Goal: Task Accomplishment & Management: Use online tool/utility

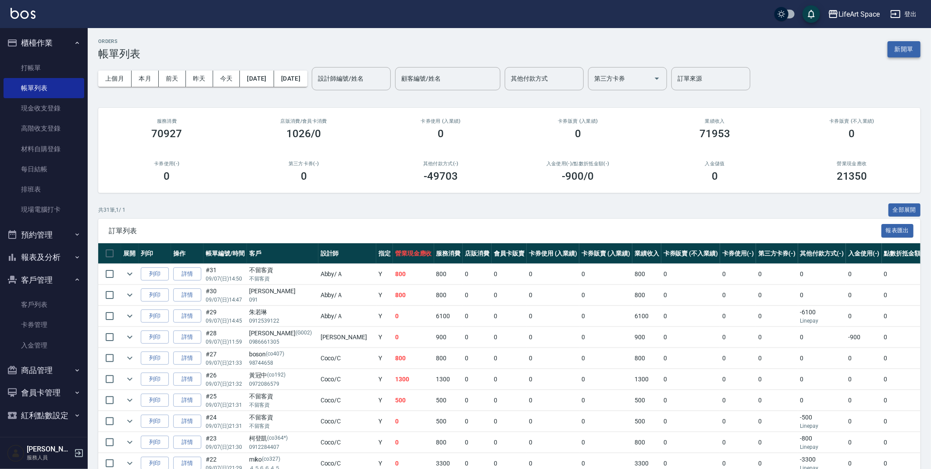
click at [901, 43] on button "新開單" at bounding box center [904, 49] width 33 height 16
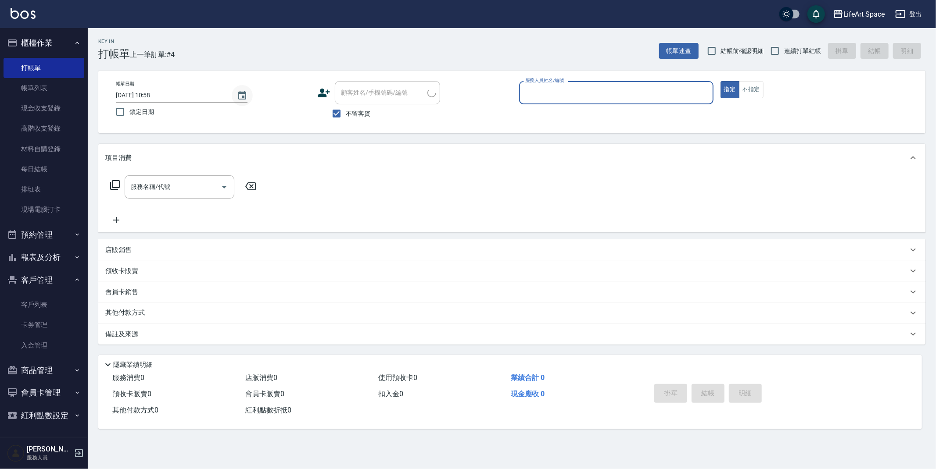
click at [239, 95] on icon "Choose date, selected date is 2025-09-09" at bounding box center [242, 95] width 11 height 11
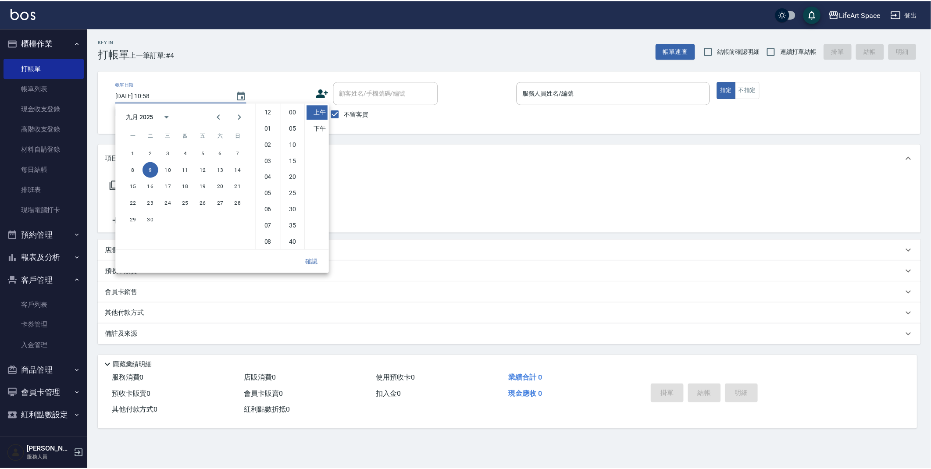
scroll to position [49, 0]
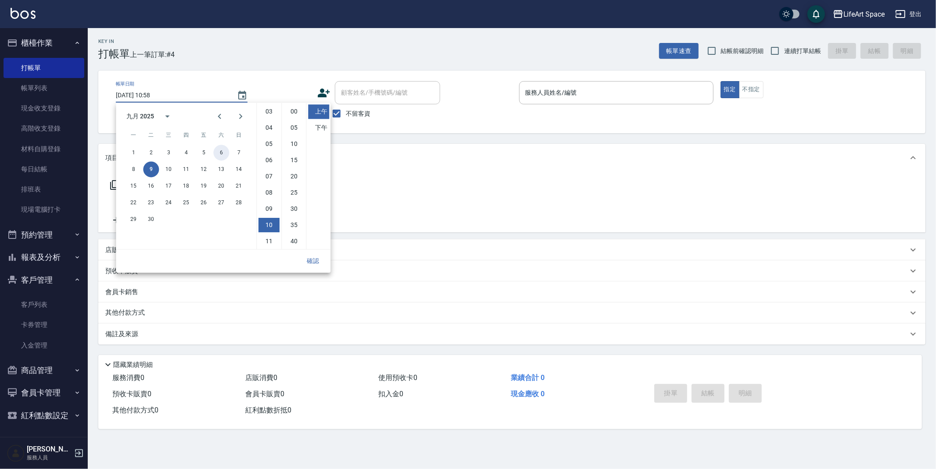
click at [222, 153] on button "6" at bounding box center [221, 153] width 16 height 16
type input "[DATE] 10:58"
click at [313, 261] on button "確認" at bounding box center [313, 261] width 28 height 16
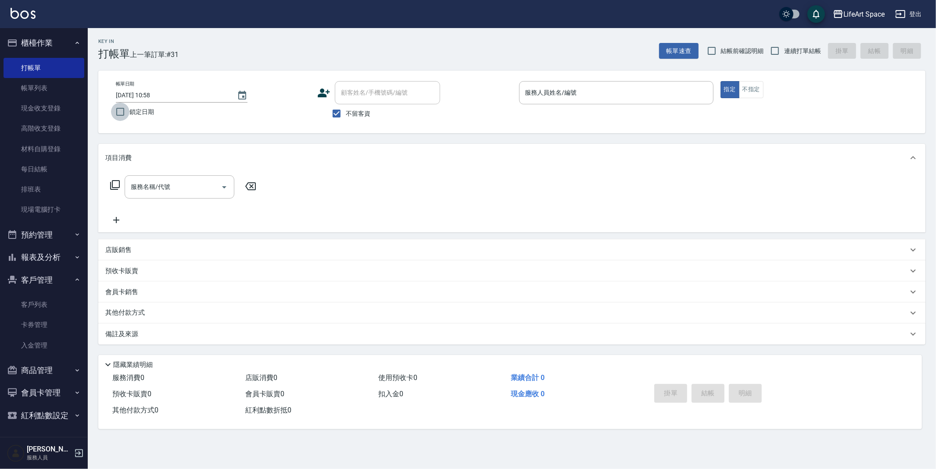
click at [120, 111] on input "鎖定日期" at bounding box center [120, 112] width 18 height 18
checkbox input "true"
click at [357, 113] on span "不留客資" at bounding box center [358, 113] width 25 height 9
click at [346, 113] on input "不留客資" at bounding box center [336, 113] width 18 height 18
checkbox input "false"
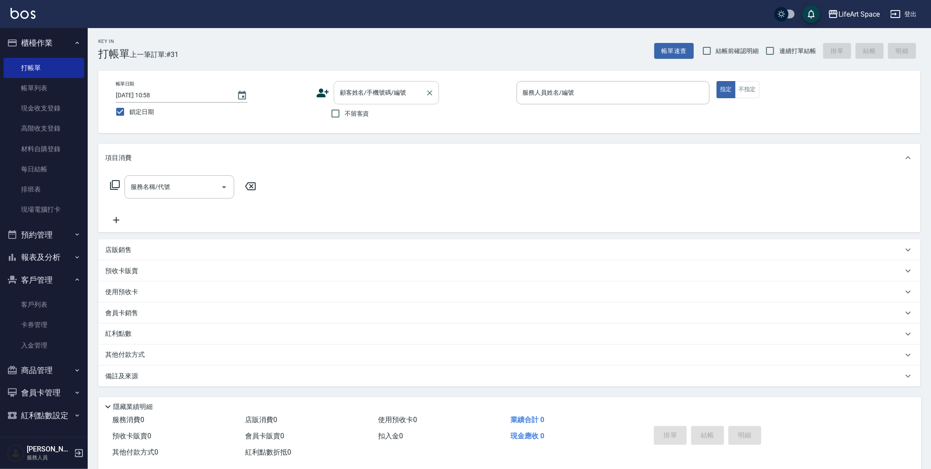
click at [375, 93] on input "顧客姓名/手機號碼/編號" at bounding box center [380, 92] width 84 height 15
click at [380, 116] on li "[PERSON_NAME]/0980129087/" at bounding box center [386, 115] width 105 height 14
type input "[PERSON_NAME]/0980129087/"
type input "Eason-E"
click at [192, 184] on input "服務名稱/代號" at bounding box center [173, 186] width 89 height 15
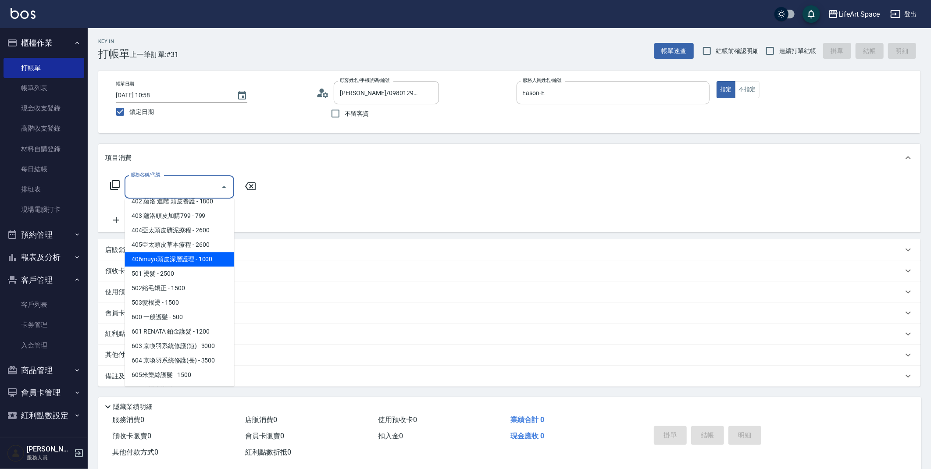
scroll to position [137, 0]
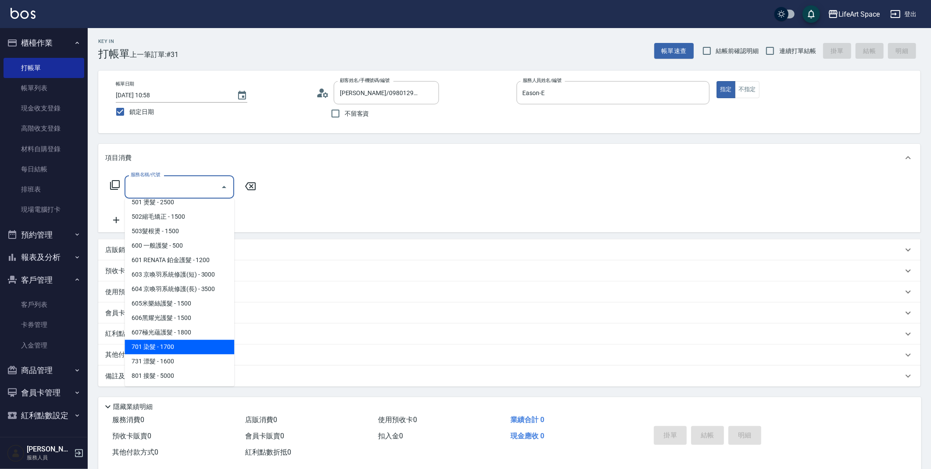
drag, startPoint x: 163, startPoint y: 341, endPoint x: 235, endPoint y: 235, distance: 128.0
click at [163, 341] on span "701 染髮 - 1700" at bounding box center [180, 347] width 110 height 14
type input "701 染髮(701)"
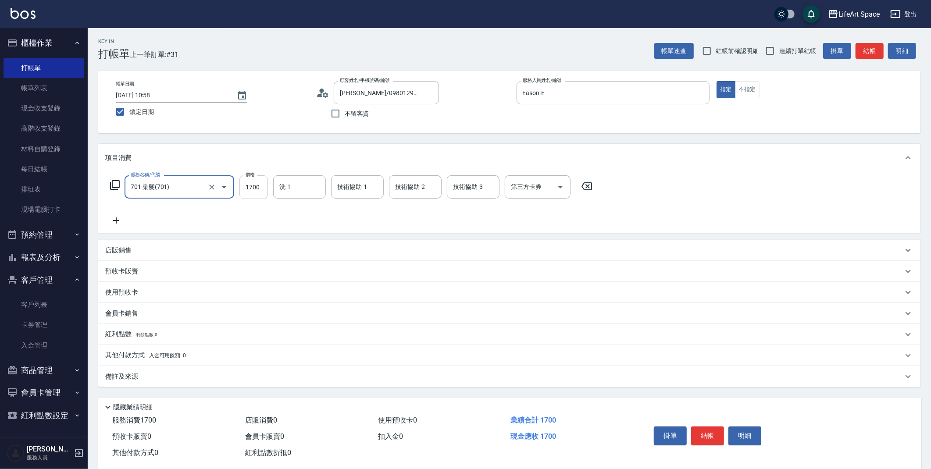
click at [260, 185] on input "1700" at bounding box center [254, 187] width 29 height 24
type input "5750"
click at [287, 181] on input "洗-1" at bounding box center [299, 186] width 45 height 15
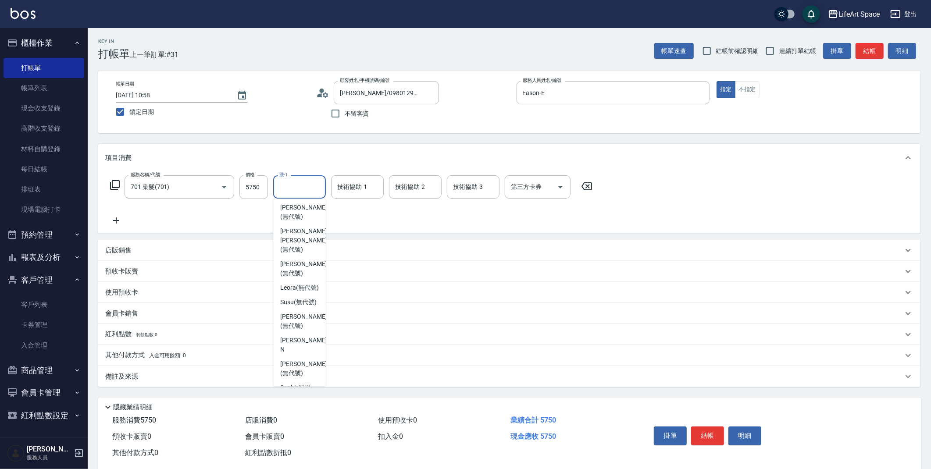
scroll to position [271, 0]
drag, startPoint x: 292, startPoint y: 357, endPoint x: 324, endPoint y: 282, distance: 81.4
click at [292, 357] on span "[PERSON_NAME]阡 (無代號)" at bounding box center [299, 357] width 39 height 18
type input "[PERSON_NAME]阡(無代號)"
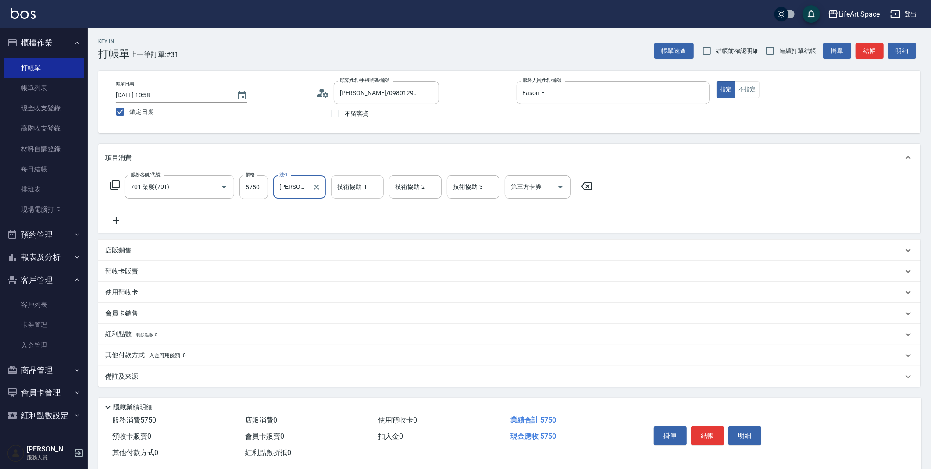
click at [357, 197] on div "技術協助-1" at bounding box center [357, 186] width 53 height 23
click at [350, 186] on input "技術協助-1" at bounding box center [357, 186] width 45 height 15
click at [355, 188] on input "技術協助-1" at bounding box center [357, 186] width 45 height 15
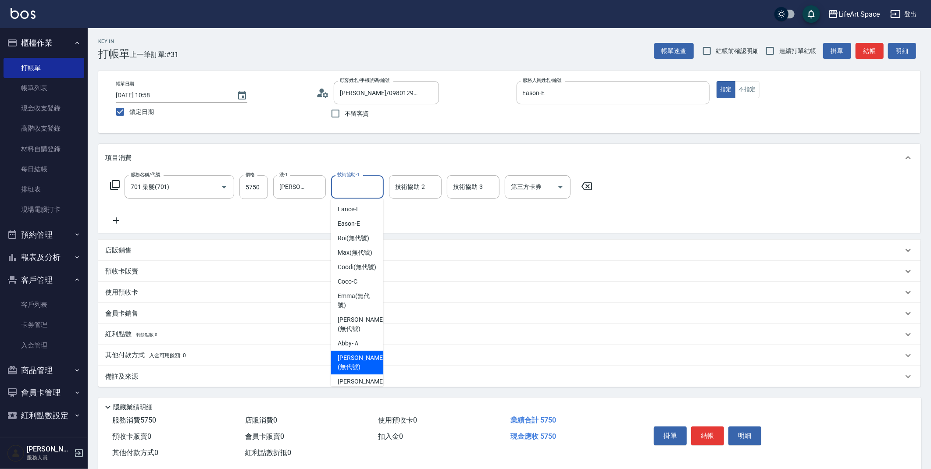
click at [354, 364] on span "[PERSON_NAME] (無代號)" at bounding box center [361, 363] width 47 height 18
type input "[PERSON_NAME](無代號)"
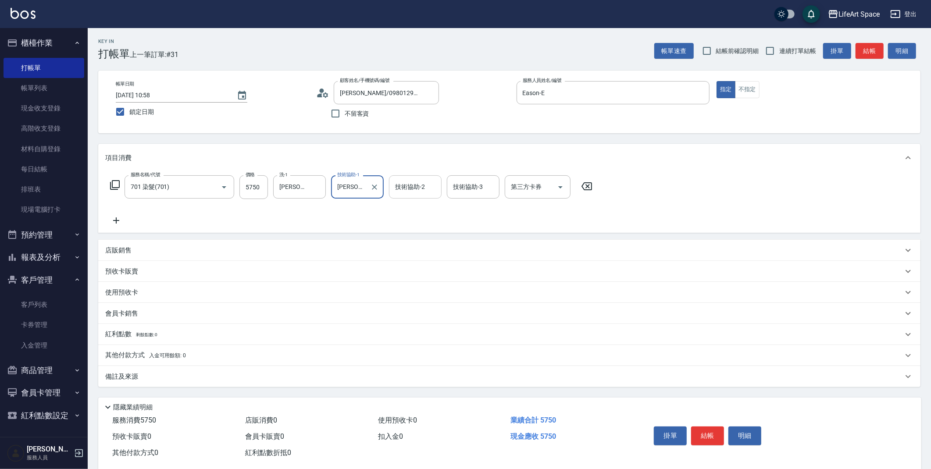
click at [419, 191] on div "技術協助-2 技術協助-2" at bounding box center [415, 186] width 53 height 23
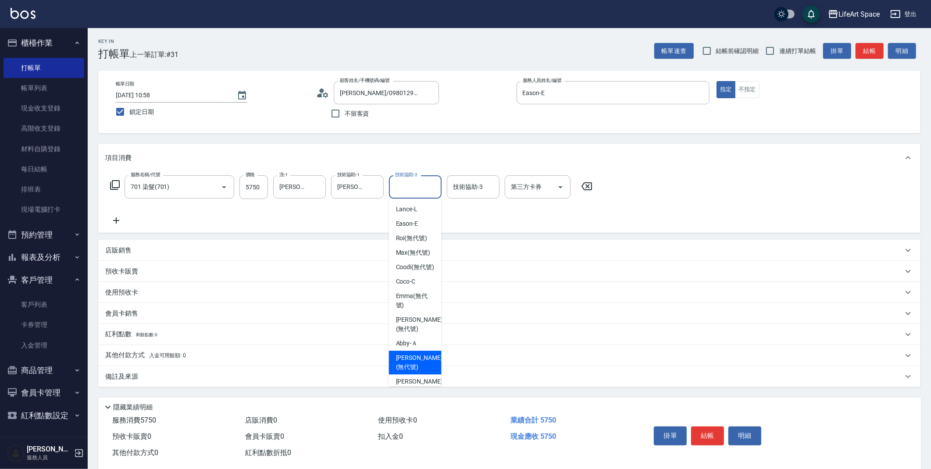
drag, startPoint x: 414, startPoint y: 365, endPoint x: 243, endPoint y: 383, distance: 171.7
click at [414, 365] on span "[PERSON_NAME] (無代號)" at bounding box center [419, 363] width 47 height 18
type input "[PERSON_NAME](無代號)"
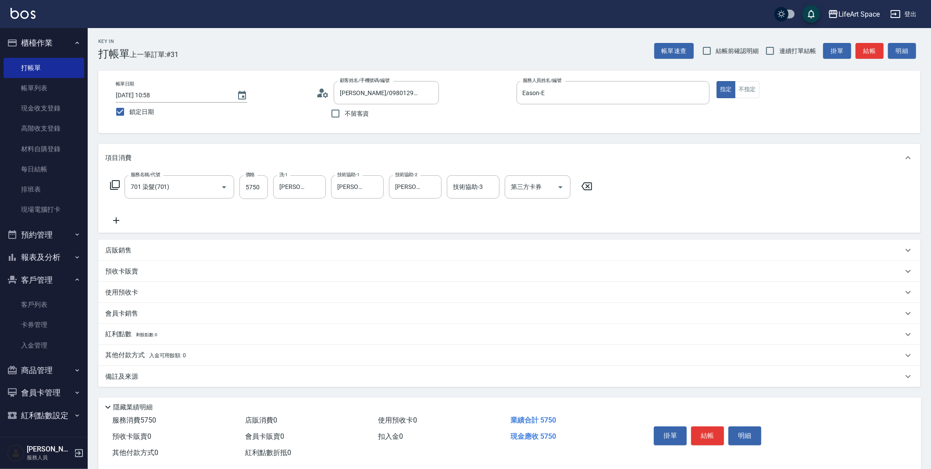
click at [241, 382] on div "備註及來源" at bounding box center [509, 376] width 823 height 21
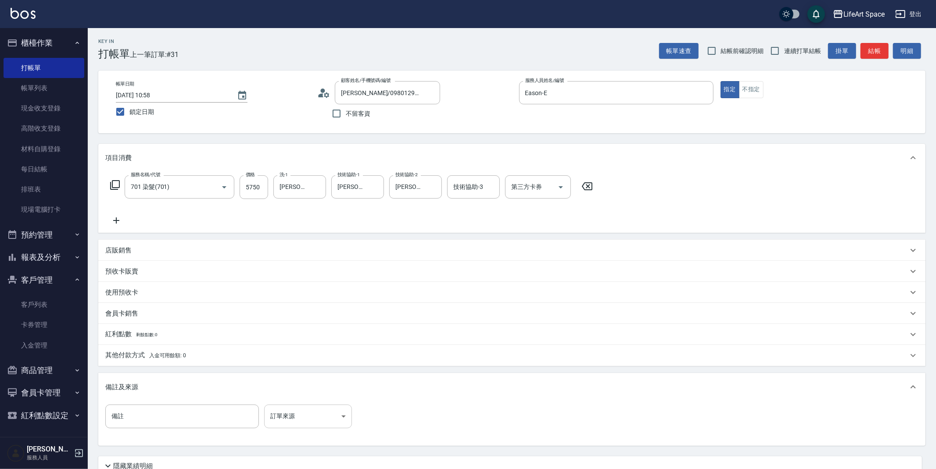
click at [307, 423] on body "LifeArt Space 登出 櫃檯作業 打帳單 帳單列表 現金收支登錄 高階收支登錄 材料自購登錄 每日結帳 排班表 現場電腦打卡 預約管理 預約管理 單…" at bounding box center [468, 270] width 936 height 541
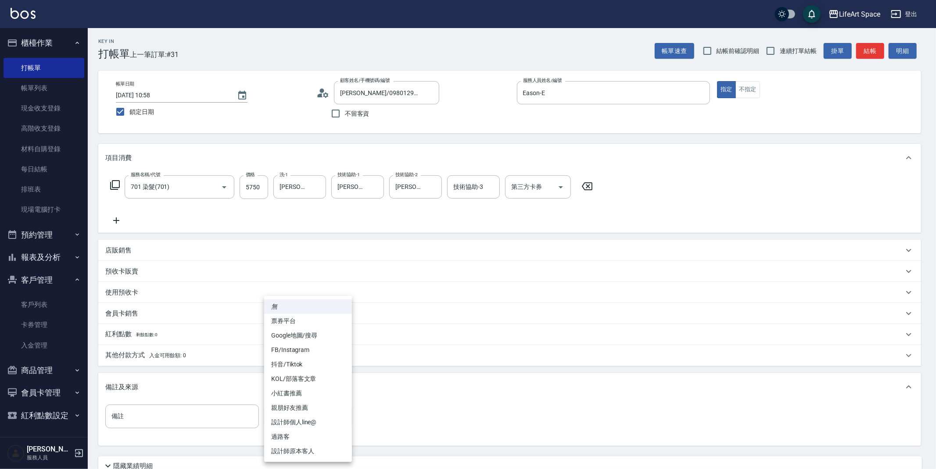
click at [307, 451] on li "設計師原本客人" at bounding box center [308, 451] width 88 height 14
type input "設計師原本客人"
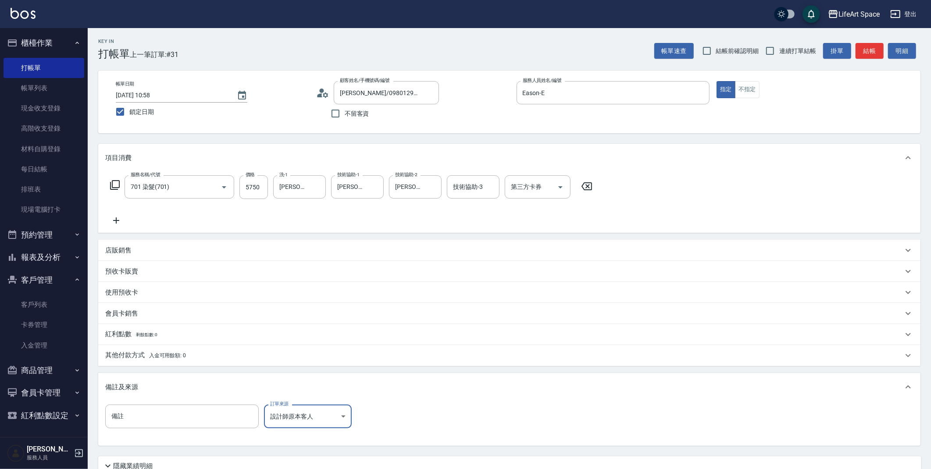
click at [166, 357] on span "入金可用餘額: 0" at bounding box center [167, 356] width 37 height 6
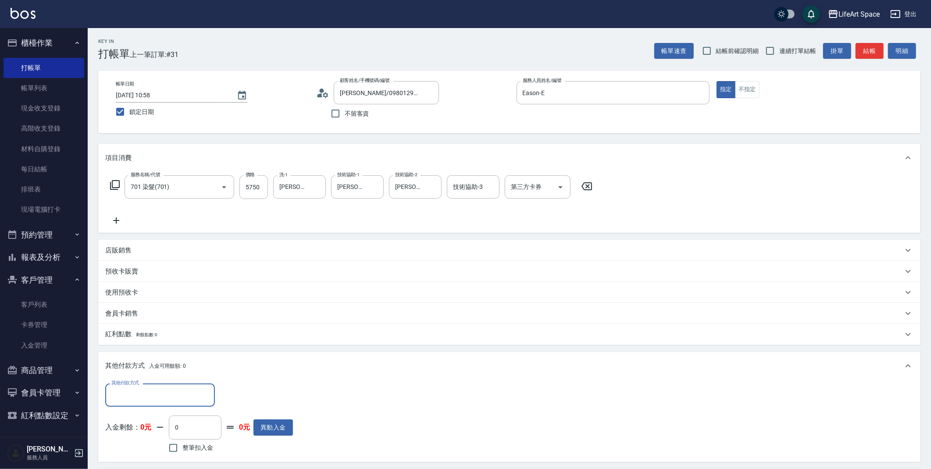
scroll to position [0, 0]
click at [164, 397] on input "其他付款方式" at bounding box center [160, 395] width 102 height 15
drag, startPoint x: 132, startPoint y: 344, endPoint x: 150, endPoint y: 338, distance: 18.6
click at [132, 344] on span "Linepay" at bounding box center [160, 344] width 110 height 14
type input "Linepay"
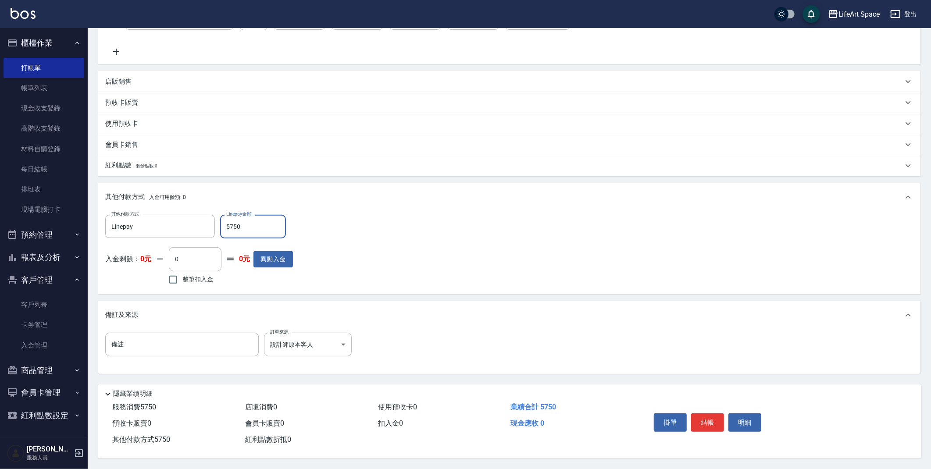
scroll to position [172, 0]
type input "5750"
click at [709, 418] on button "結帳" at bounding box center [707, 423] width 33 height 18
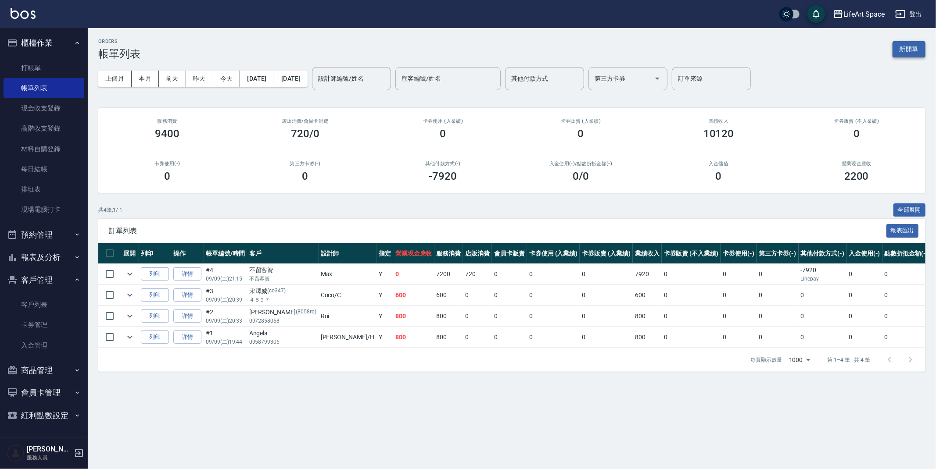
click at [910, 56] on button "新開單" at bounding box center [908, 49] width 33 height 16
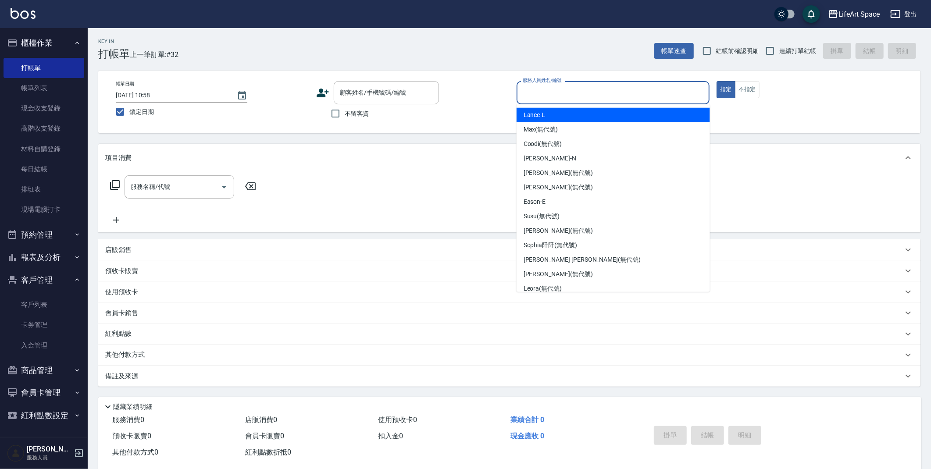
click at [582, 98] on input "服務人員姓名/編號" at bounding box center [614, 92] width 186 height 15
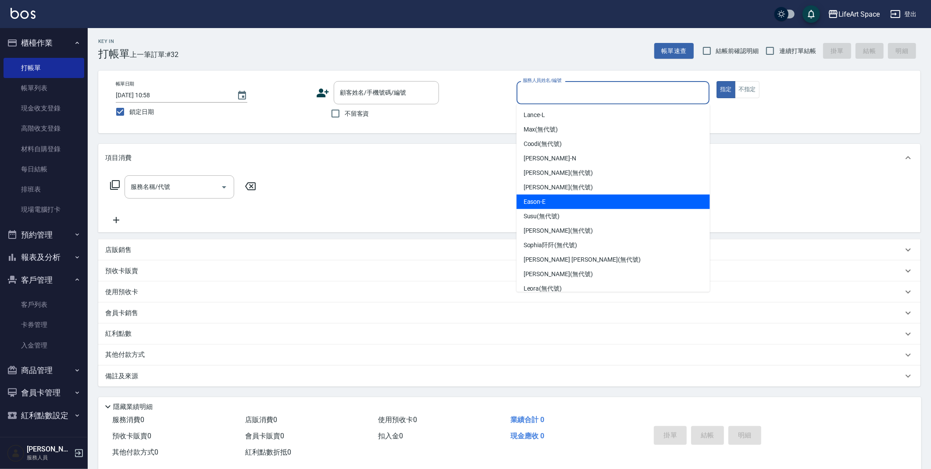
drag, startPoint x: 559, startPoint y: 197, endPoint x: 550, endPoint y: 191, distance: 11.1
click at [559, 197] on div "Eason -E" at bounding box center [613, 202] width 193 height 14
type input "Eason-E"
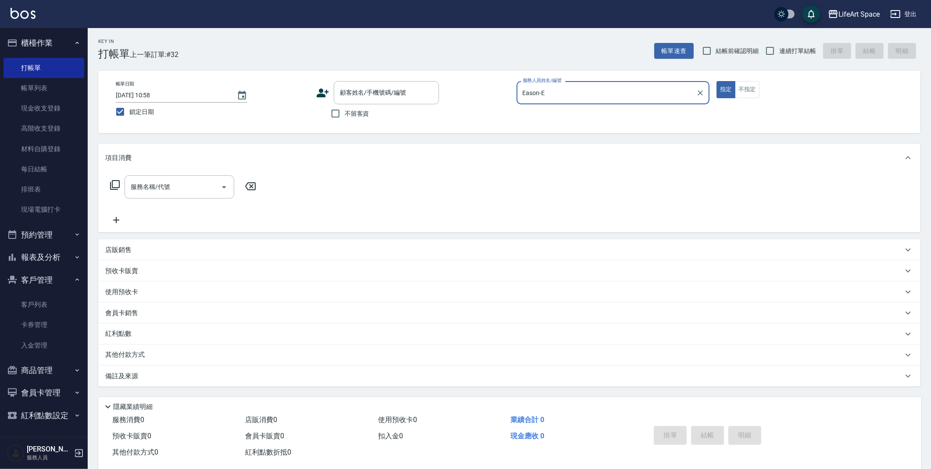
drag, startPoint x: 362, startPoint y: 117, endPoint x: 329, endPoint y: 136, distance: 38.5
click at [362, 117] on span "不留客資" at bounding box center [357, 113] width 25 height 9
click at [345, 117] on input "不留客資" at bounding box center [335, 113] width 18 height 18
checkbox input "true"
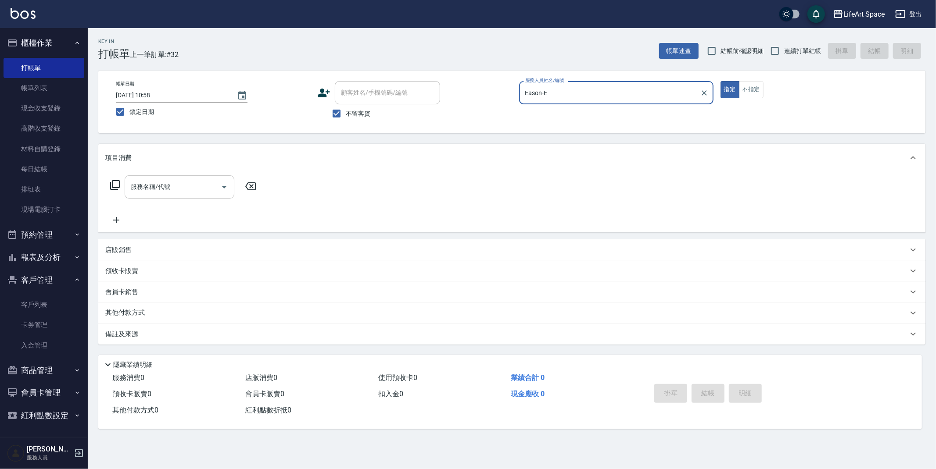
click at [178, 196] on div "服務名稱/代號" at bounding box center [180, 186] width 110 height 23
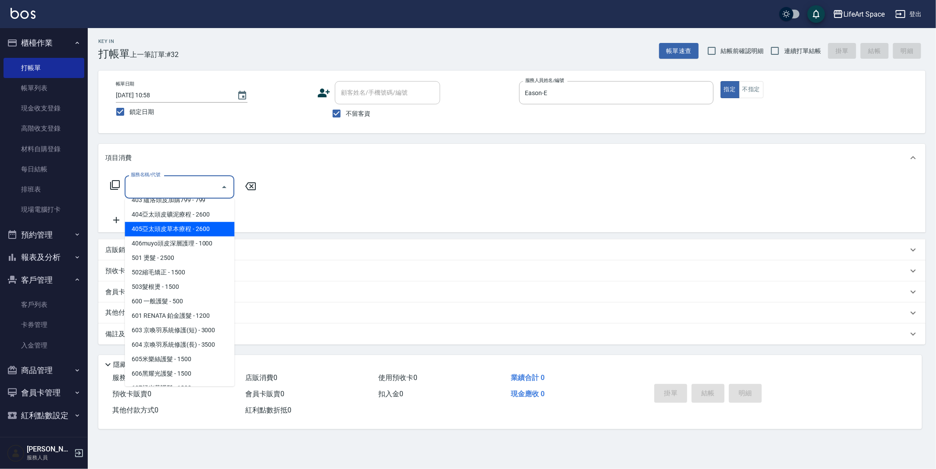
scroll to position [137, 0]
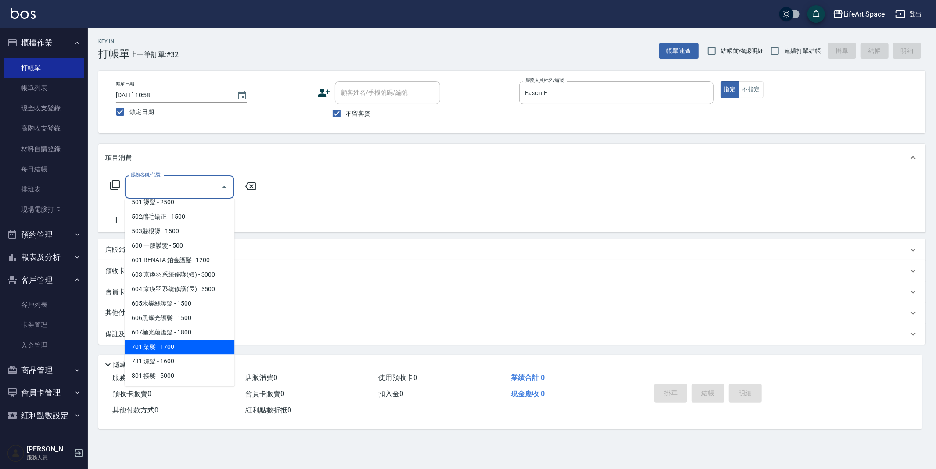
drag, startPoint x: 184, startPoint y: 349, endPoint x: 224, endPoint y: 259, distance: 98.6
click at [184, 349] on span "701 染髮 - 1700" at bounding box center [180, 347] width 110 height 14
type input "701 染髮(701)"
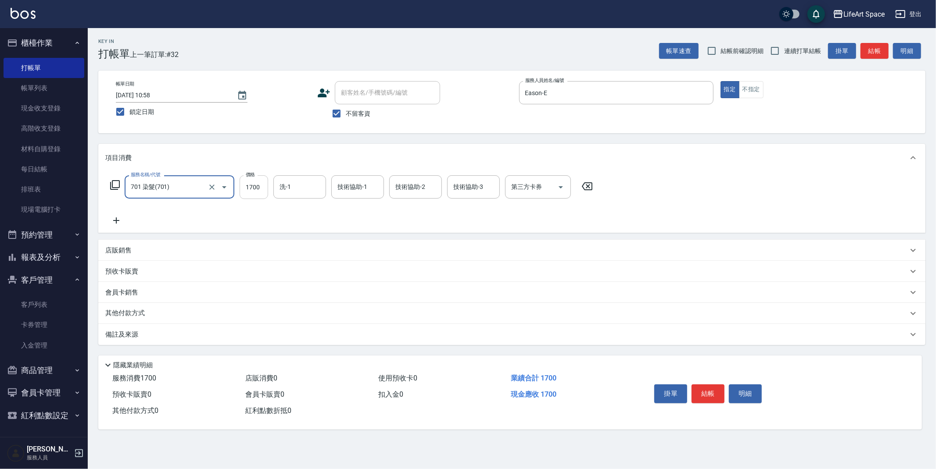
click at [262, 194] on input "1700" at bounding box center [254, 187] width 29 height 24
type input "2800"
click at [297, 185] on input "洗-1" at bounding box center [299, 186] width 45 height 15
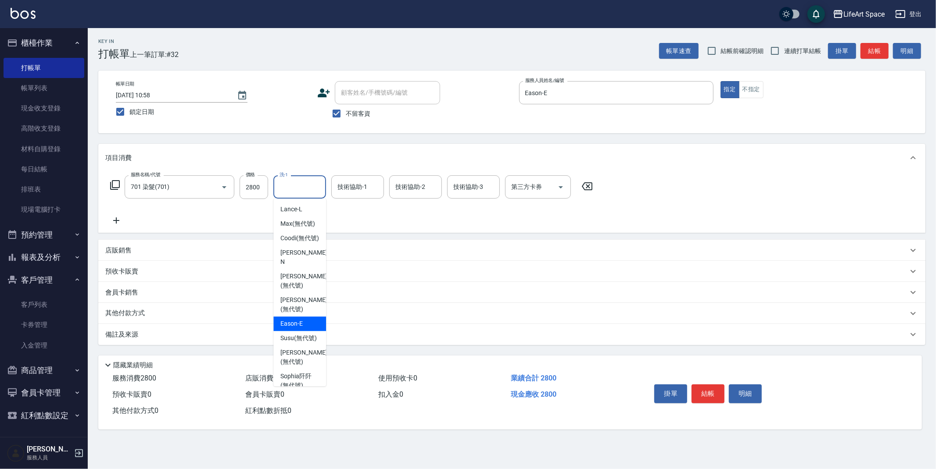
scroll to position [271, 0]
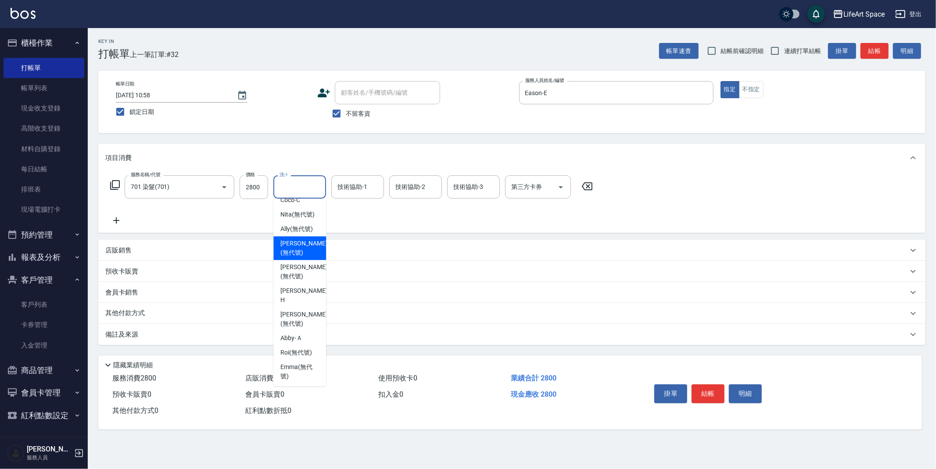
drag, startPoint x: 301, startPoint y: 249, endPoint x: 320, endPoint y: 229, distance: 28.2
click at [301, 249] on span "[PERSON_NAME] (無代號)" at bounding box center [303, 248] width 47 height 18
type input "[PERSON_NAME](無代號)"
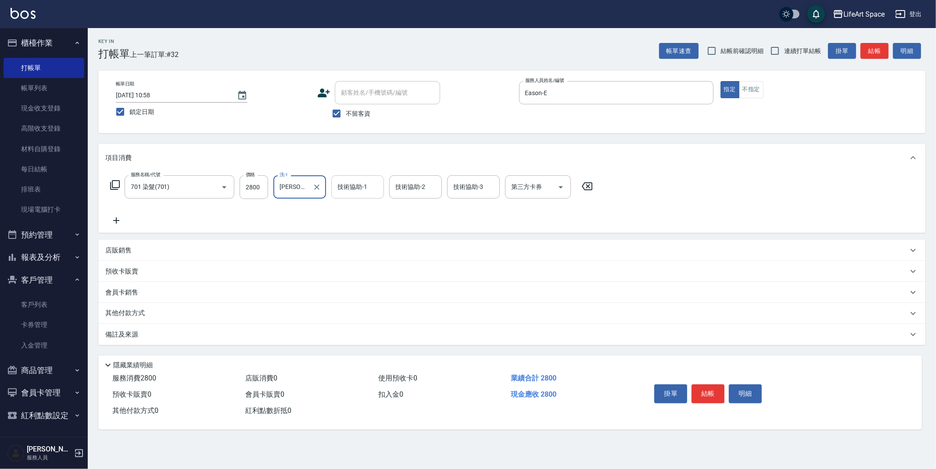
click at [352, 191] on input "技術協助-1" at bounding box center [357, 186] width 45 height 15
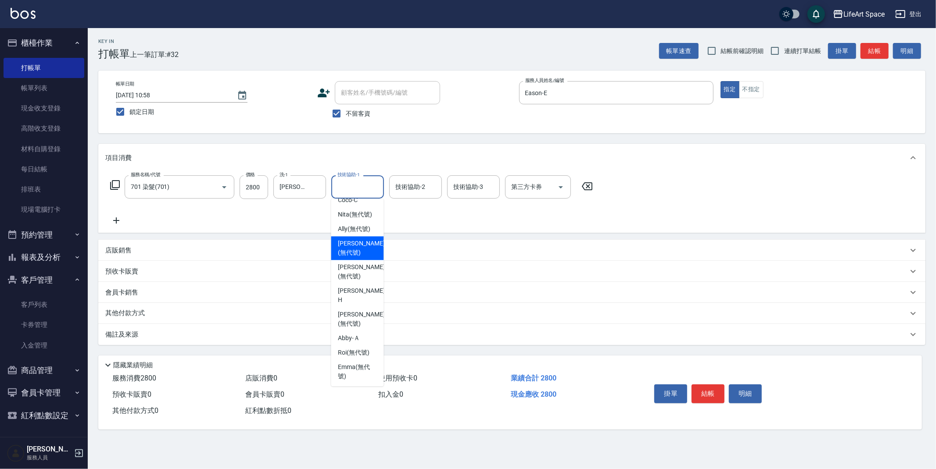
drag, startPoint x: 359, startPoint y: 257, endPoint x: 421, endPoint y: 216, distance: 74.1
click at [359, 257] on span "[PERSON_NAME] (無代號)" at bounding box center [361, 248] width 47 height 18
type input "[PERSON_NAME](無代號)"
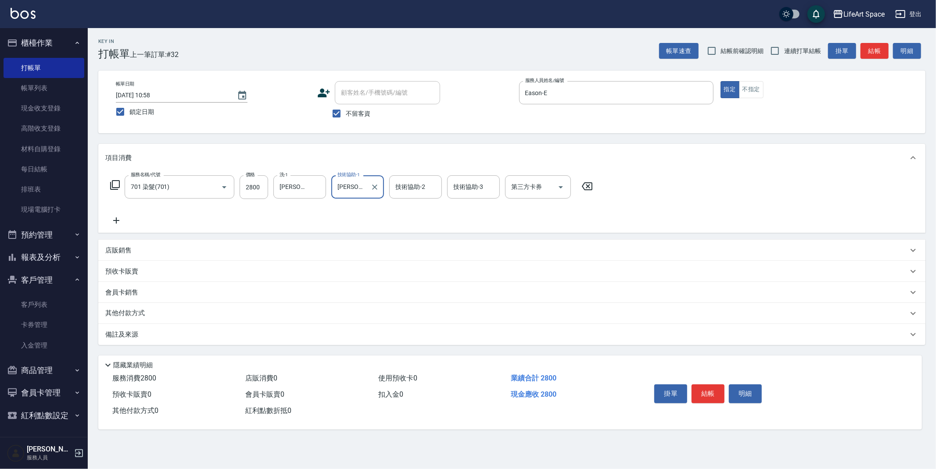
click at [415, 191] on div "技術協助-2 技術協助-2" at bounding box center [415, 186] width 53 height 23
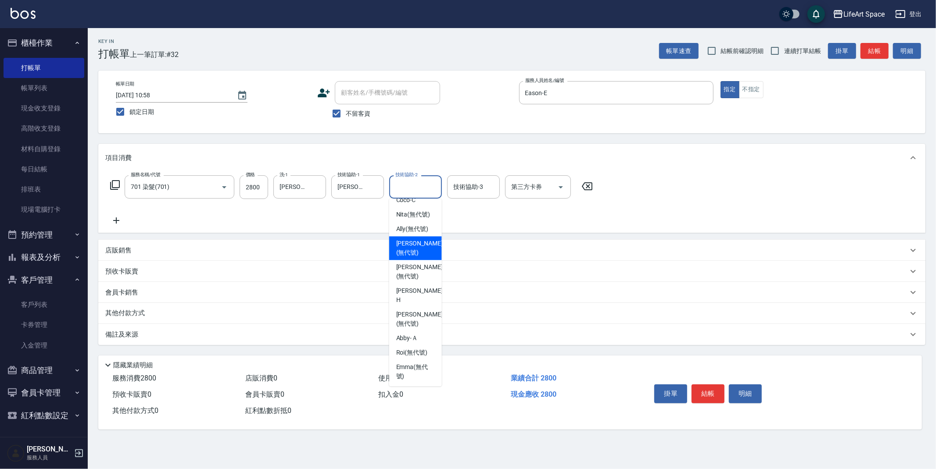
drag, startPoint x: 418, startPoint y: 260, endPoint x: 302, endPoint y: 316, distance: 128.3
click at [418, 258] on span "[PERSON_NAME] (無代號)" at bounding box center [419, 248] width 47 height 18
type input "[PERSON_NAME](無代號)"
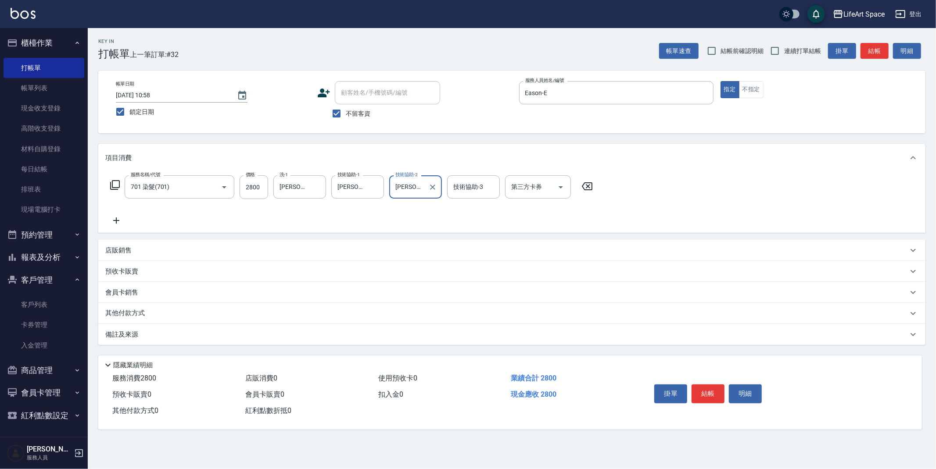
click at [224, 340] on div "備註及來源" at bounding box center [511, 334] width 827 height 21
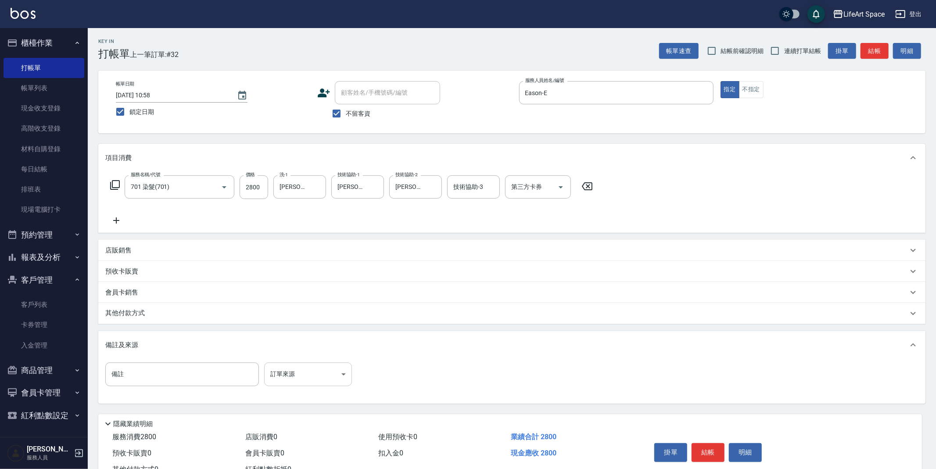
click at [288, 369] on body "LifeArt Space 登出 櫃檯作業 打帳單 帳單列表 現金收支登錄 高階收支登錄 材料自購登錄 每日結帳 排班表 現場電腦打卡 預約管理 預約管理 單…" at bounding box center [468, 249] width 936 height 499
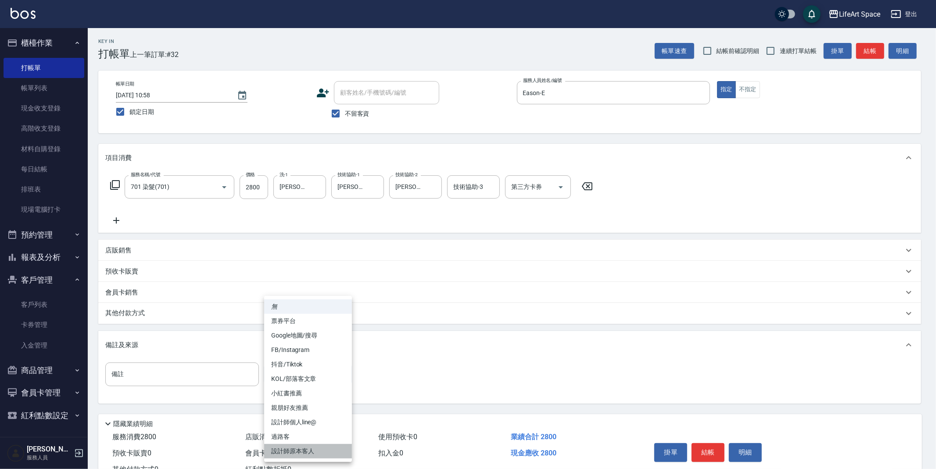
click at [325, 454] on li "設計師原本客人" at bounding box center [308, 451] width 88 height 14
type input "設計師原本客人"
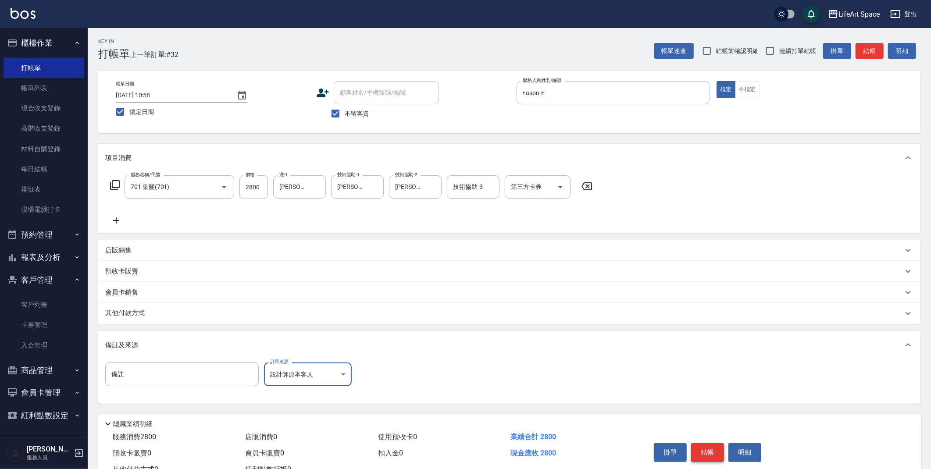
click at [713, 451] on button "結帳" at bounding box center [707, 453] width 33 height 18
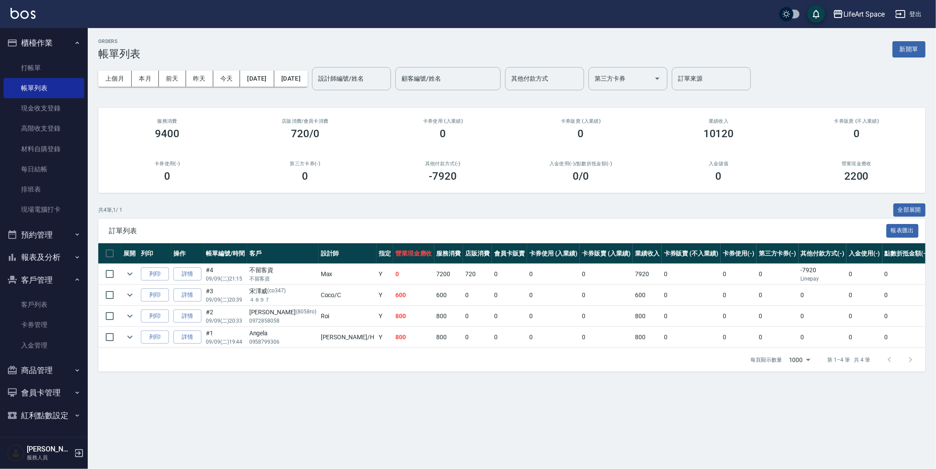
drag, startPoint x: 906, startPoint y: 54, endPoint x: 900, endPoint y: 59, distance: 8.4
click at [906, 54] on button "新開單" at bounding box center [908, 49] width 33 height 16
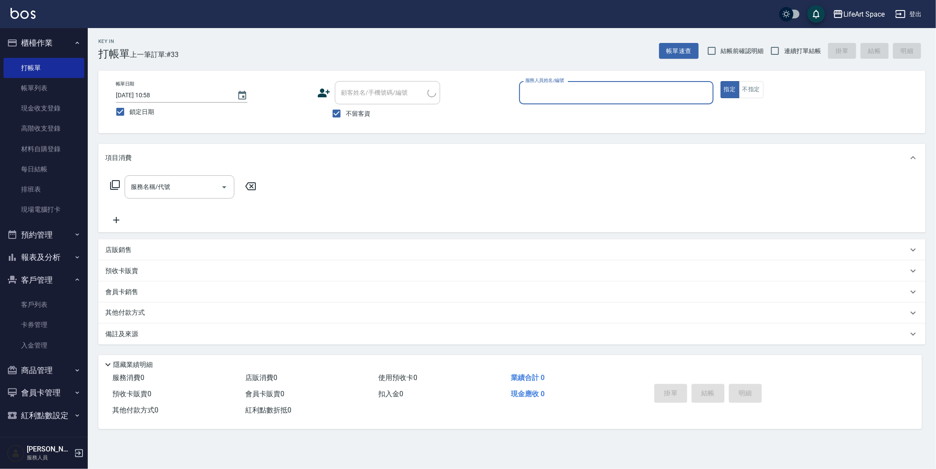
click at [608, 98] on input "服務人員姓名/編號" at bounding box center [616, 92] width 186 height 15
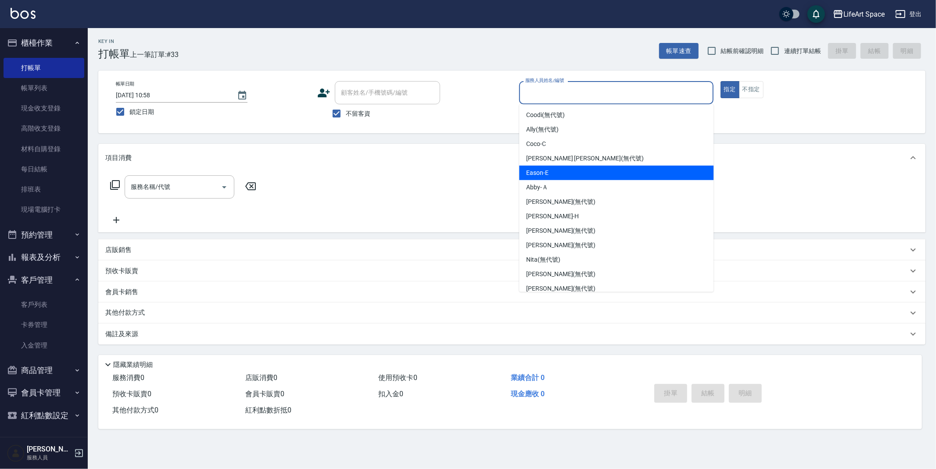
click at [557, 166] on div "Eason -E" at bounding box center [616, 173] width 194 height 14
type input "Eason-E"
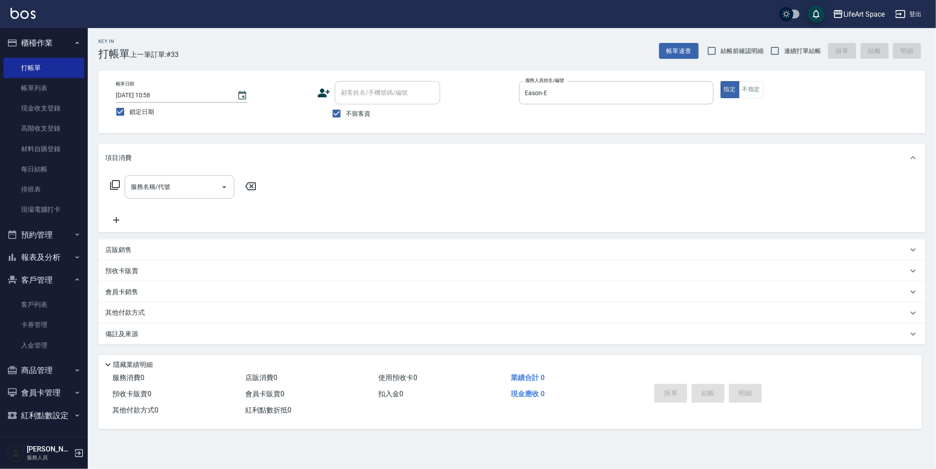
click at [183, 201] on div "服務名稱/代號 服務名稱/代號" at bounding box center [183, 200] width 156 height 50
drag, startPoint x: 184, startPoint y: 186, endPoint x: 181, endPoint y: 196, distance: 10.0
click at [184, 186] on input "服務名稱/代號" at bounding box center [173, 186] width 89 height 15
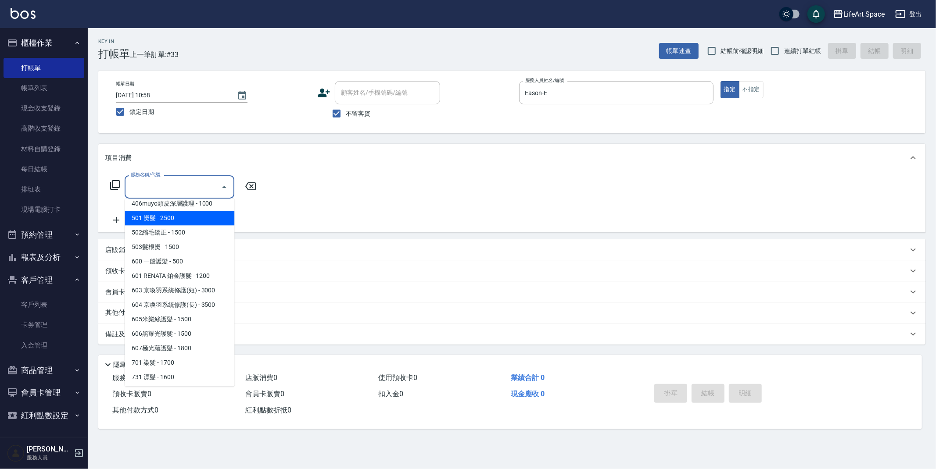
scroll to position [137, 0]
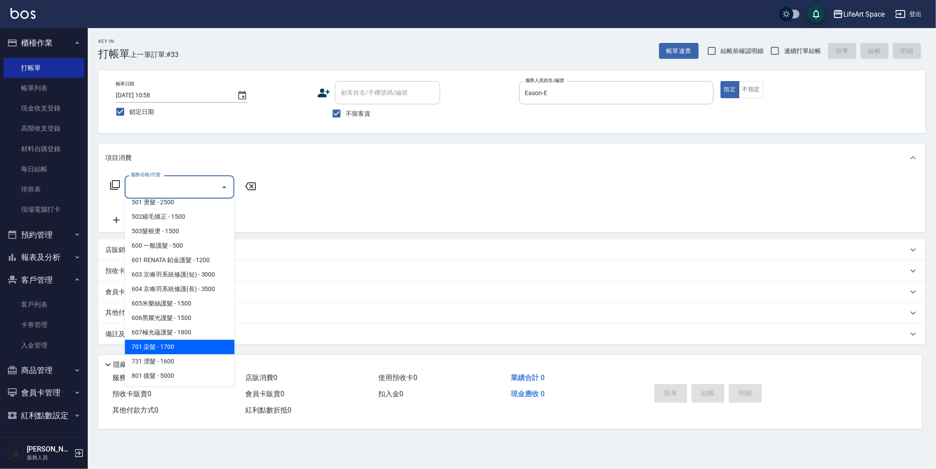
click at [179, 340] on span "701 染髮 - 1700" at bounding box center [180, 347] width 110 height 14
type input "701 染髮(701)"
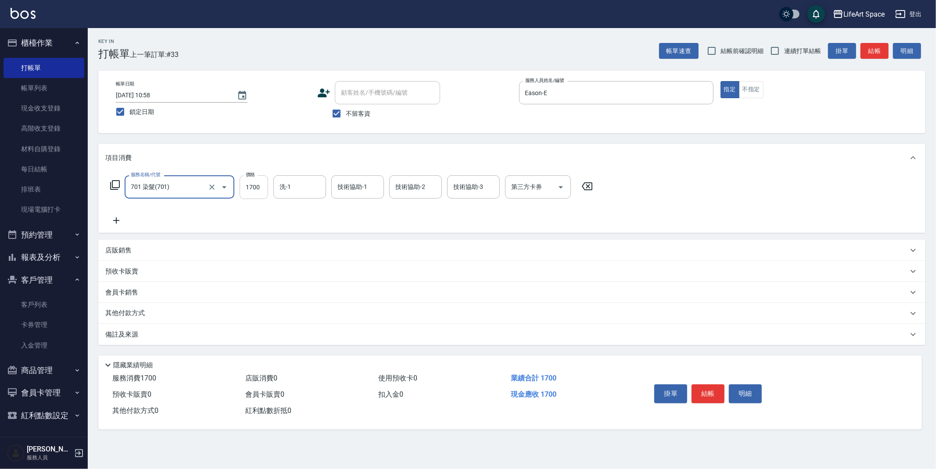
click at [261, 189] on input "1700" at bounding box center [254, 187] width 29 height 24
type input "3300"
click at [298, 185] on input "洗-1" at bounding box center [299, 186] width 45 height 15
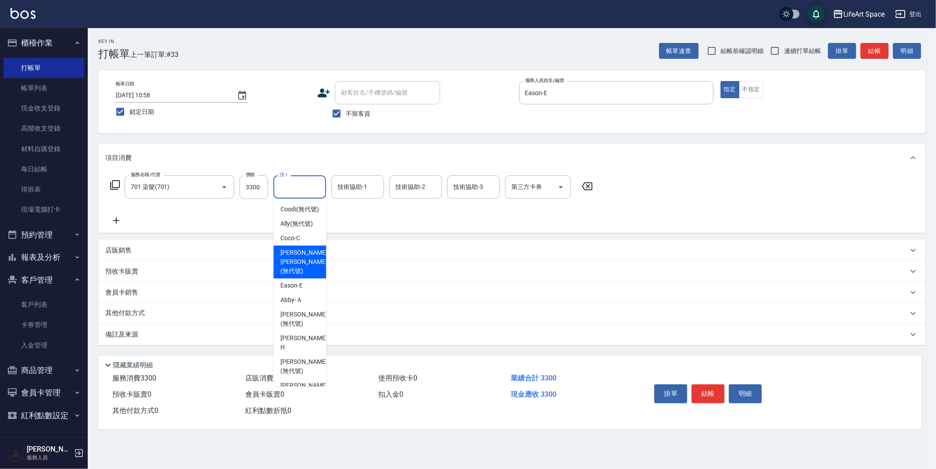
drag, startPoint x: 294, startPoint y: 270, endPoint x: 305, endPoint y: 247, distance: 25.9
click at [294, 269] on span "[PERSON_NAME] [PERSON_NAME] (無代號)" at bounding box center [303, 262] width 47 height 28
type input "[PERSON_NAME] [PERSON_NAME](無代號)"
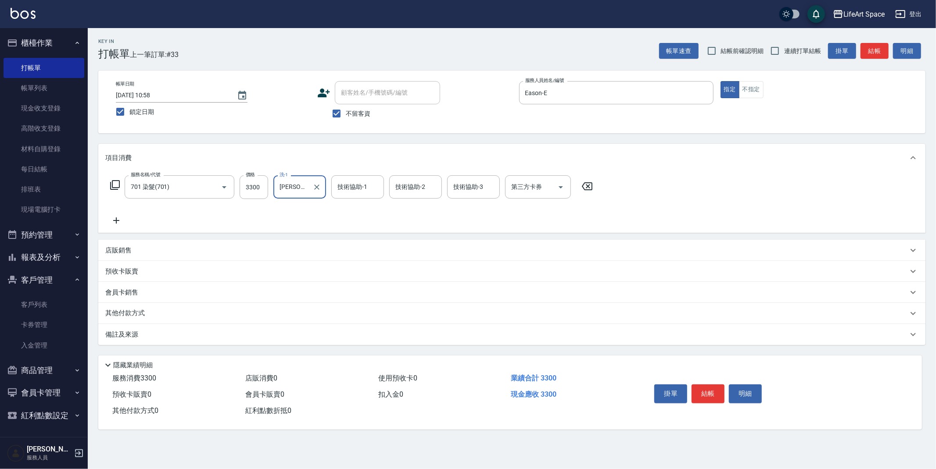
click at [354, 190] on div "技術協助-1 技術協助-1" at bounding box center [357, 186] width 53 height 23
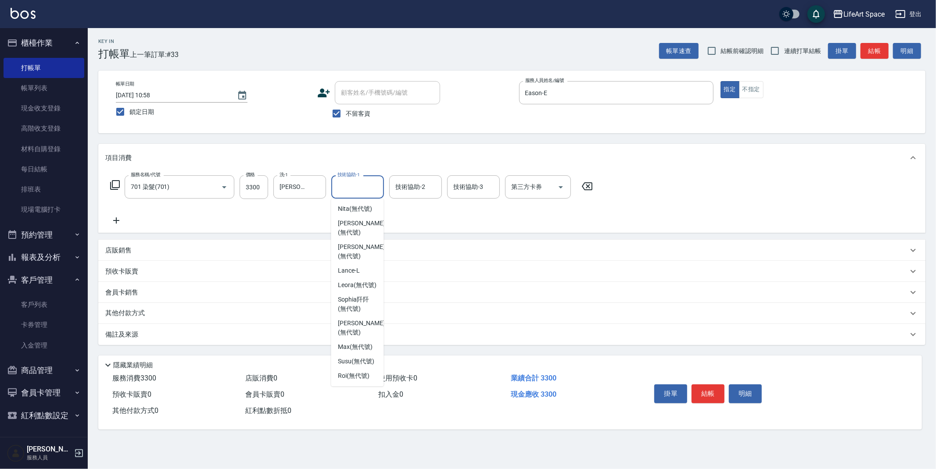
scroll to position [271, 0]
drag, startPoint x: 360, startPoint y: 236, endPoint x: 395, endPoint y: 211, distance: 43.0
click at [360, 236] on span "[PERSON_NAME]阡 (無代號)" at bounding box center [357, 234] width 39 height 18
type input "[PERSON_NAME]阡(無代號)"
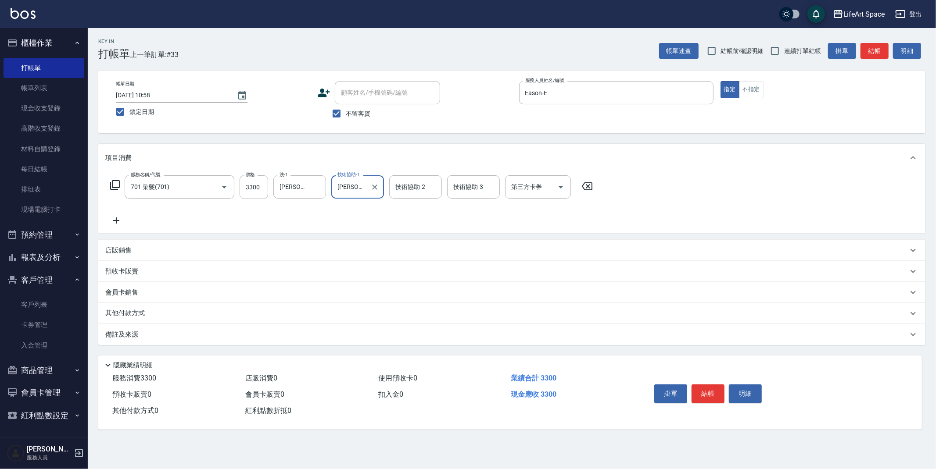
click at [412, 187] on div "技術協助-2 技術協助-2" at bounding box center [415, 186] width 53 height 23
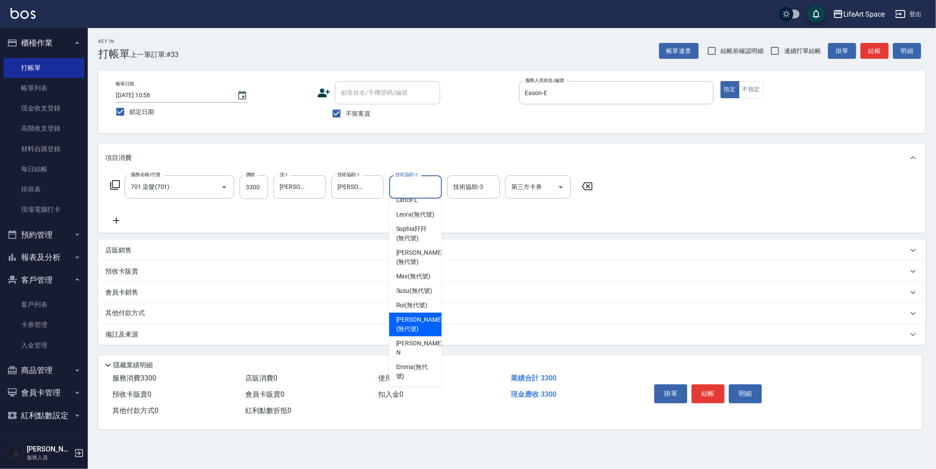
drag, startPoint x: 422, startPoint y: 331, endPoint x: 375, endPoint y: 332, distance: 47.0
click at [422, 331] on span "[PERSON_NAME] (無代號)" at bounding box center [419, 324] width 47 height 18
type input "[PERSON_NAME](無代號)"
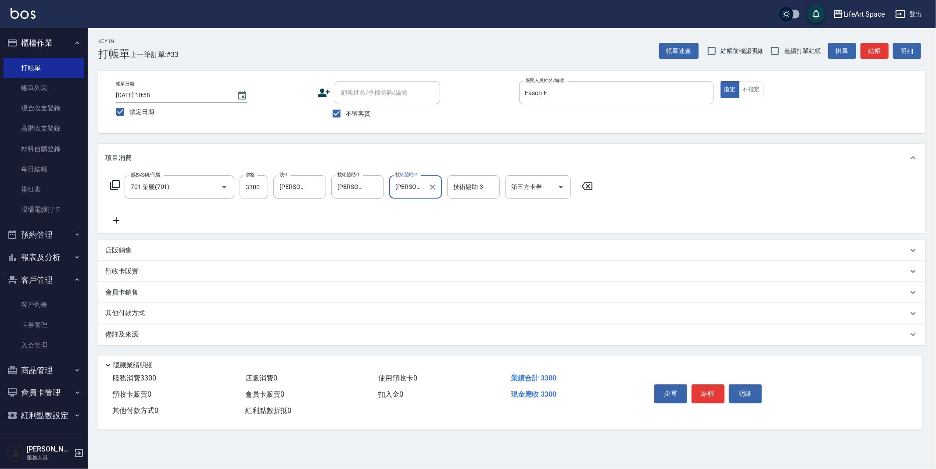
click at [236, 338] on div "備註及來源" at bounding box center [506, 334] width 802 height 9
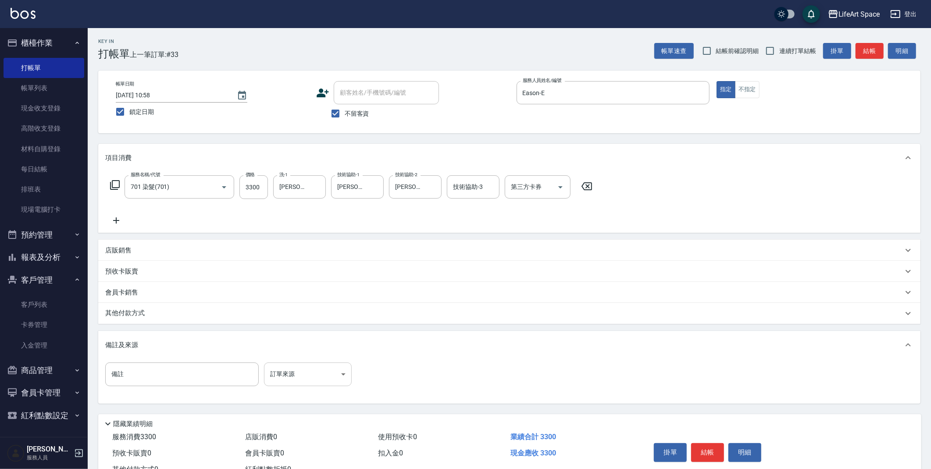
click at [294, 380] on body "LifeArt Space 登出 櫃檯作業 打帳單 帳單列表 現金收支登錄 高階收支登錄 材料自購登錄 每日結帳 排班表 現場電腦打卡 預約管理 預約管理 單…" at bounding box center [465, 249] width 931 height 499
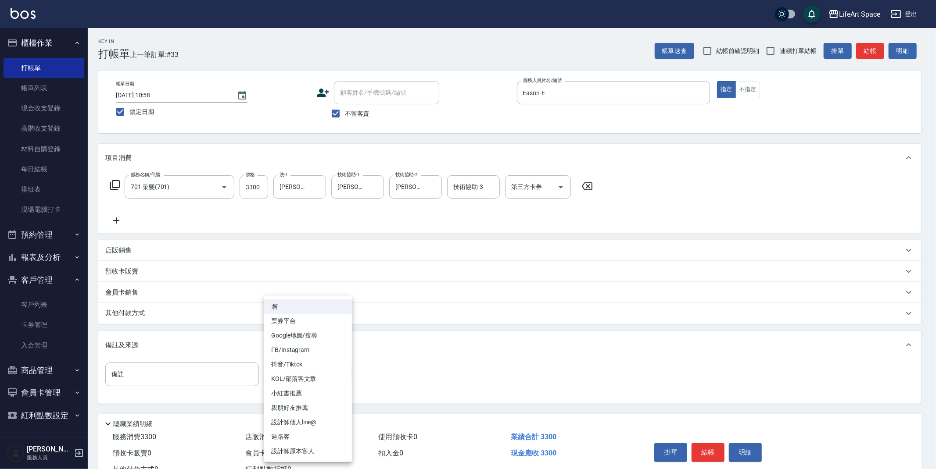
click at [318, 453] on li "設計師原本客人" at bounding box center [308, 451] width 88 height 14
type input "設計師原本客人"
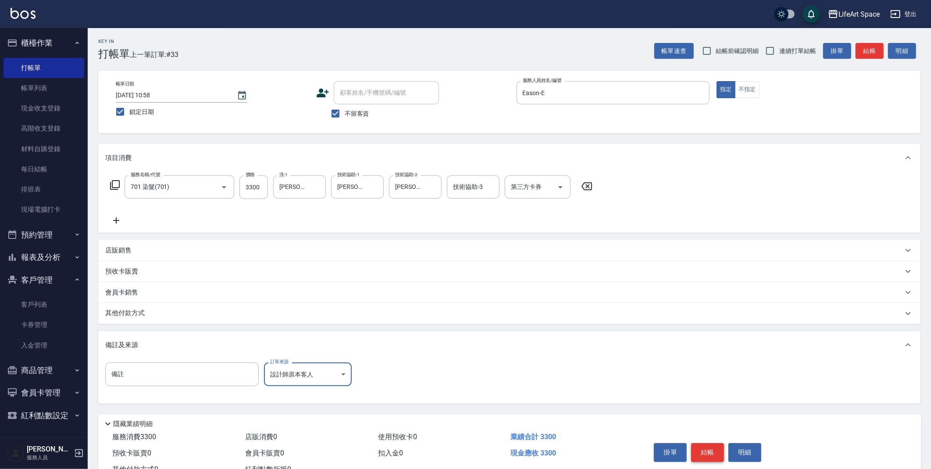
click at [707, 451] on button "結帳" at bounding box center [707, 453] width 33 height 18
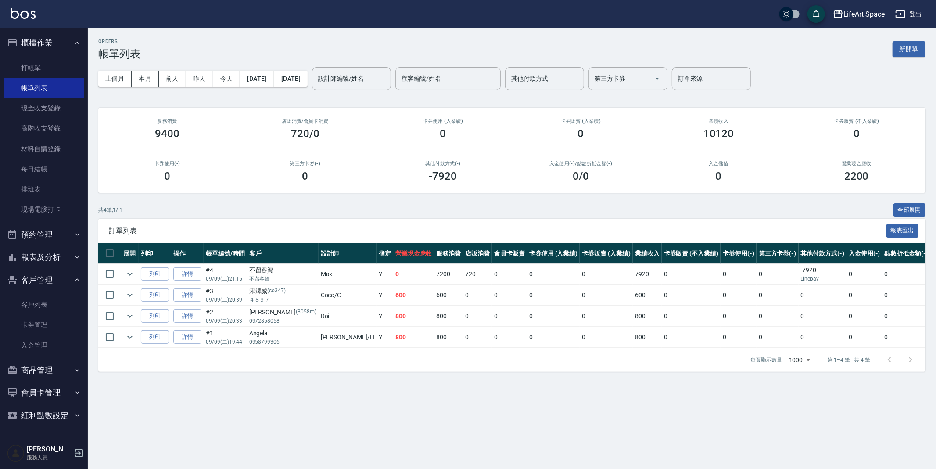
click at [917, 50] on button "新開單" at bounding box center [908, 49] width 33 height 16
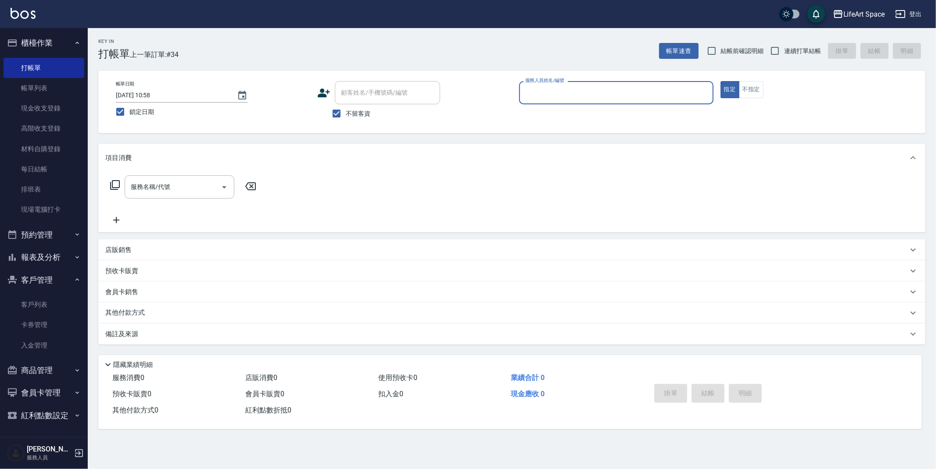
click at [588, 82] on div "服務人員姓名/編號" at bounding box center [616, 92] width 194 height 23
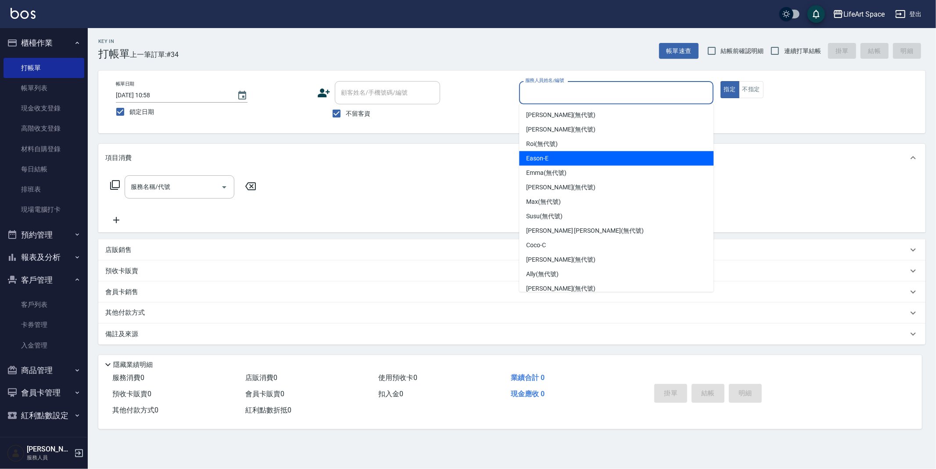
drag, startPoint x: 560, startPoint y: 160, endPoint x: 481, endPoint y: 159, distance: 78.5
click at [560, 160] on div "Eason -E" at bounding box center [616, 158] width 194 height 14
type input "Eason-E"
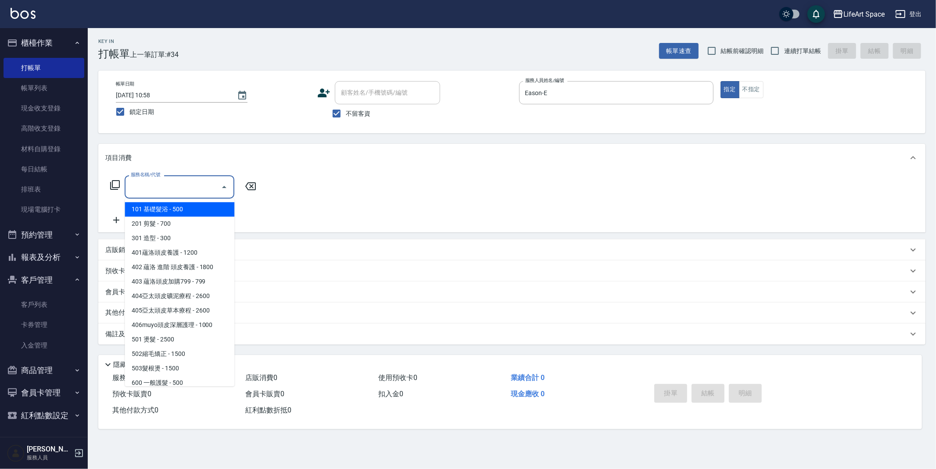
click at [186, 183] on input "服務名稱/代號" at bounding box center [173, 186] width 89 height 15
drag, startPoint x: 172, startPoint y: 209, endPoint x: 166, endPoint y: 212, distance: 6.5
click at [172, 209] on span "101 基礎髮浴 - 500" at bounding box center [180, 209] width 110 height 14
type input "101 基礎髮浴 (101)"
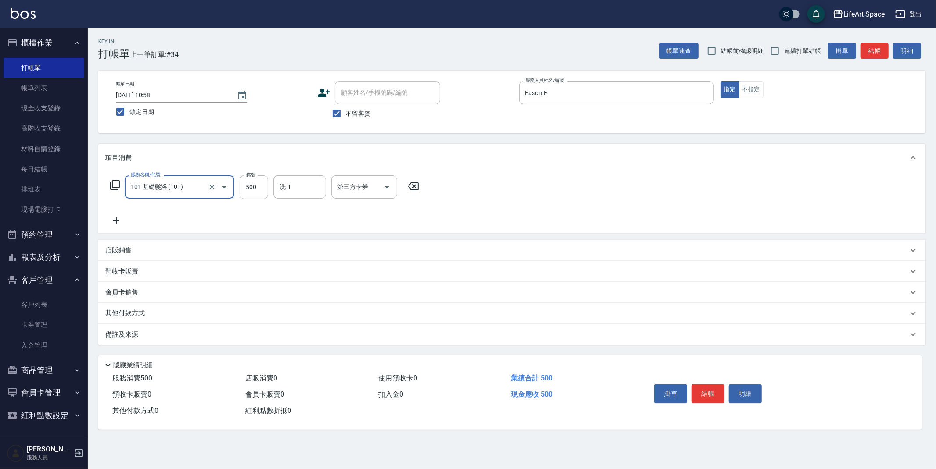
click at [150, 332] on div "備註及來源" at bounding box center [506, 334] width 802 height 9
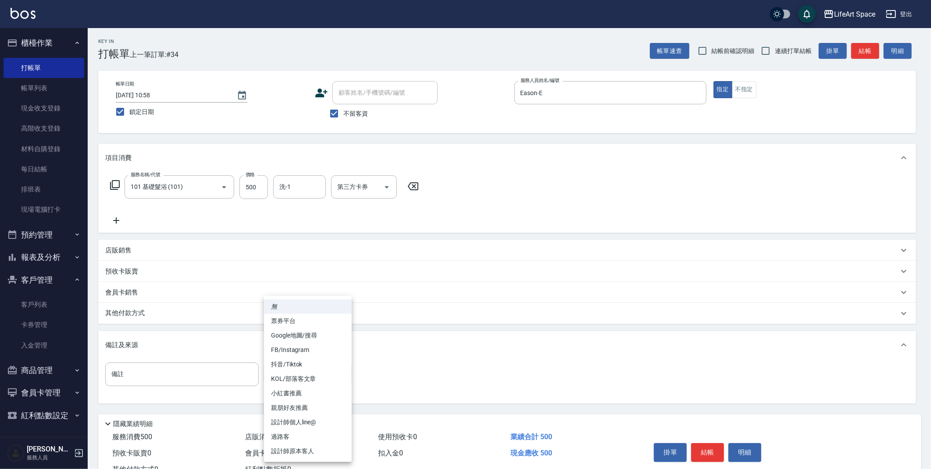
drag, startPoint x: 280, startPoint y: 375, endPoint x: 286, endPoint y: 381, distance: 8.1
click at [280, 375] on body "LifeArt Space 登出 櫃檯作業 打帳單 帳單列表 現金收支登錄 高階收支登錄 材料自購登錄 每日結帳 排班表 現場電腦打卡 預約管理 預約管理 單…" at bounding box center [465, 249] width 931 height 499
click at [306, 451] on li "設計師原本客人" at bounding box center [308, 451] width 88 height 14
type input "設計師原本客人"
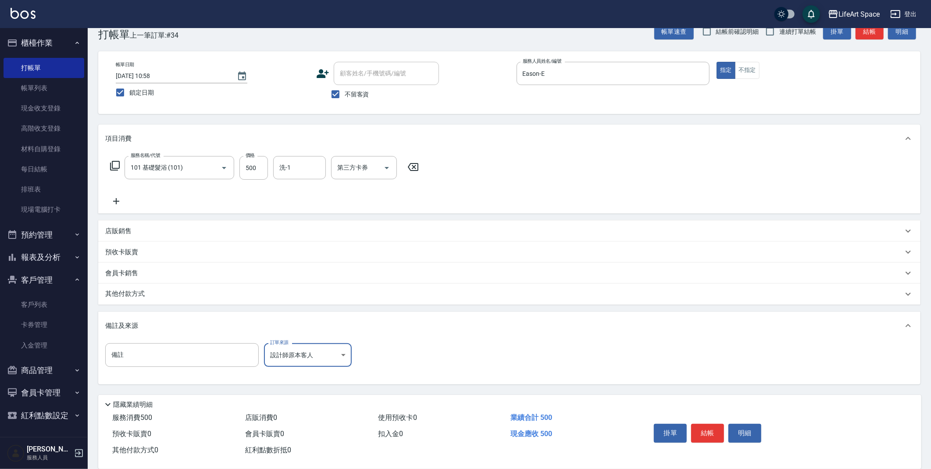
scroll to position [32, 0]
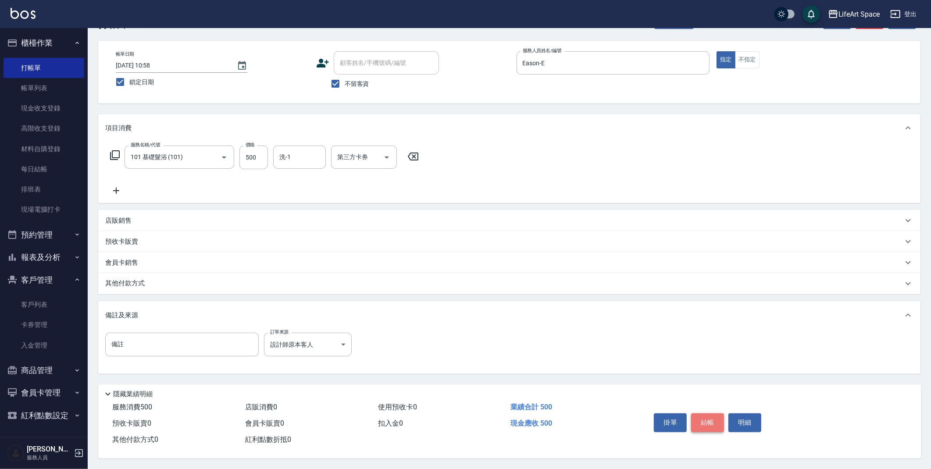
click at [703, 423] on button "結帳" at bounding box center [707, 423] width 33 height 18
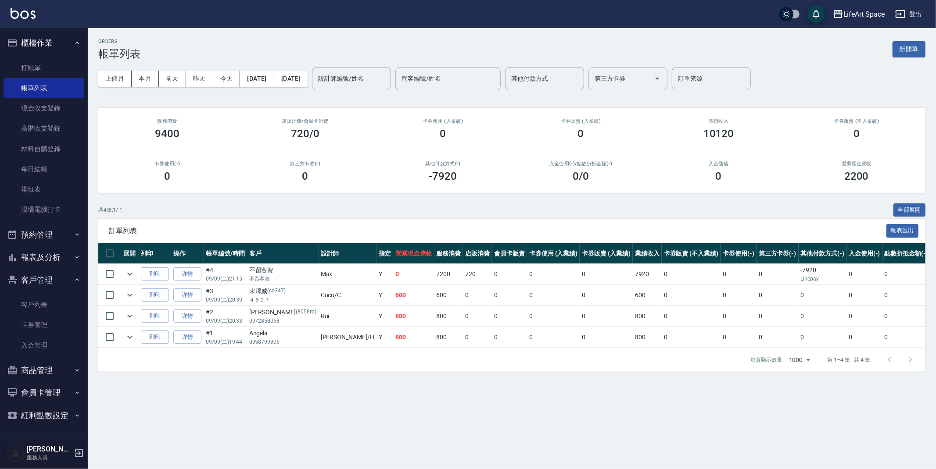
click at [920, 48] on button "新開單" at bounding box center [908, 49] width 33 height 16
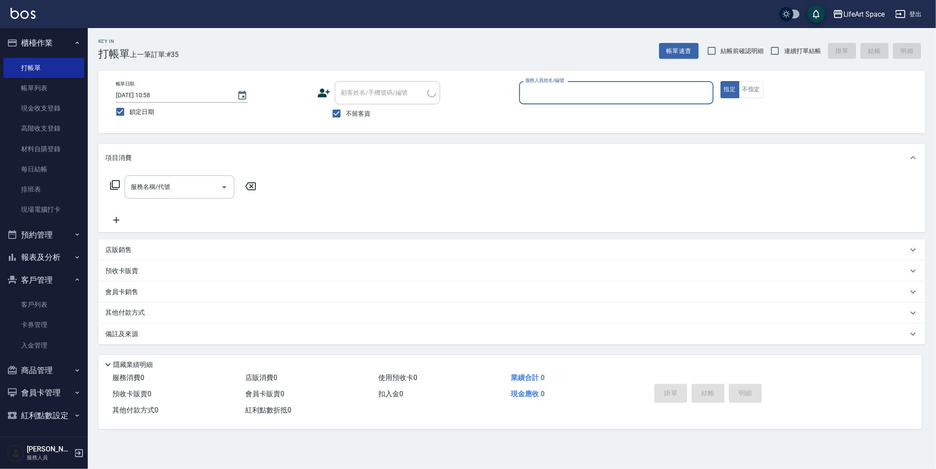
click at [598, 95] on input "服務人員姓名/編號" at bounding box center [616, 92] width 186 height 15
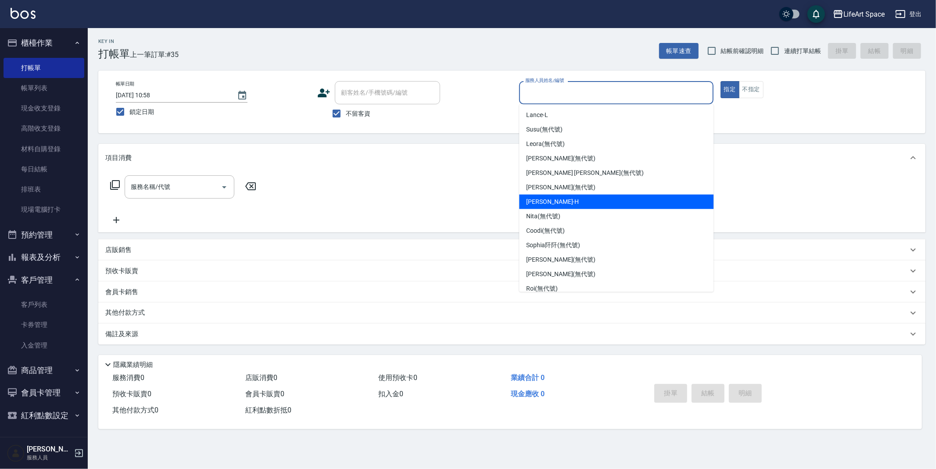
scroll to position [152, 0]
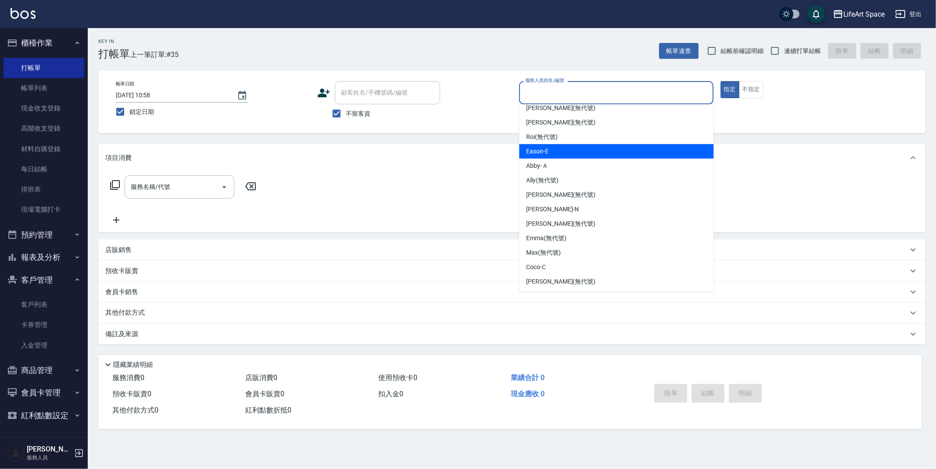
click at [558, 150] on div "Eason -E" at bounding box center [616, 151] width 194 height 14
type input "Eason-E"
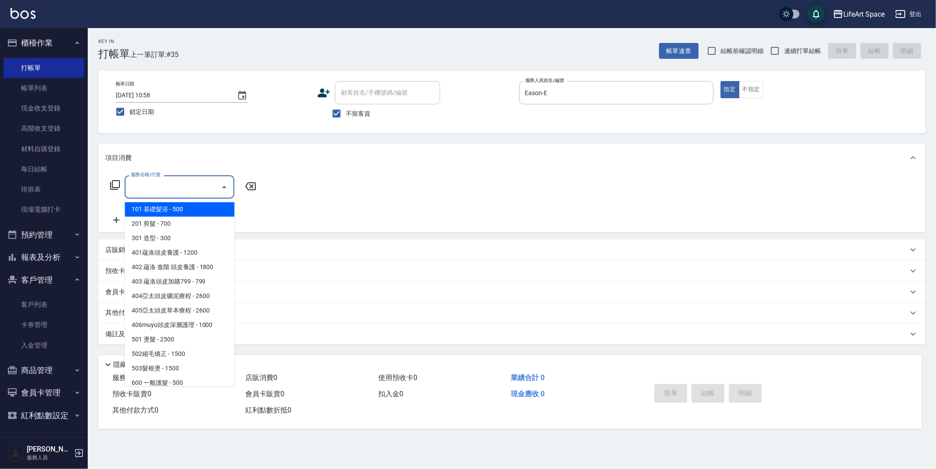
click at [200, 186] on input "服務名稱/代號" at bounding box center [173, 186] width 89 height 15
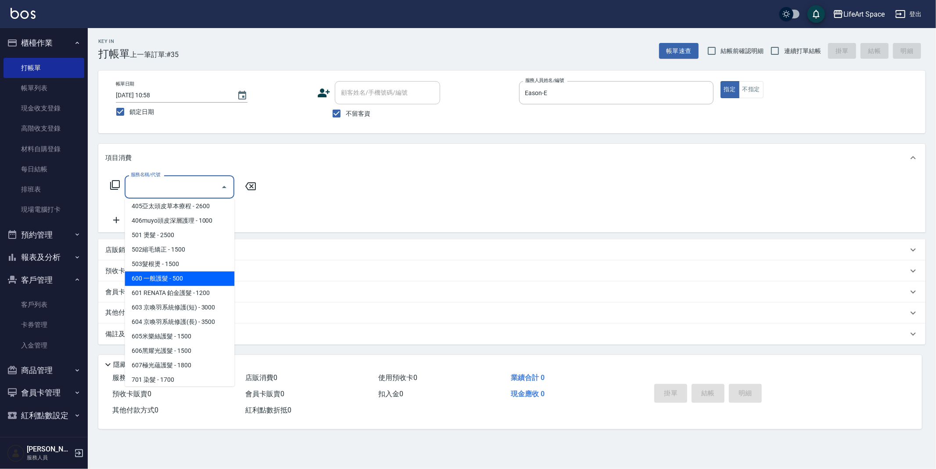
scroll to position [137, 0]
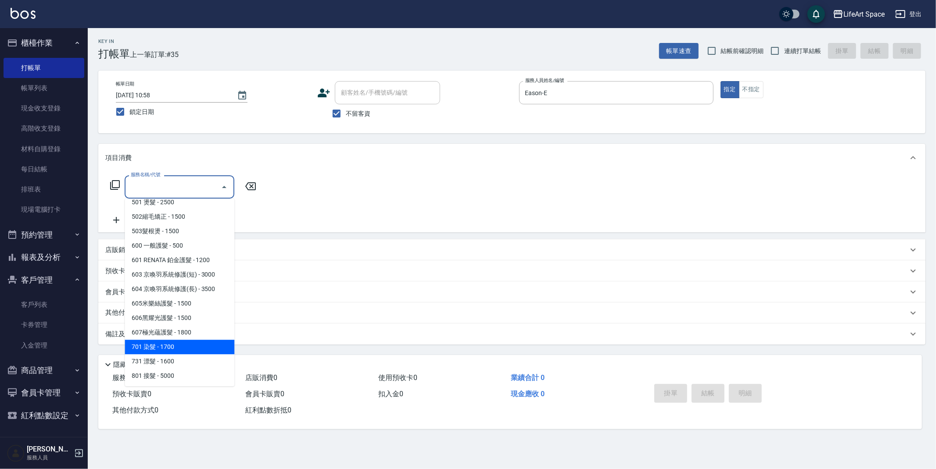
click at [180, 346] on span "701 染髮 - 1700" at bounding box center [180, 347] width 110 height 14
type input "701 染髮(701)"
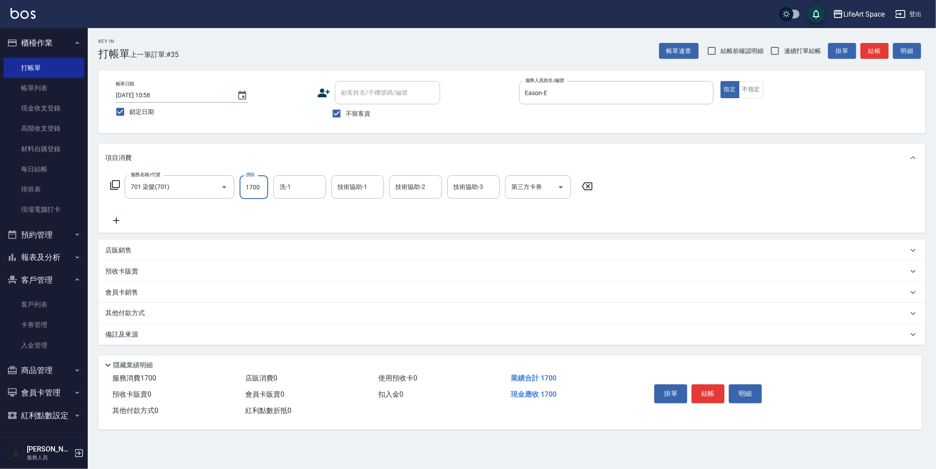
click at [268, 187] on div "服務名稱/代號 701 染髮(701) 服務名稱/代號 價格 1700 價格 洗-1 洗-1 技術協助-1 技術協助-1 技術協助-2 技術協助-2 技術協助…" at bounding box center [351, 187] width 493 height 24
type input "5300"
click at [292, 191] on input "洗-1" at bounding box center [299, 186] width 45 height 15
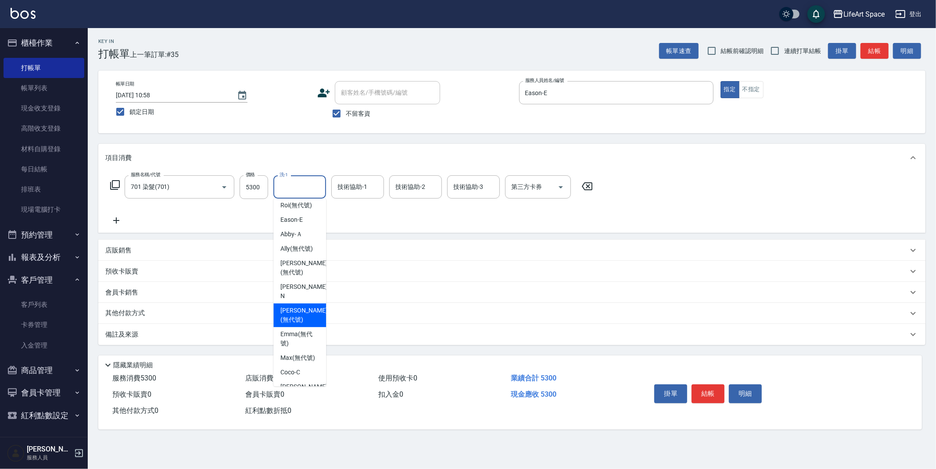
scroll to position [271, 0]
click at [299, 292] on span "[PERSON_NAME] (無代號)" at bounding box center [303, 295] width 47 height 18
type input "[PERSON_NAME](無代號)"
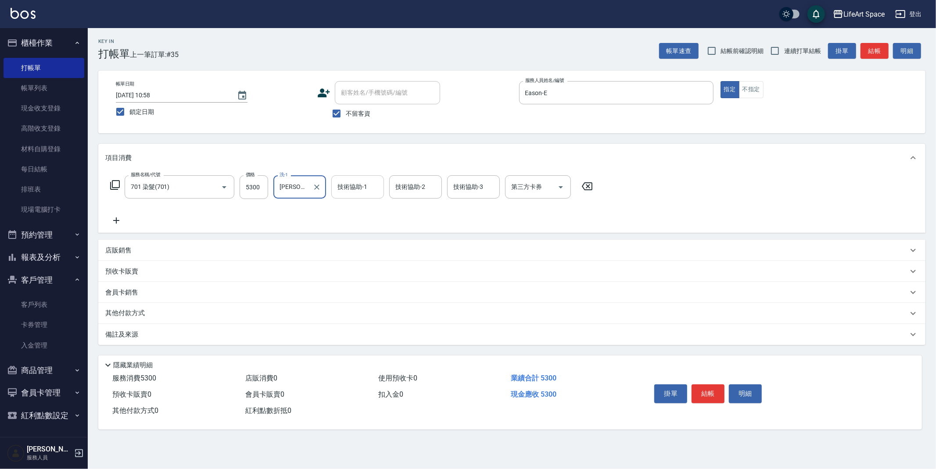
click at [354, 192] on input "技術協助-1" at bounding box center [357, 186] width 45 height 15
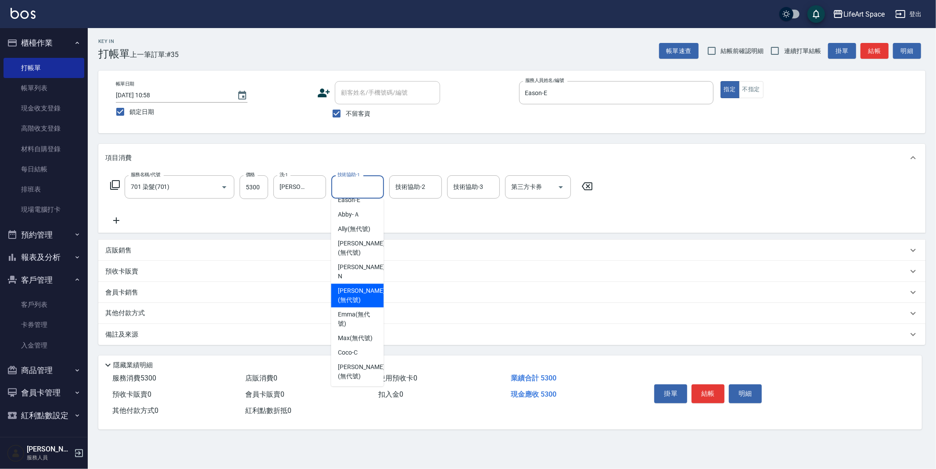
click at [365, 294] on span "[PERSON_NAME] (無代號)" at bounding box center [361, 295] width 47 height 18
type input "[PERSON_NAME](無代號)"
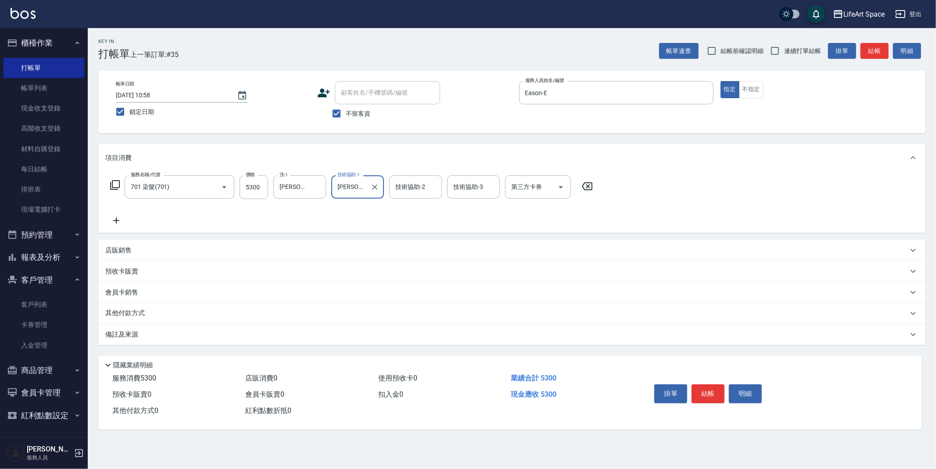
click at [415, 183] on div "技術協助-2 技術協助-2" at bounding box center [415, 186] width 53 height 23
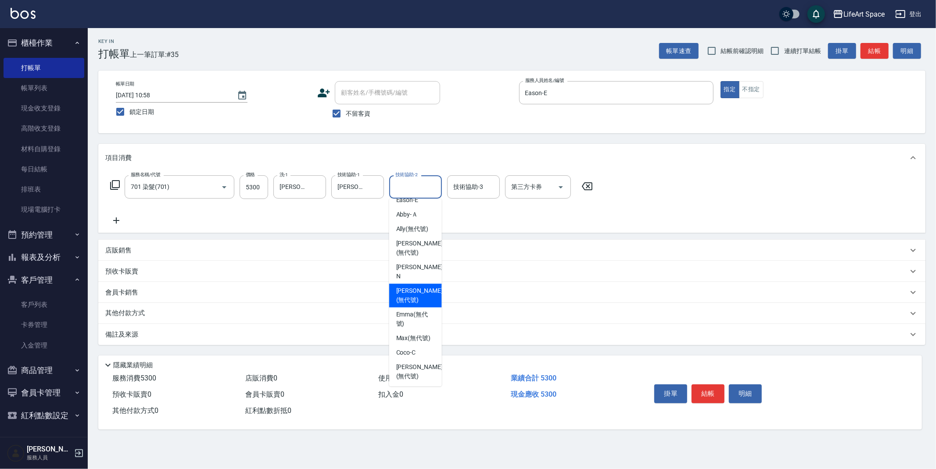
click at [414, 297] on span "[PERSON_NAME] (無代號)" at bounding box center [419, 295] width 47 height 18
type input "[PERSON_NAME](無代號)"
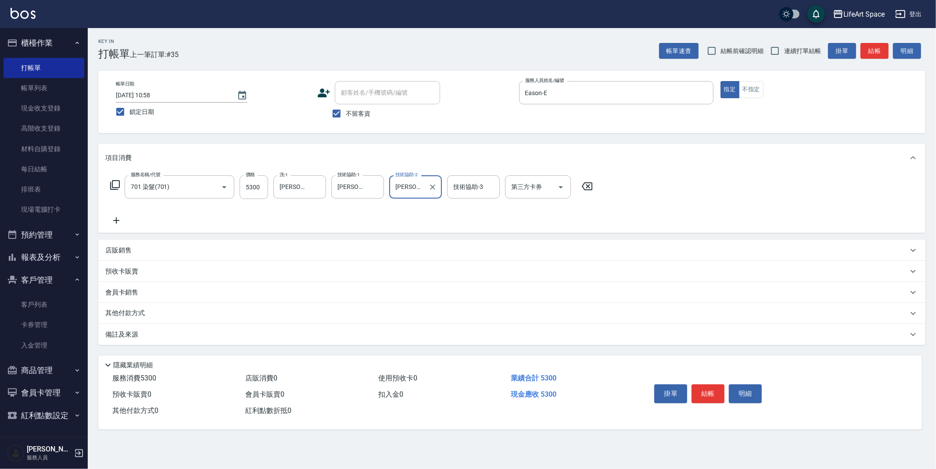
click at [260, 334] on div "備註及來源" at bounding box center [506, 334] width 802 height 9
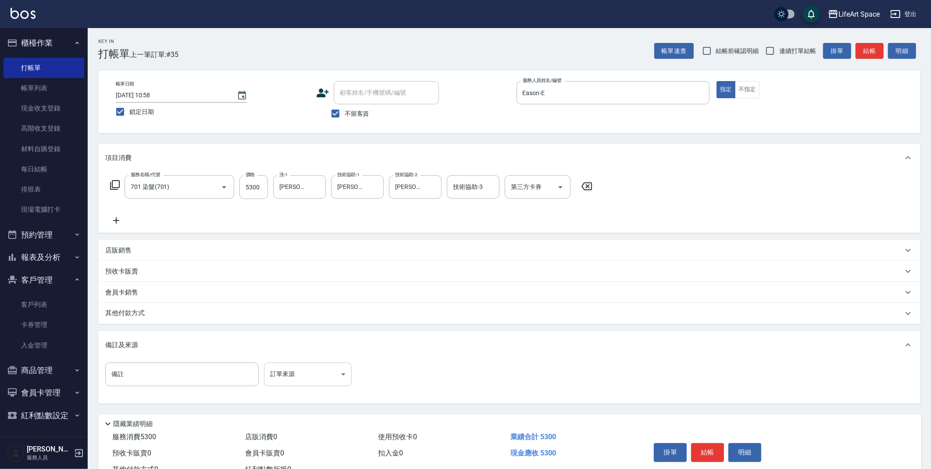
click at [308, 385] on body "LifeArt Space 登出 櫃檯作業 打帳單 帳單列表 現金收支登錄 高階收支登錄 材料自購登錄 每日結帳 排班表 現場電腦打卡 預約管理 預約管理 單…" at bounding box center [465, 249] width 931 height 499
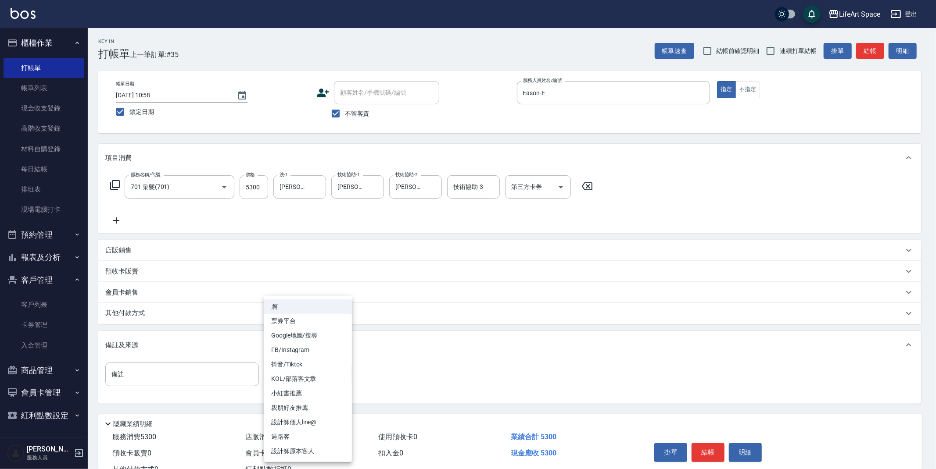
drag, startPoint x: 308, startPoint y: 452, endPoint x: 286, endPoint y: 437, distance: 26.3
click at [308, 452] on li "設計師原本客人" at bounding box center [308, 451] width 88 height 14
type input "設計師原本客人"
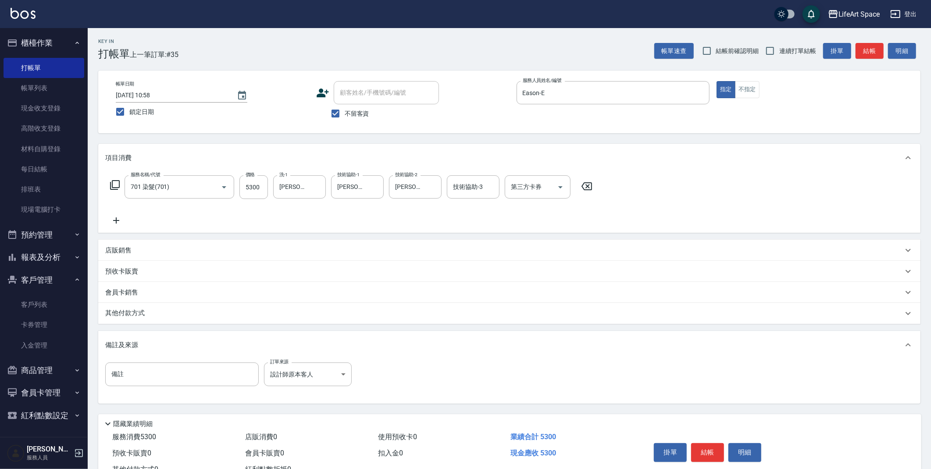
click at [167, 315] on div "其他付款方式" at bounding box center [504, 314] width 798 height 10
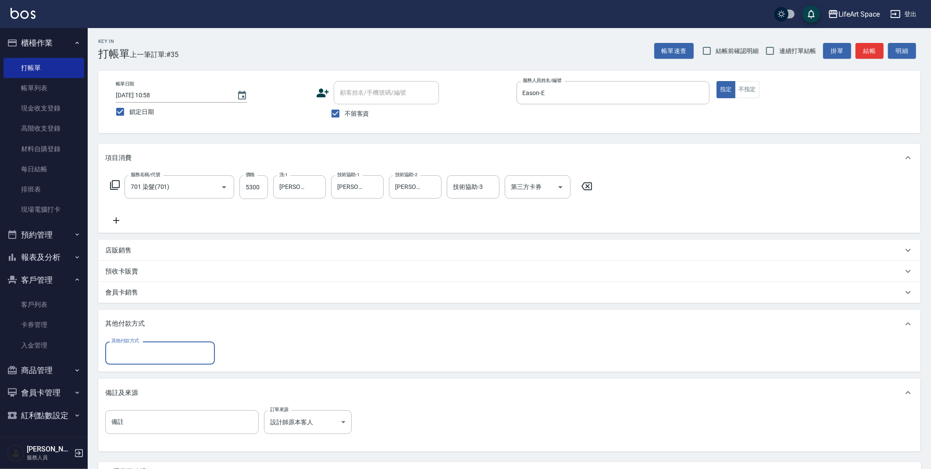
scroll to position [0, 0]
click at [156, 351] on input "其他付款方式" at bounding box center [160, 353] width 102 height 15
click at [134, 408] on span "信用卡" at bounding box center [160, 404] width 110 height 14
type input "信用卡"
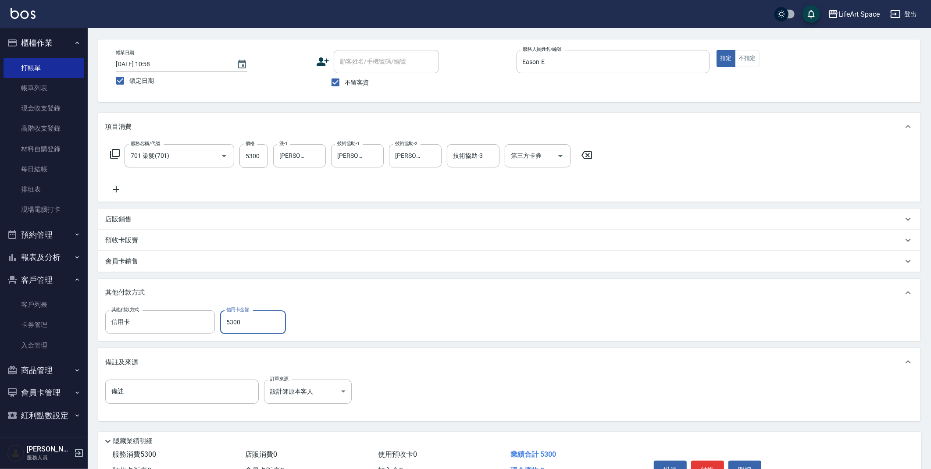
scroll to position [45, 0]
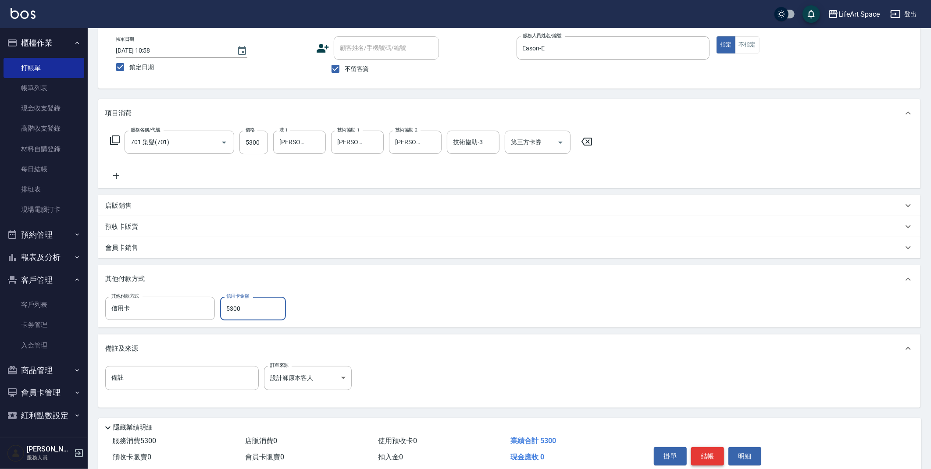
type input "5300"
click at [707, 459] on button "結帳" at bounding box center [707, 457] width 33 height 18
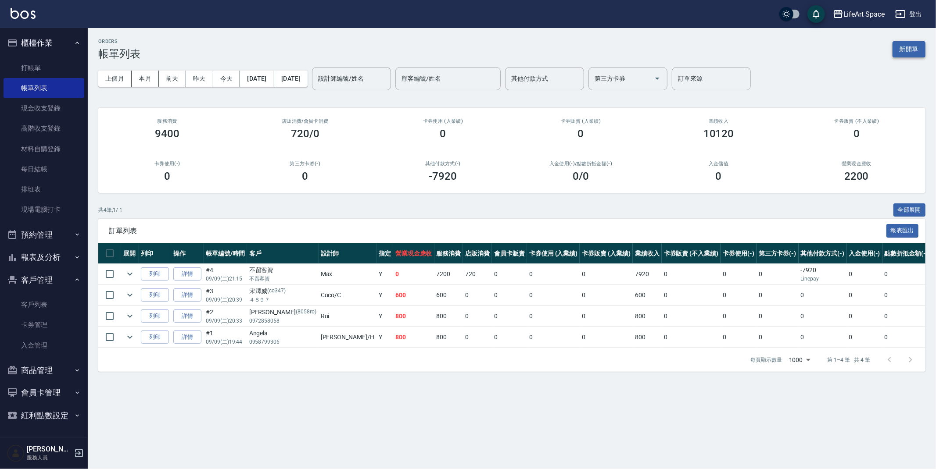
click at [910, 56] on button "新開單" at bounding box center [908, 49] width 33 height 16
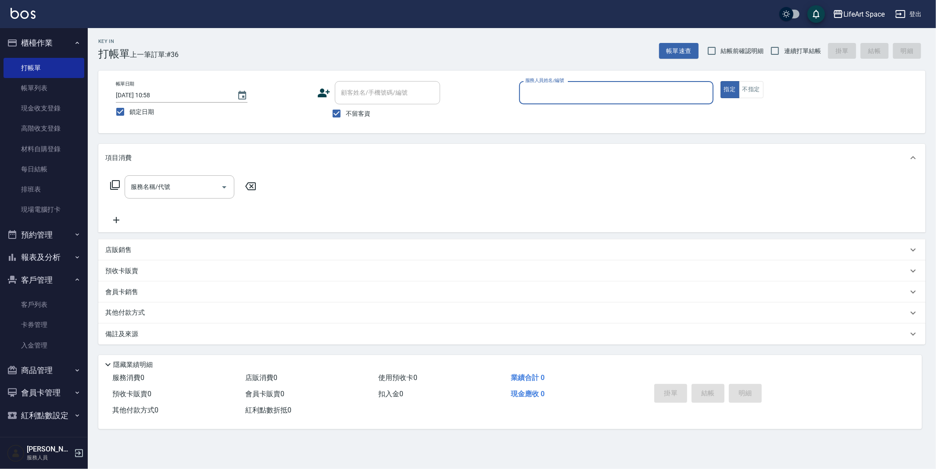
click at [584, 104] on div "服務人員姓名/編號" at bounding box center [616, 92] width 194 height 23
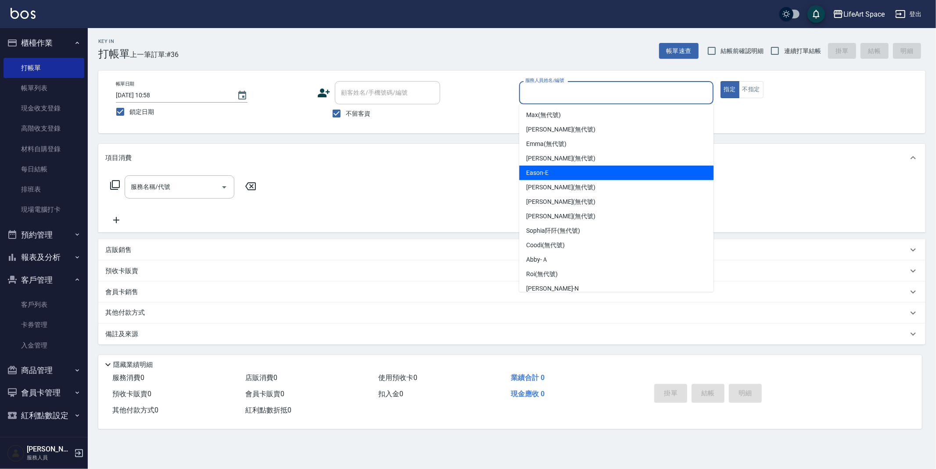
drag, startPoint x: 544, startPoint y: 173, endPoint x: 460, endPoint y: 186, distance: 85.1
click at [544, 173] on span "Eason -E" at bounding box center [537, 172] width 22 height 9
type input "Eason-E"
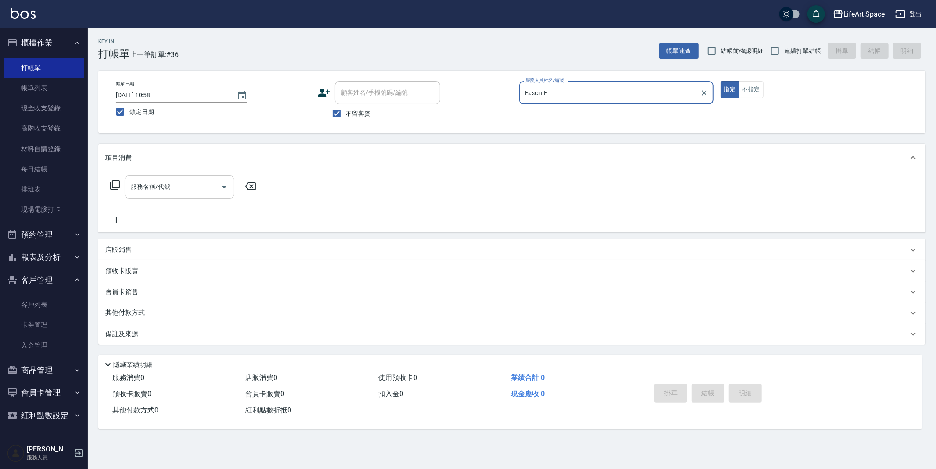
click at [174, 186] on input "服務名稱/代號" at bounding box center [173, 186] width 89 height 15
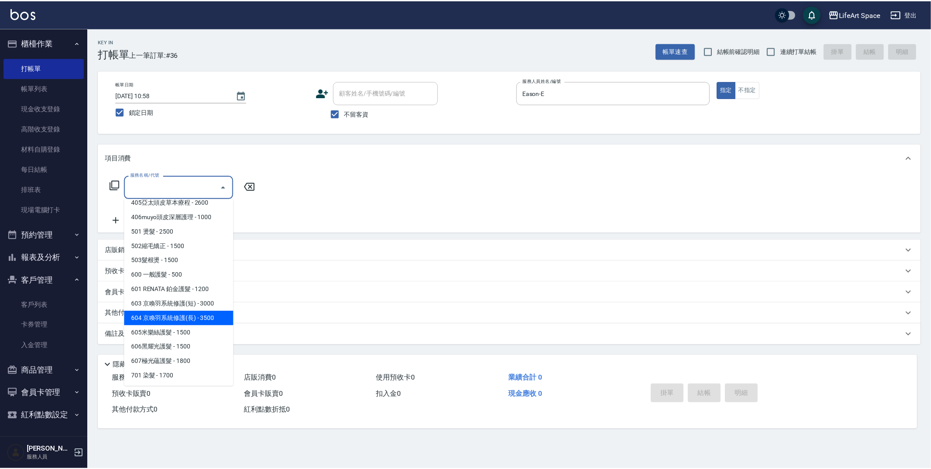
scroll to position [137, 0]
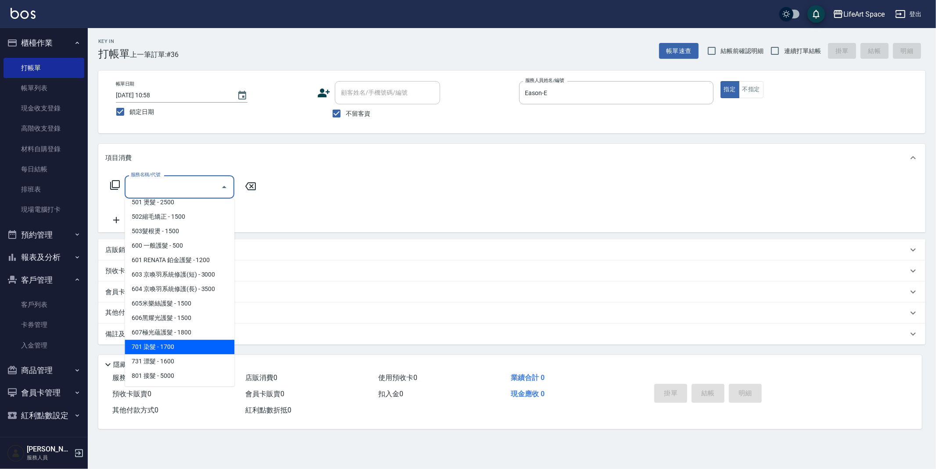
click at [182, 342] on span "701 染髮 - 1700" at bounding box center [180, 347] width 110 height 14
type input "701 染髮(701)"
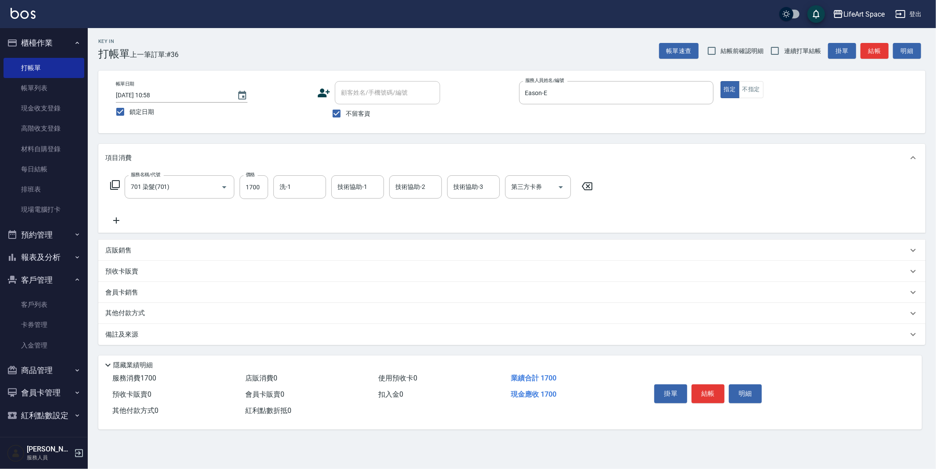
click at [121, 223] on icon at bounding box center [116, 220] width 22 height 11
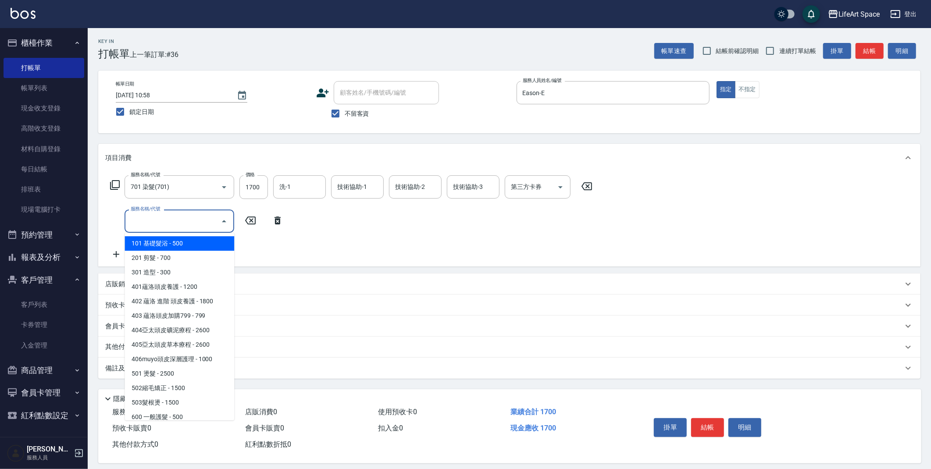
click at [161, 228] on input "服務名稱/代號" at bounding box center [173, 221] width 89 height 15
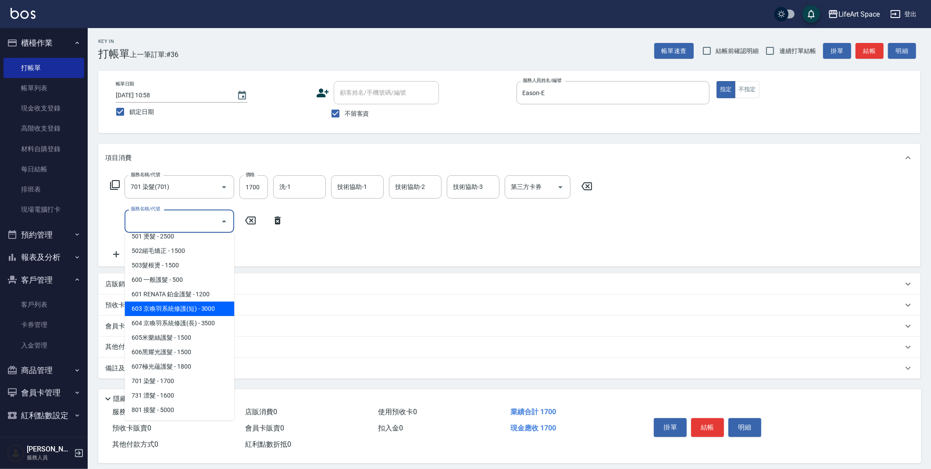
click at [192, 304] on span "603 京喚羽系統修護(短) - 3000" at bounding box center [180, 309] width 110 height 14
type input "603 京喚羽系統修護(短)(603)"
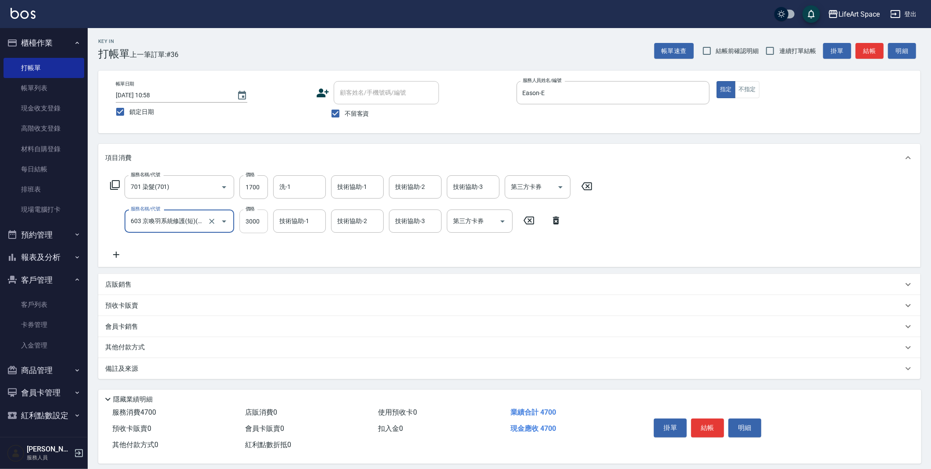
click at [262, 226] on input "3000" at bounding box center [254, 222] width 29 height 24
type input "2500"
click at [261, 190] on input "1700" at bounding box center [254, 187] width 29 height 24
click at [306, 195] on div "洗-1" at bounding box center [299, 186] width 53 height 23
type input "6000"
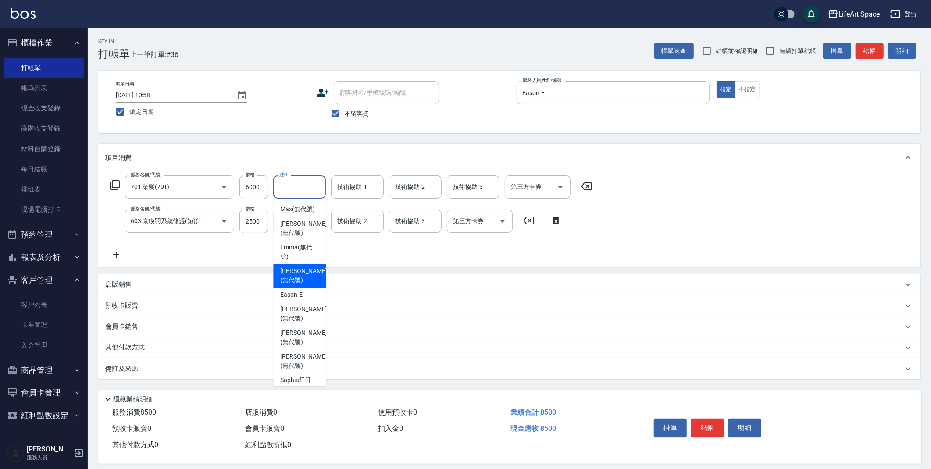
click at [302, 267] on span "[PERSON_NAME] (無代號)" at bounding box center [303, 276] width 47 height 18
type input "[PERSON_NAME](無代號)"
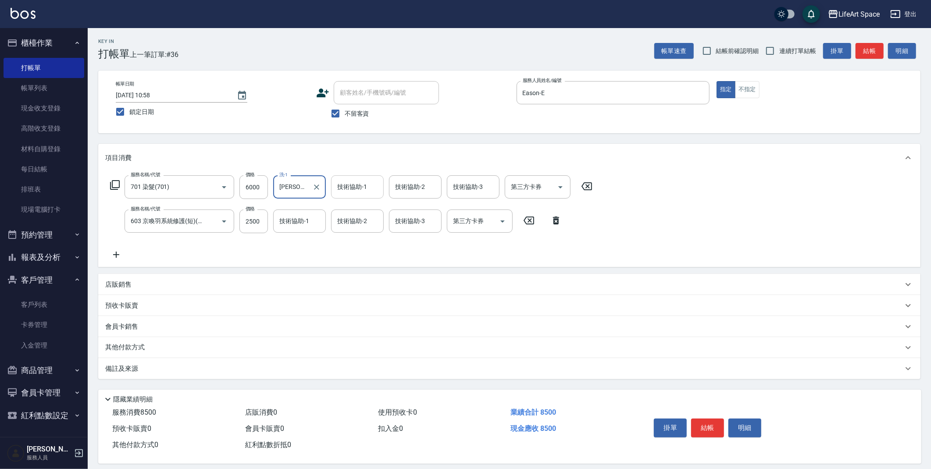
click at [358, 189] on div "技術協助-1 技術協助-1" at bounding box center [357, 186] width 53 height 23
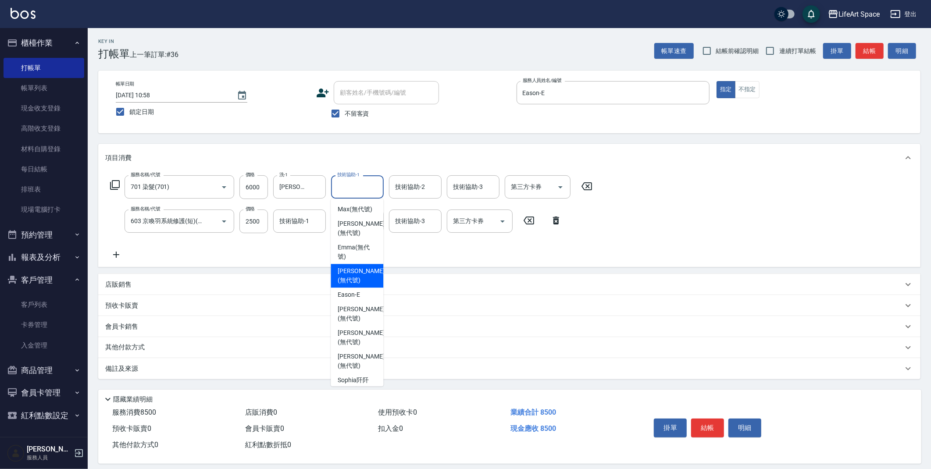
drag, startPoint x: 355, startPoint y: 272, endPoint x: 332, endPoint y: 251, distance: 32.0
click at [355, 272] on span "[PERSON_NAME] (無代號)" at bounding box center [361, 276] width 47 height 18
type input "[PERSON_NAME](無代號)"
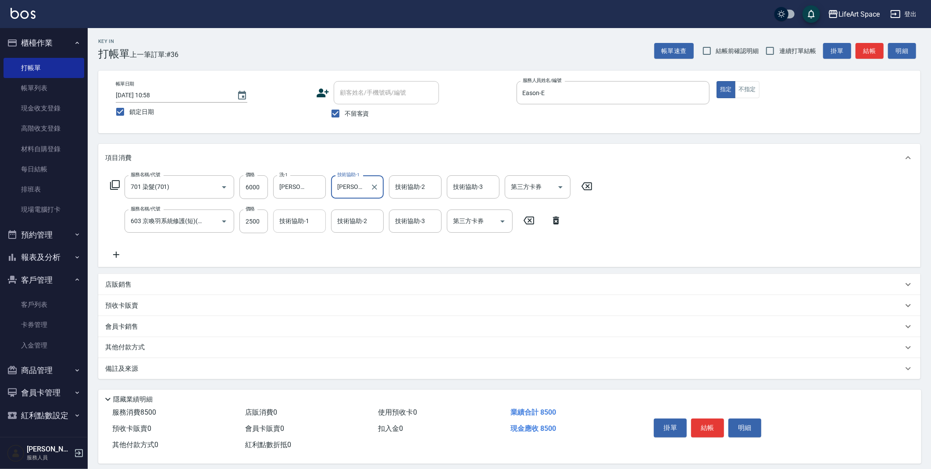
click at [305, 228] on input "技術協助-1" at bounding box center [299, 221] width 45 height 15
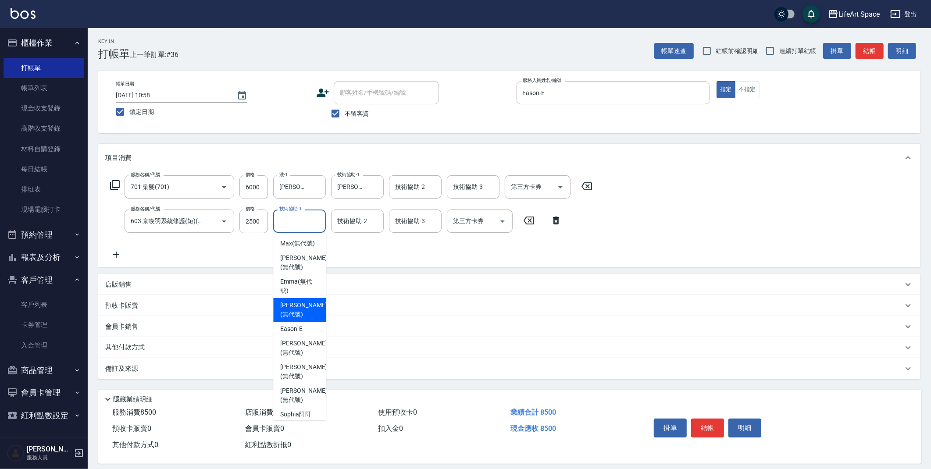
click at [297, 301] on span "[PERSON_NAME] (無代號)" at bounding box center [303, 310] width 47 height 18
type input "[PERSON_NAME](無代號)"
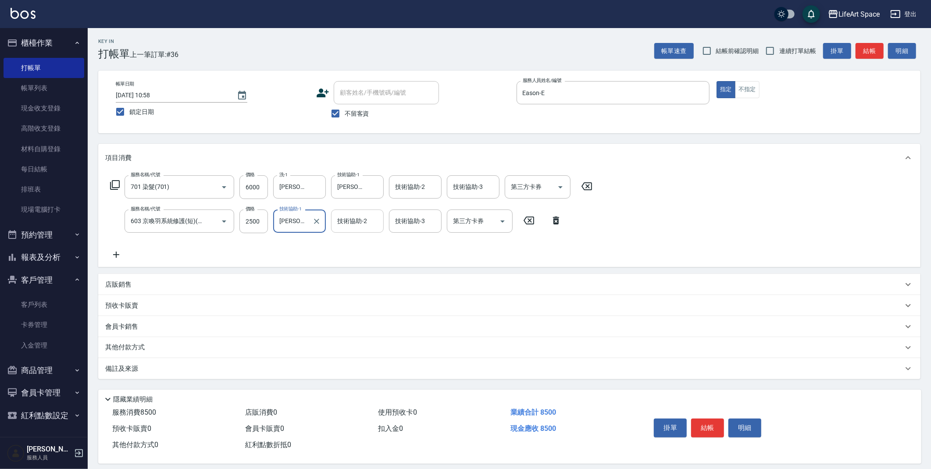
click at [349, 228] on input "技術協助-2" at bounding box center [357, 221] width 45 height 15
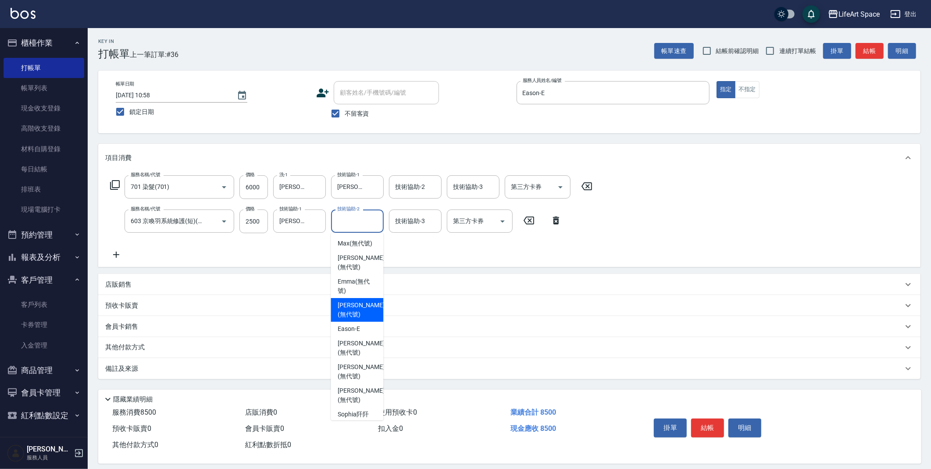
click at [354, 302] on span "[PERSON_NAME] (無代號)" at bounding box center [361, 310] width 47 height 18
type input "[PERSON_NAME](無代號)"
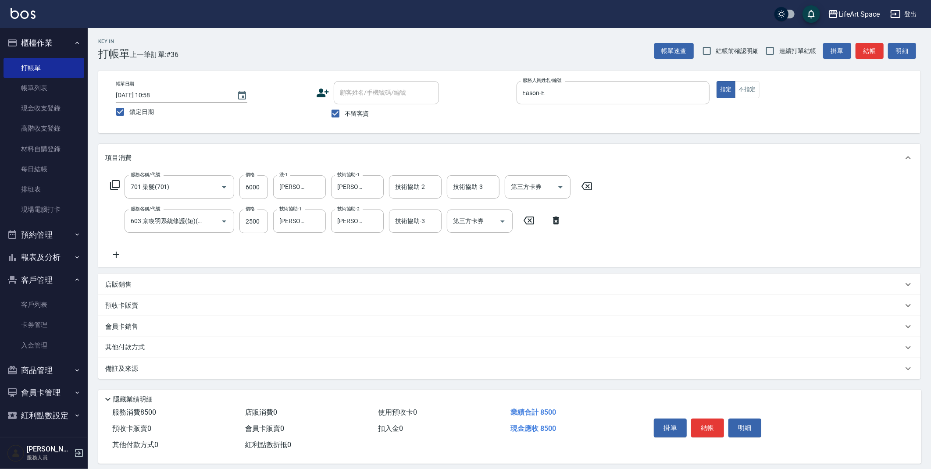
click at [168, 372] on div "備註及來源" at bounding box center [504, 369] width 798 height 9
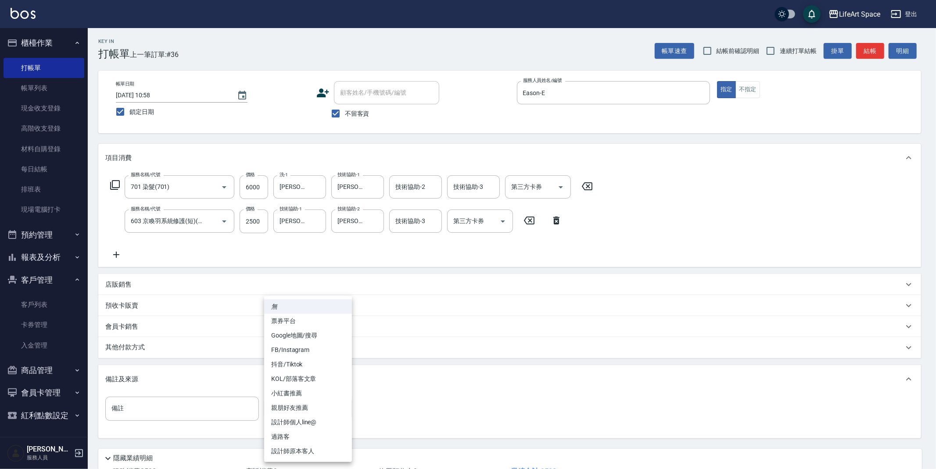
click at [276, 404] on body "LifeArt Space 登出 櫃檯作業 打帳單 帳單列表 現金收支登錄 高階收支登錄 材料自購登錄 每日結帳 排班表 現場電腦打卡 預約管理 預約管理 單…" at bounding box center [468, 267] width 936 height 534
click at [296, 348] on li "FB/Instagram" at bounding box center [308, 350] width 88 height 14
type input "FB/Instagram"
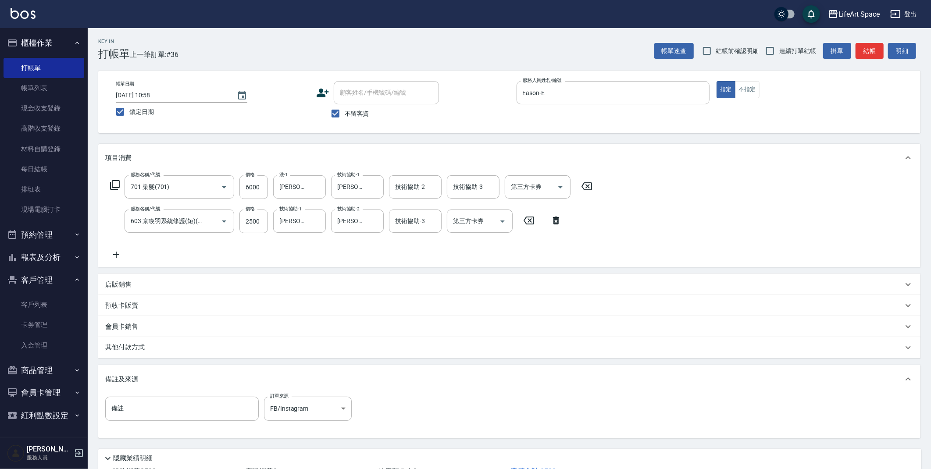
click at [148, 344] on p "其他付款方式" at bounding box center [127, 348] width 44 height 10
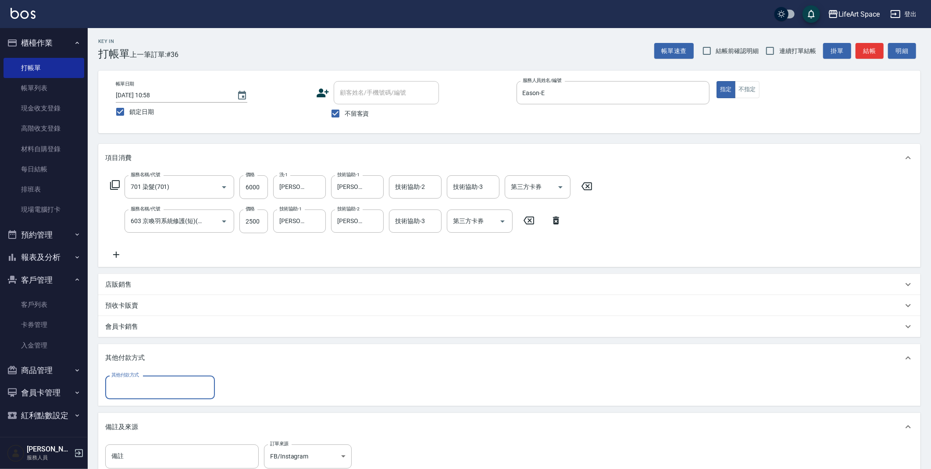
scroll to position [0, 0]
click at [141, 383] on input "其他付款方式" at bounding box center [160, 387] width 102 height 15
click at [138, 444] on span "信用卡" at bounding box center [160, 439] width 110 height 14
type input "信用卡"
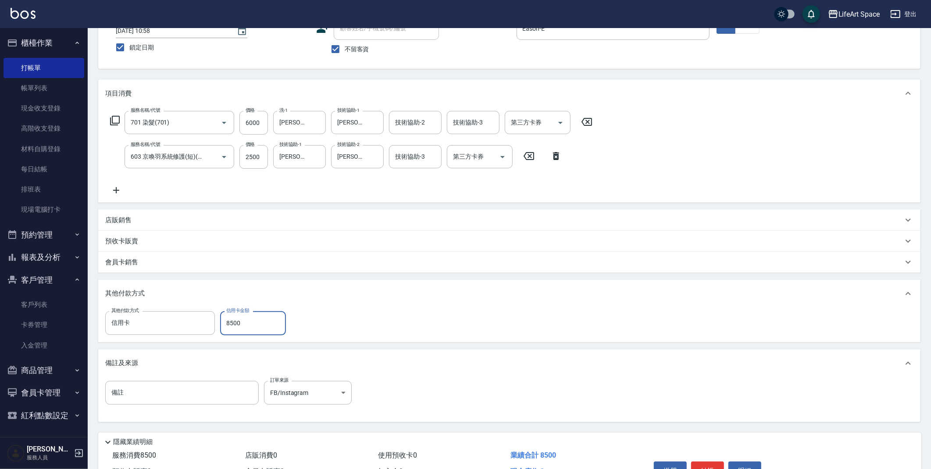
scroll to position [115, 0]
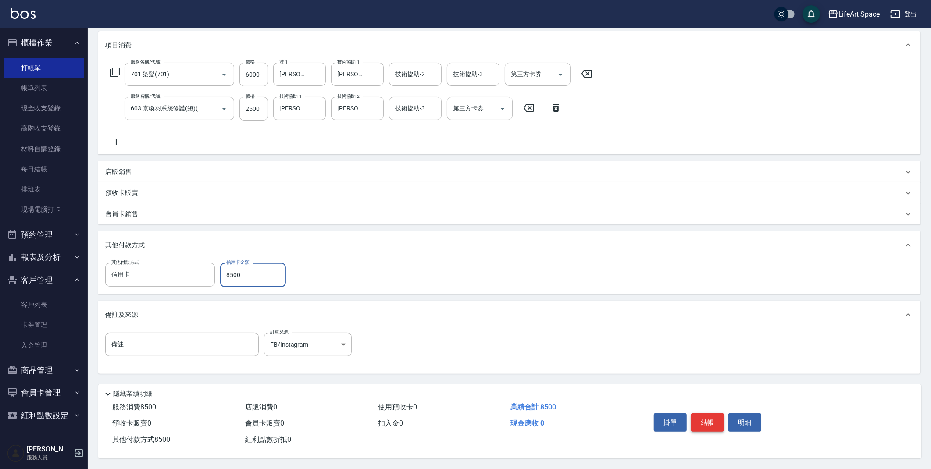
type input "8500"
click at [722, 427] on button "結帳" at bounding box center [707, 423] width 33 height 18
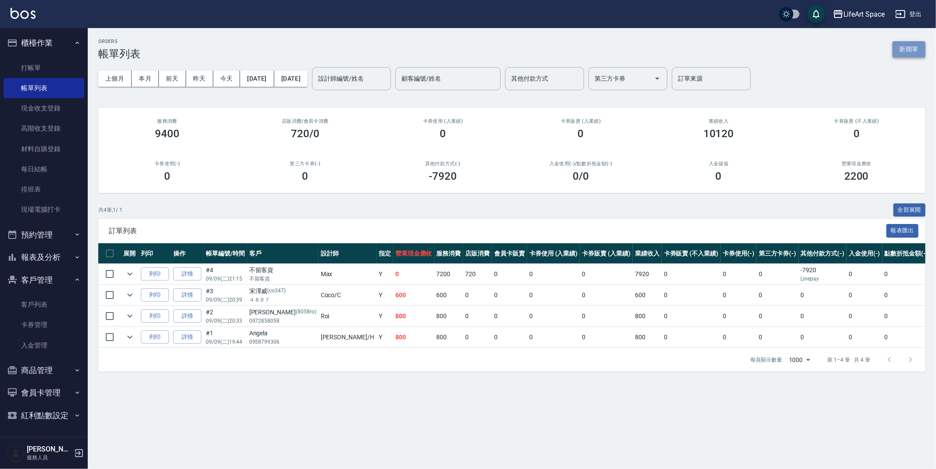
click at [913, 47] on button "新開單" at bounding box center [908, 49] width 33 height 16
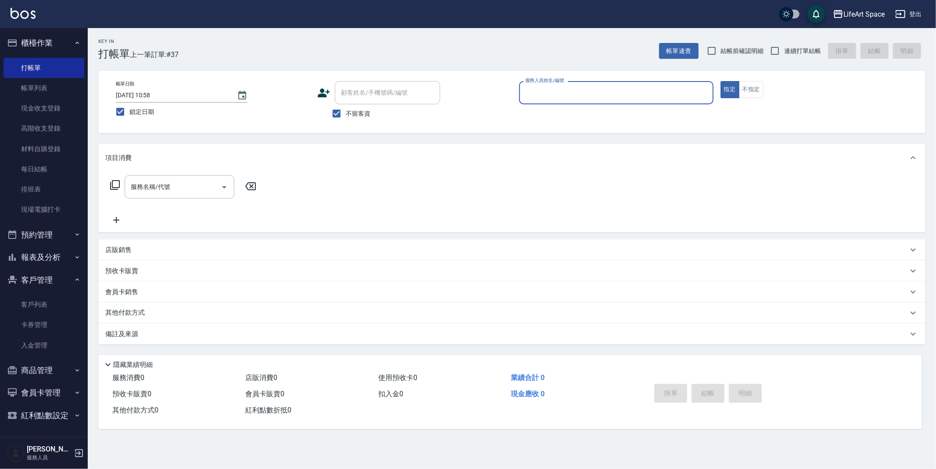
click at [591, 90] on input "服務人員姓名/編號" at bounding box center [616, 92] width 186 height 15
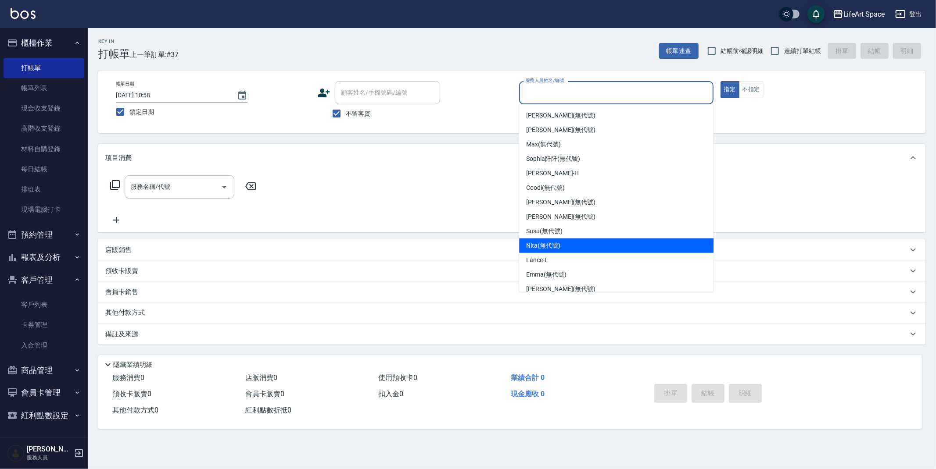
scroll to position [152, 0]
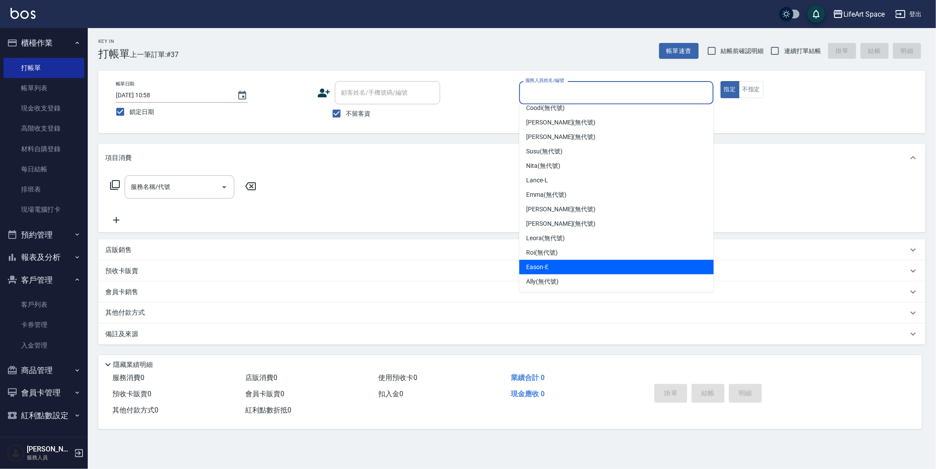
drag, startPoint x: 549, startPoint y: 269, endPoint x: 544, endPoint y: 268, distance: 5.1
click at [549, 269] on div "Eason -E" at bounding box center [616, 267] width 194 height 14
type input "Eason-E"
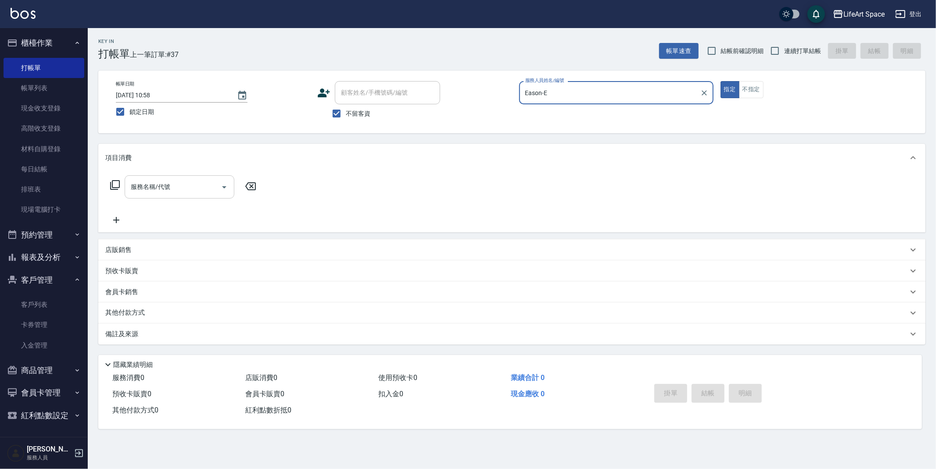
click at [186, 182] on input "服務名稱/代號" at bounding box center [173, 186] width 89 height 15
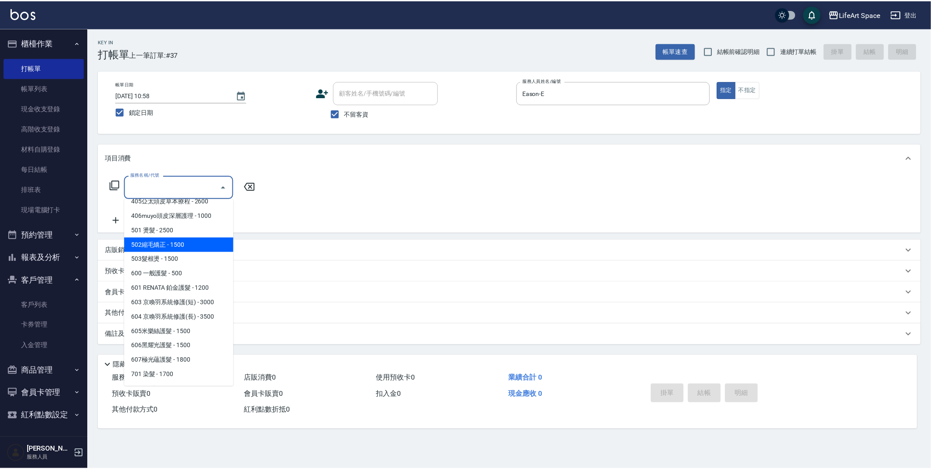
scroll to position [137, 0]
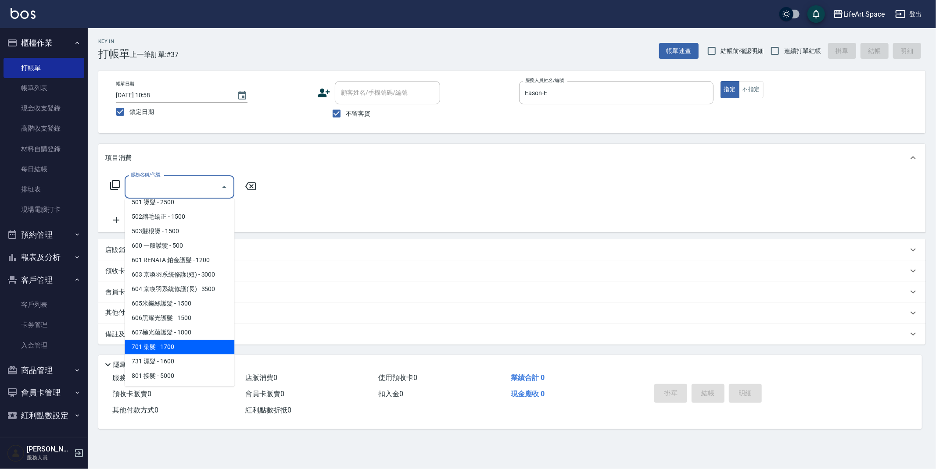
click at [166, 343] on span "701 染髮 - 1700" at bounding box center [180, 347] width 110 height 14
type input "701 染髮(701)"
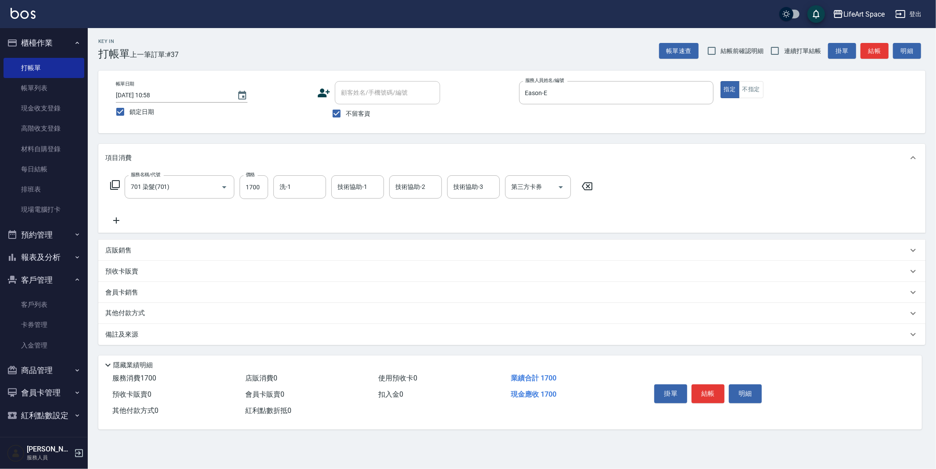
click at [119, 222] on icon at bounding box center [116, 220] width 22 height 11
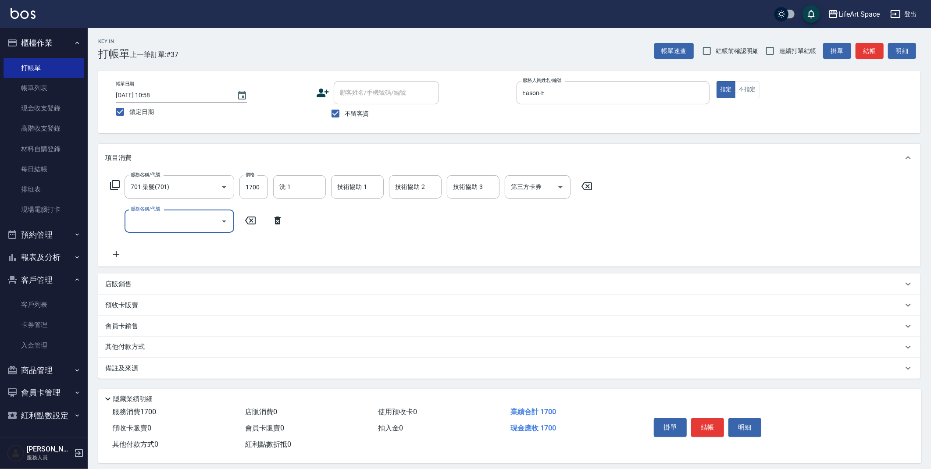
click at [173, 229] on input "服務名稱/代號" at bounding box center [173, 221] width 89 height 15
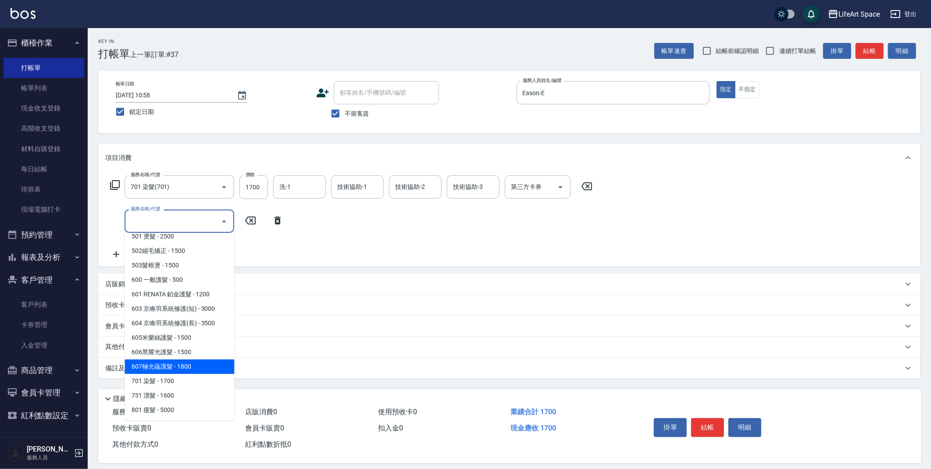
click at [174, 362] on span "607極光蘊護髮 - 1800" at bounding box center [180, 367] width 110 height 14
type input "607極光蘊護髮(607)"
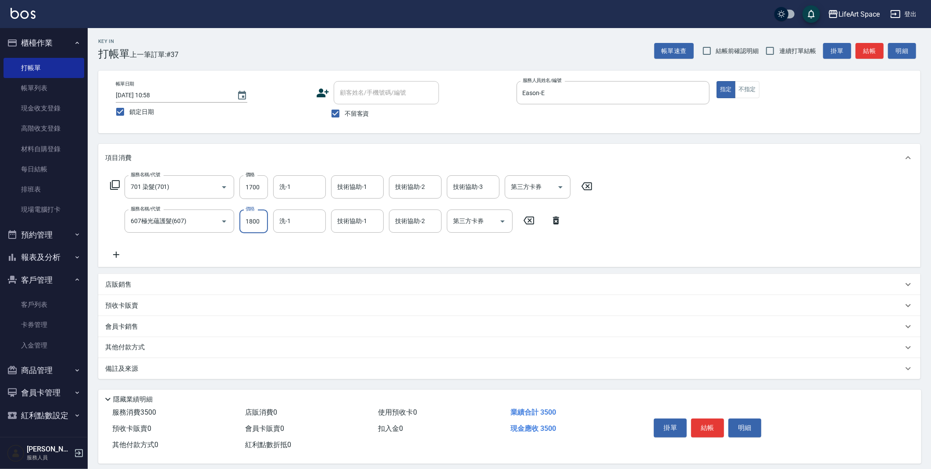
click at [264, 226] on input "1800" at bounding box center [254, 222] width 29 height 24
type input "2200"
click at [261, 189] on input "1700" at bounding box center [254, 187] width 29 height 24
type input "9020"
click at [304, 193] on input "洗-1" at bounding box center [299, 186] width 45 height 15
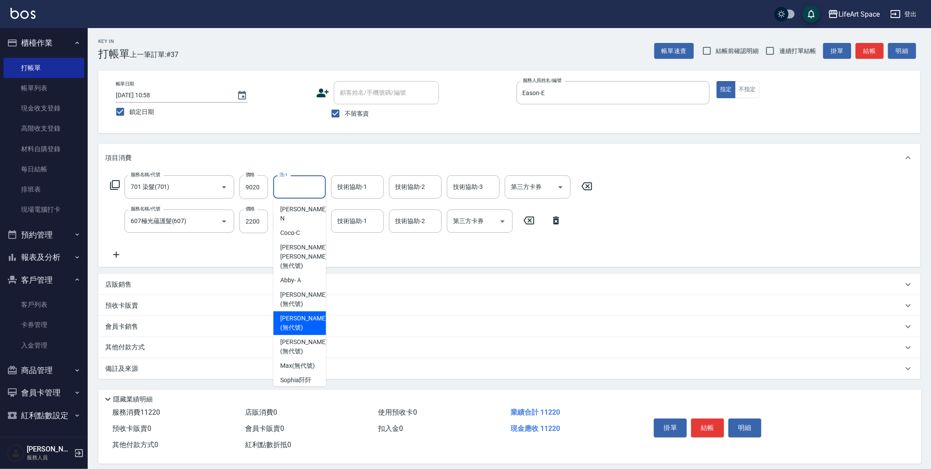
drag, startPoint x: 296, startPoint y: 306, endPoint x: 304, endPoint y: 249, distance: 57.5
click at [296, 314] on span "[PERSON_NAME] (無代號)" at bounding box center [303, 323] width 47 height 18
type input "[PERSON_NAME](無代號)"
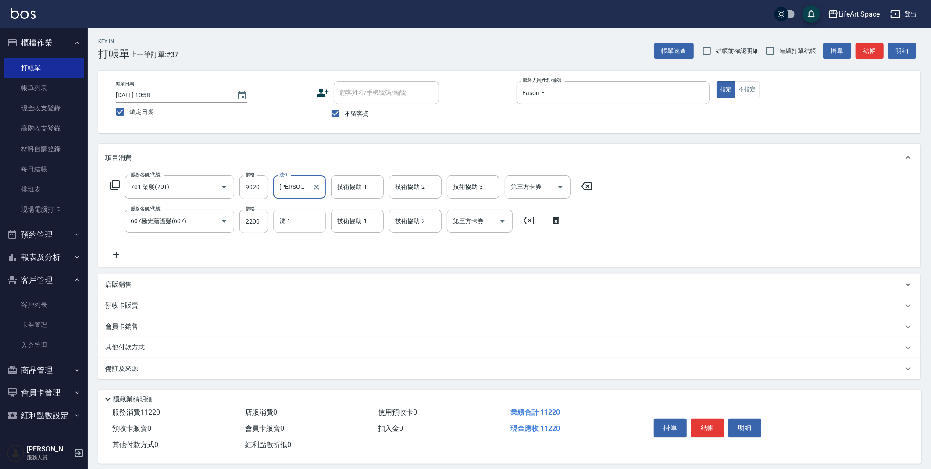
click at [304, 226] on input "洗-1" at bounding box center [299, 221] width 45 height 15
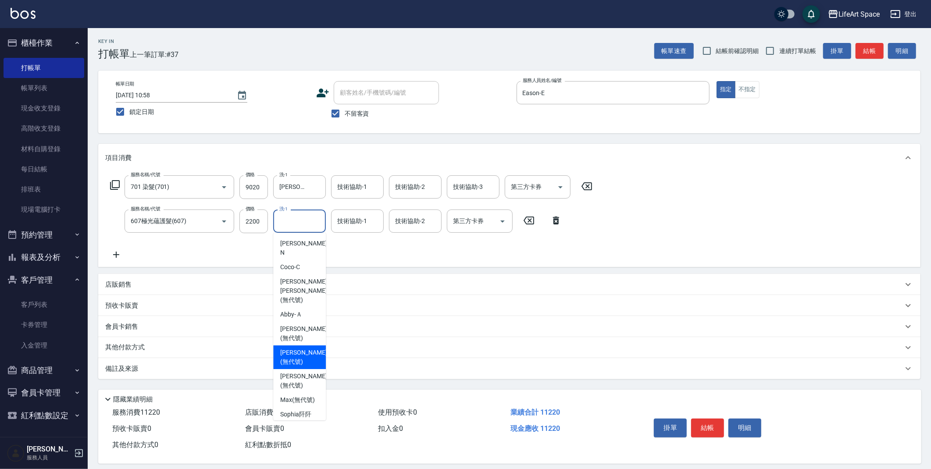
click at [304, 348] on span "[PERSON_NAME] (無代號)" at bounding box center [303, 357] width 47 height 18
type input "[PERSON_NAME](無代號)"
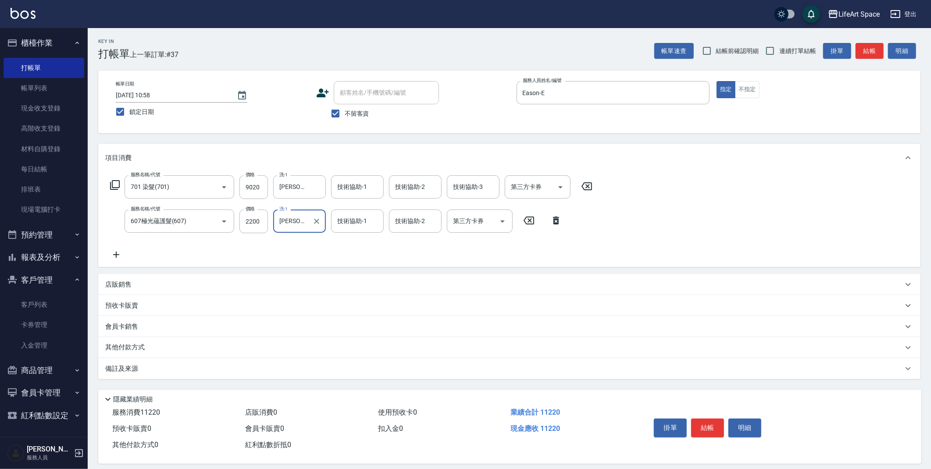
click at [356, 224] on div "技術協助-1 技術協助-1" at bounding box center [357, 221] width 53 height 23
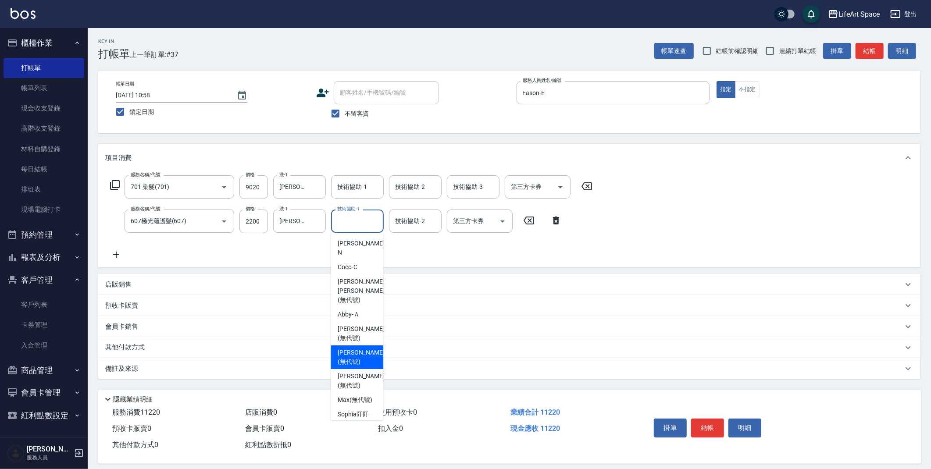
click at [355, 348] on span "[PERSON_NAME] (無代號)" at bounding box center [361, 357] width 47 height 18
type input "[PERSON_NAME](無代號)"
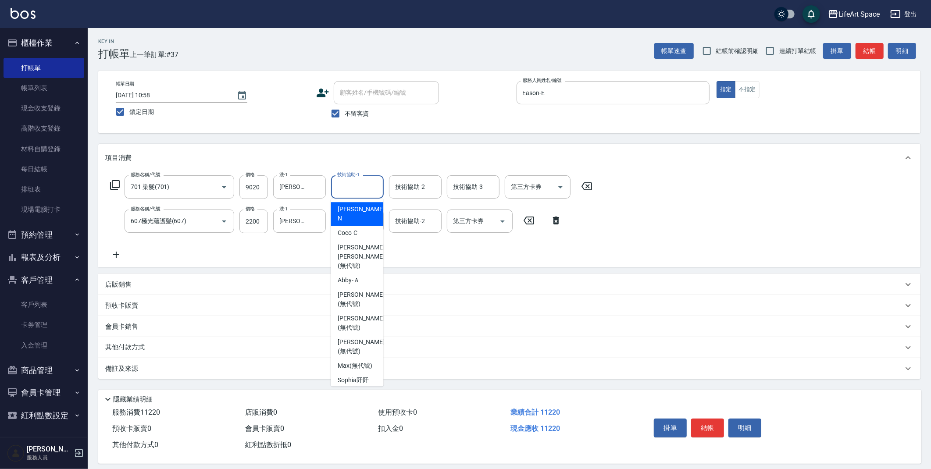
click at [357, 192] on input "技術協助-1" at bounding box center [357, 186] width 45 height 15
click at [358, 314] on span "[PERSON_NAME] (無代號)" at bounding box center [361, 323] width 47 height 18
type input "[PERSON_NAME](無代號)"
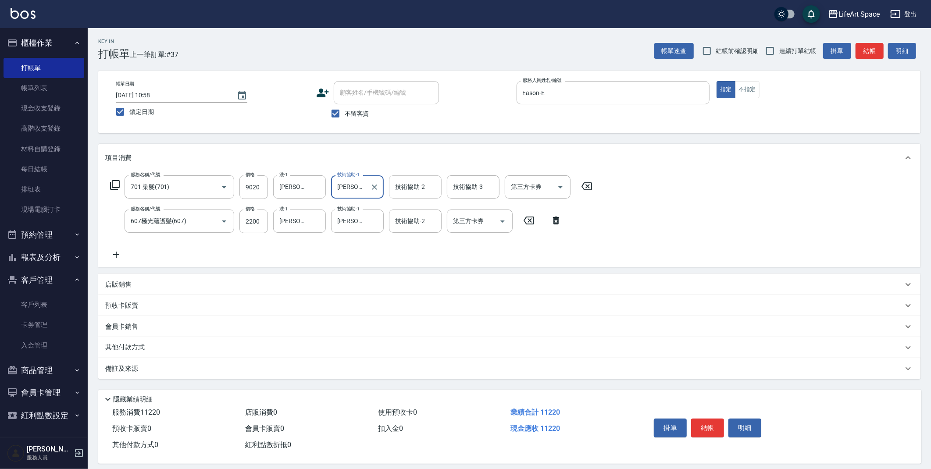
click at [420, 190] on div "技術協助-2 技術協助-2" at bounding box center [415, 186] width 53 height 23
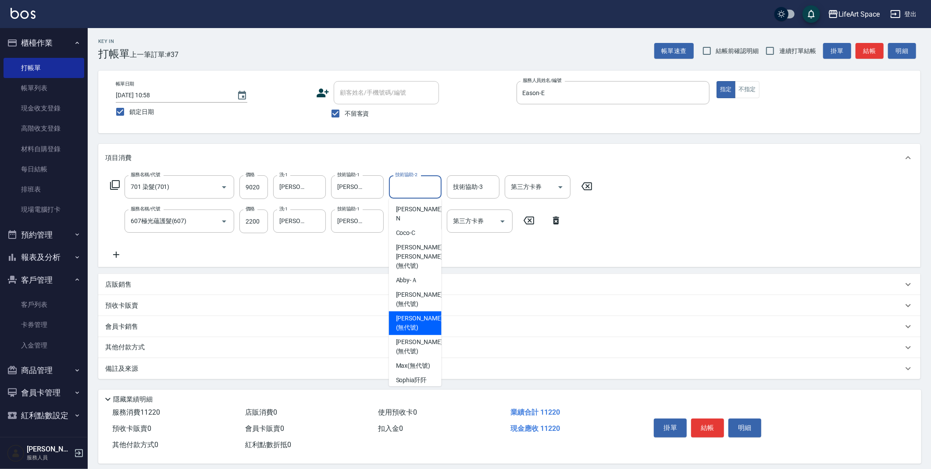
drag, startPoint x: 413, startPoint y: 307, endPoint x: 194, endPoint y: 375, distance: 229.1
click at [413, 314] on span "[PERSON_NAME] (無代號)" at bounding box center [419, 323] width 47 height 18
type input "[PERSON_NAME](無代號)"
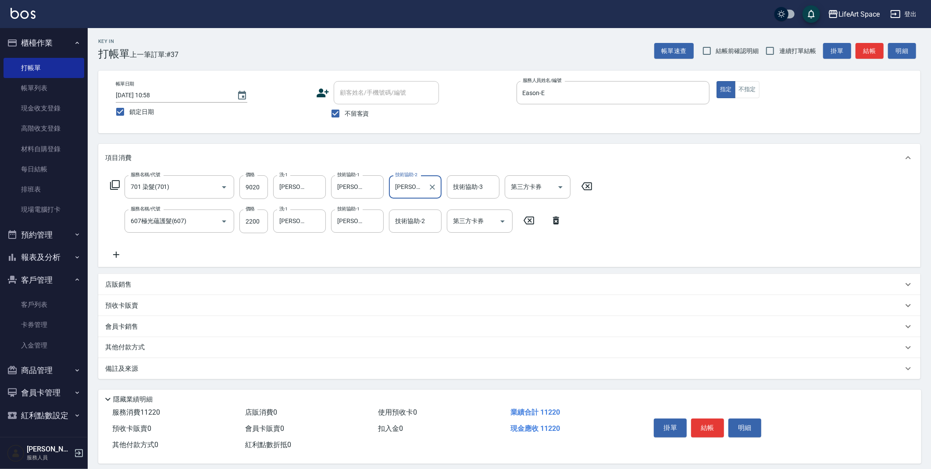
click at [192, 376] on div "備註及來源" at bounding box center [509, 368] width 823 height 21
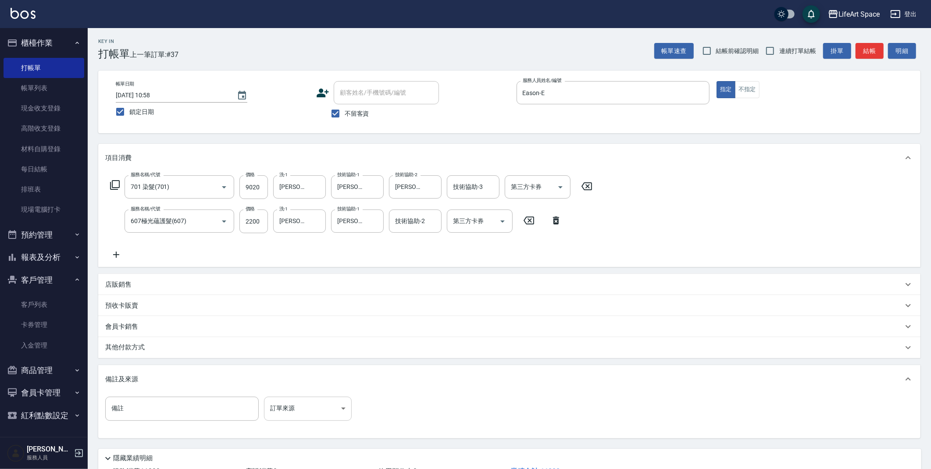
click at [323, 415] on body "LifeArt Space 登出 櫃檯作業 打帳單 帳單列表 現金收支登錄 高階收支登錄 材料自購登錄 每日結帳 排班表 現場電腦打卡 預約管理 預約管理 單…" at bounding box center [465, 267] width 931 height 534
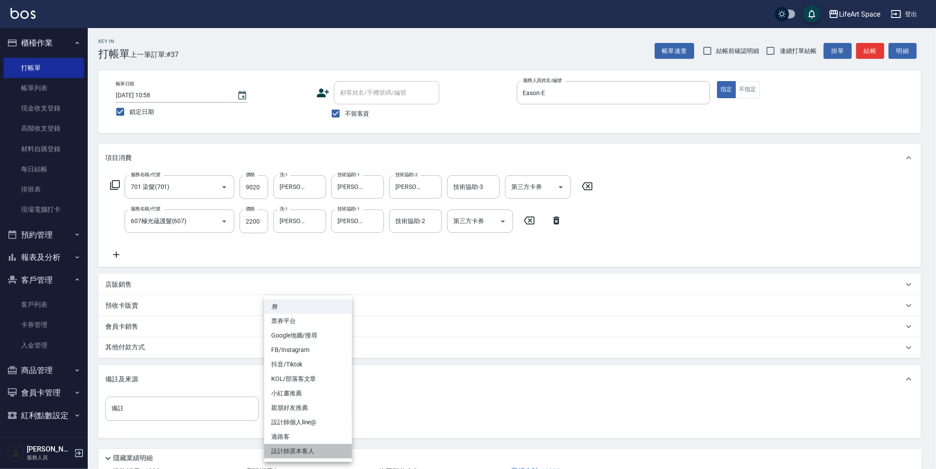
click at [305, 453] on li "設計師原本客人" at bounding box center [308, 451] width 88 height 14
type input "設計師原本客人"
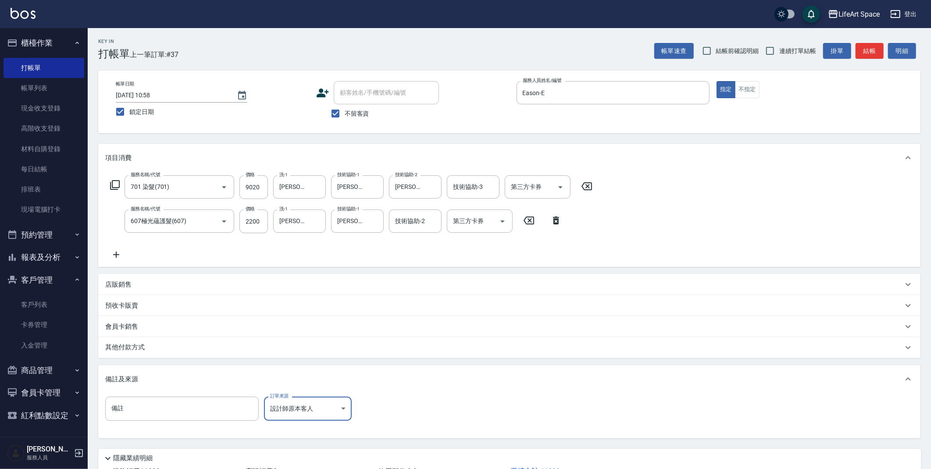
click at [157, 350] on div "其他付款方式" at bounding box center [504, 348] width 798 height 10
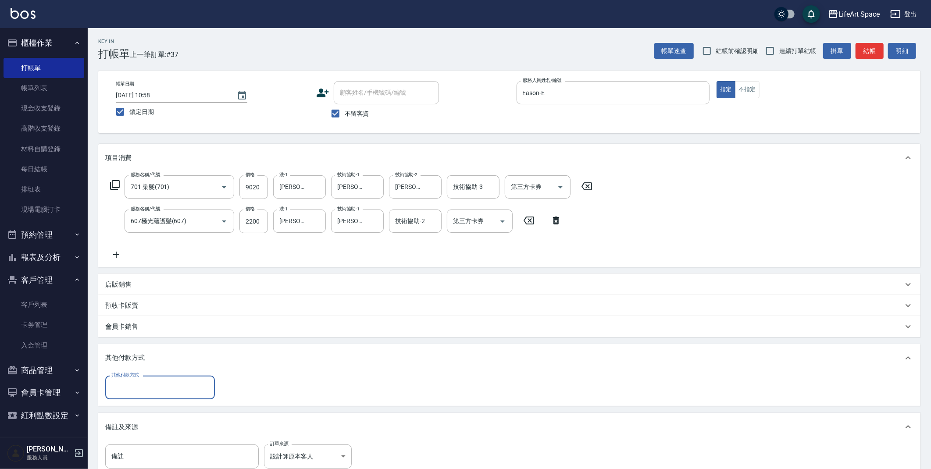
scroll to position [0, 0]
click at [152, 392] on input "其他付款方式" at bounding box center [160, 387] width 102 height 15
click at [146, 435] on span "信用卡" at bounding box center [160, 439] width 110 height 14
type input "信用卡"
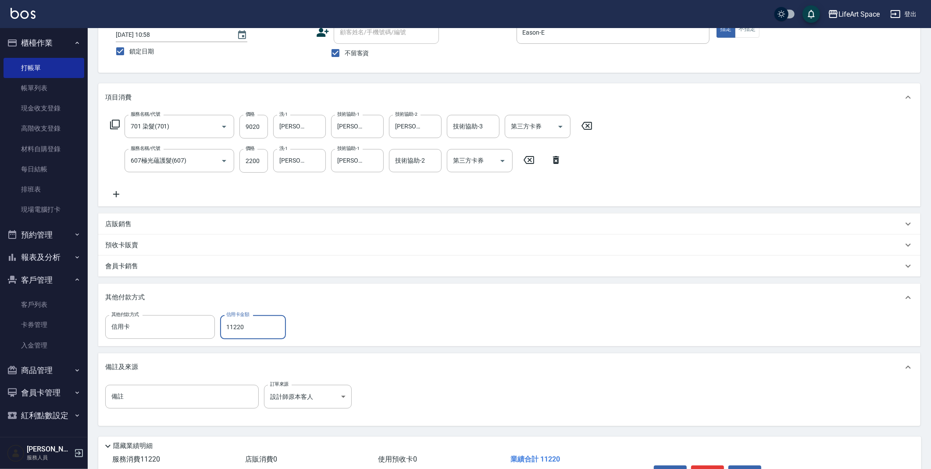
scroll to position [115, 0]
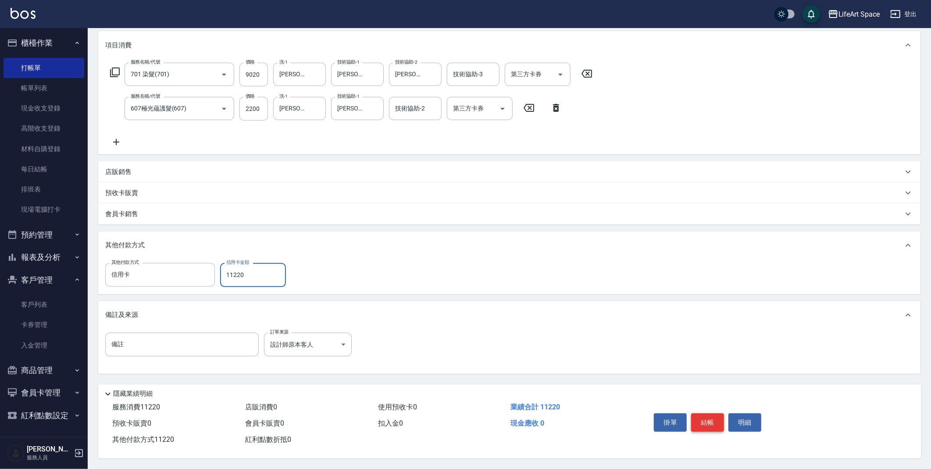
type input "11220"
click at [707, 421] on button "結帳" at bounding box center [707, 423] width 33 height 18
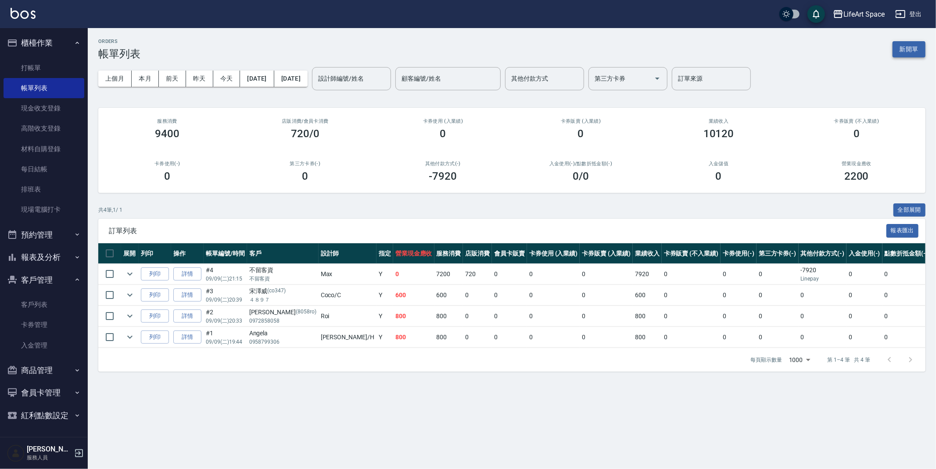
click at [900, 52] on button "新開單" at bounding box center [908, 49] width 33 height 16
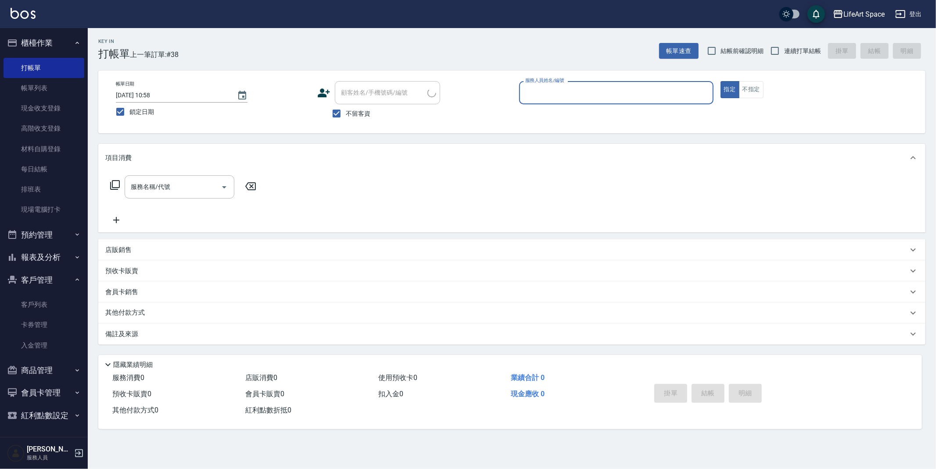
click at [614, 98] on input "服務人員姓名/編號" at bounding box center [616, 92] width 186 height 15
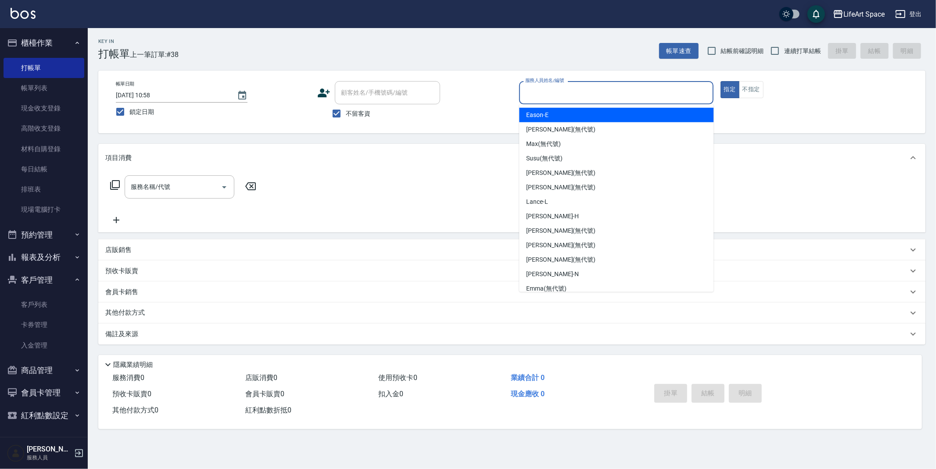
drag, startPoint x: 559, startPoint y: 117, endPoint x: 270, endPoint y: 219, distance: 306.7
click at [559, 117] on div "Eason -E" at bounding box center [616, 115] width 194 height 14
type input "Eason-E"
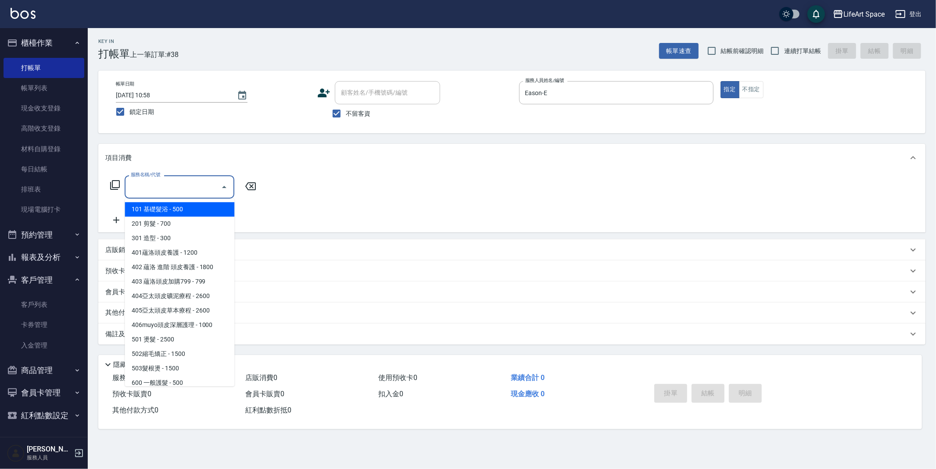
click at [210, 192] on input "服務名稱/代號" at bounding box center [173, 186] width 89 height 15
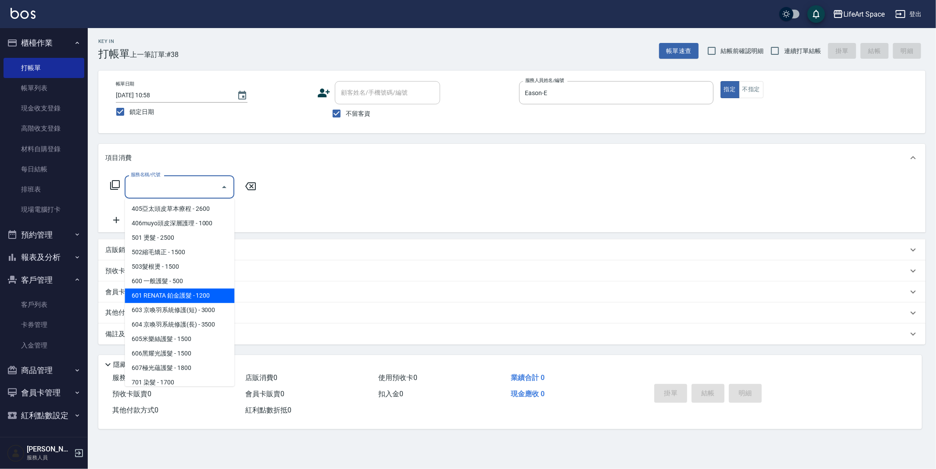
scroll to position [137, 0]
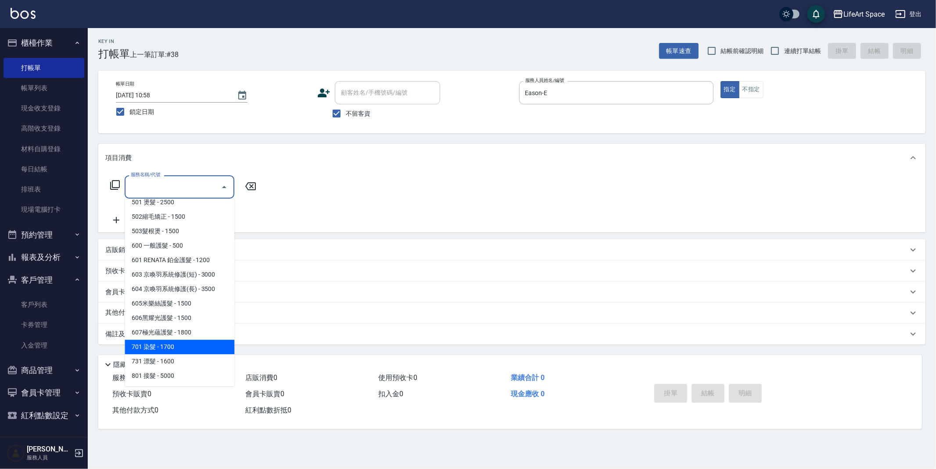
click at [175, 344] on span "701 染髮 - 1700" at bounding box center [180, 347] width 110 height 14
type input "701 染髮(701)"
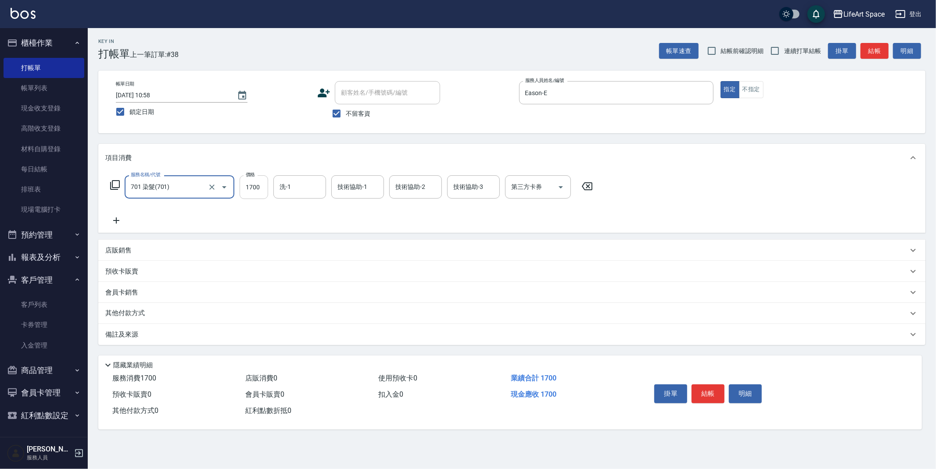
click at [268, 187] on input "1700" at bounding box center [254, 187] width 29 height 24
type input "3300"
click at [303, 186] on input "洗-1" at bounding box center [299, 186] width 45 height 15
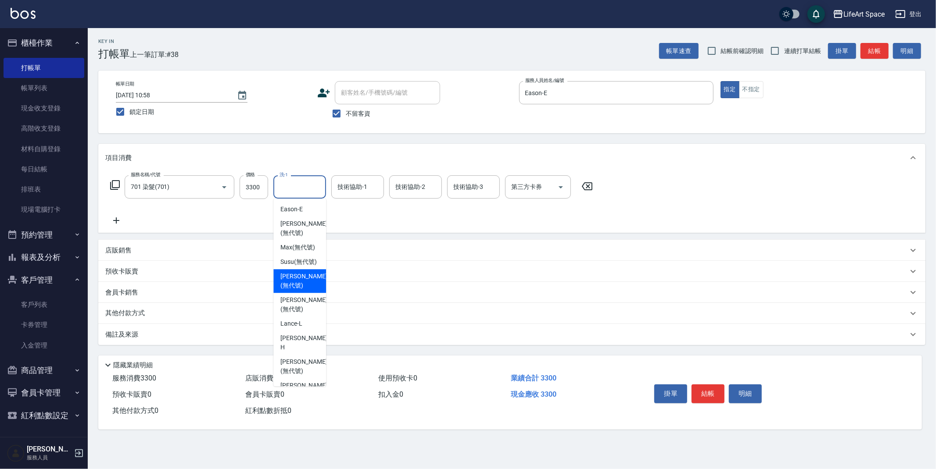
click at [297, 285] on span "[PERSON_NAME] (無代號)" at bounding box center [303, 281] width 47 height 18
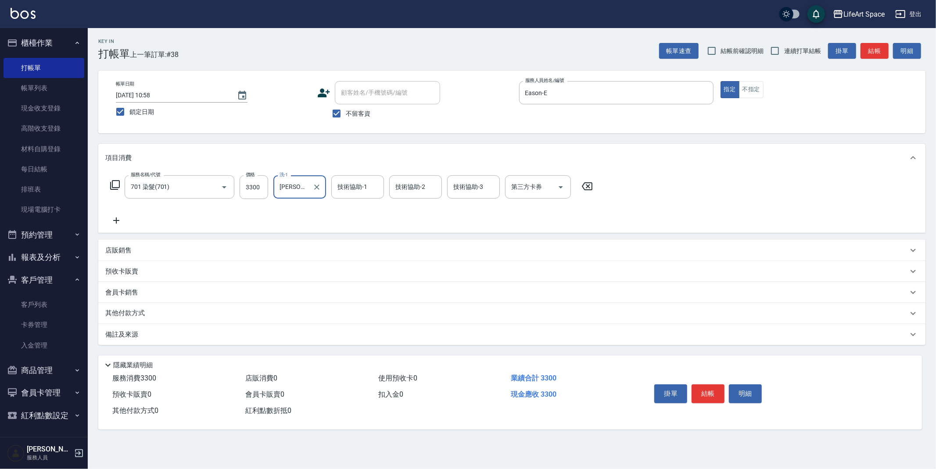
type input "[PERSON_NAME](無代號)"
click at [353, 186] on div "技術協助-1 技術協助-1" at bounding box center [357, 186] width 53 height 23
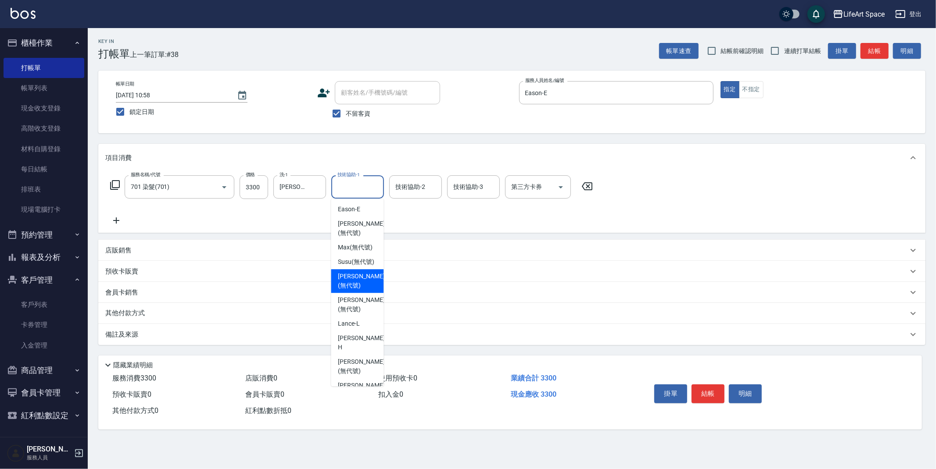
click at [356, 290] on span "[PERSON_NAME] (無代號)" at bounding box center [361, 281] width 47 height 18
type input "[PERSON_NAME](無代號)"
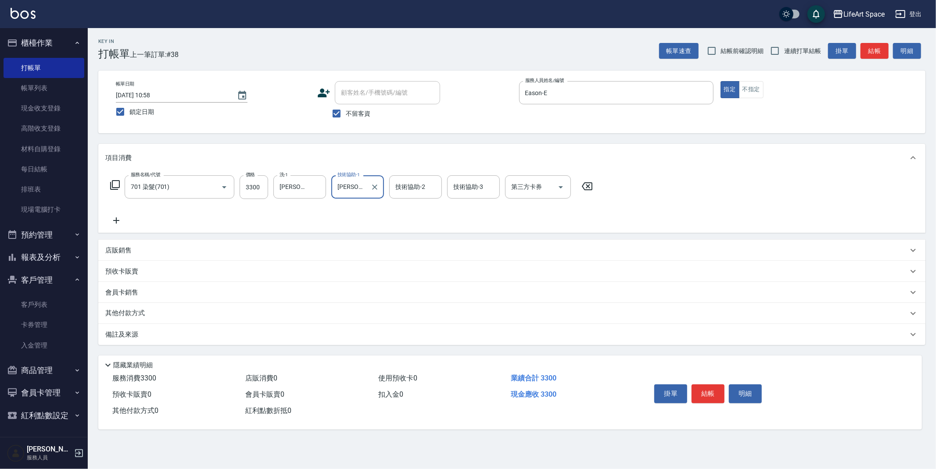
click at [416, 191] on div "技術協助-2 技術協助-2" at bounding box center [415, 186] width 53 height 23
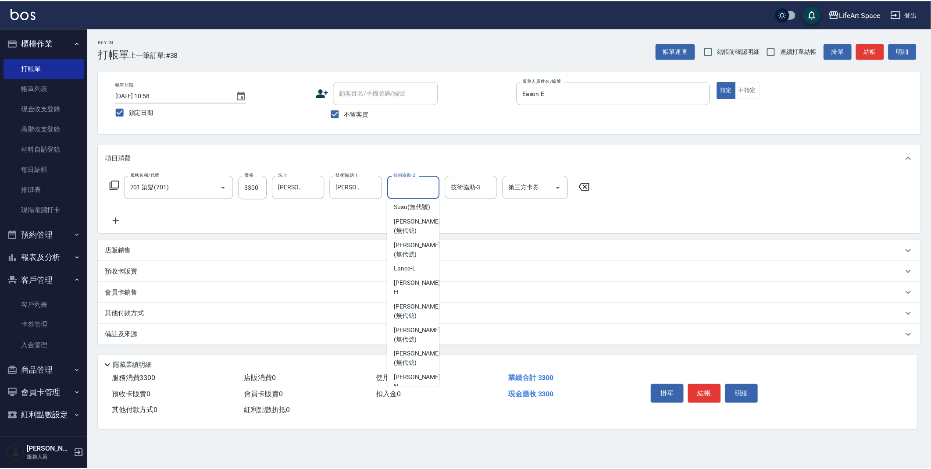
scroll to position [156, 0]
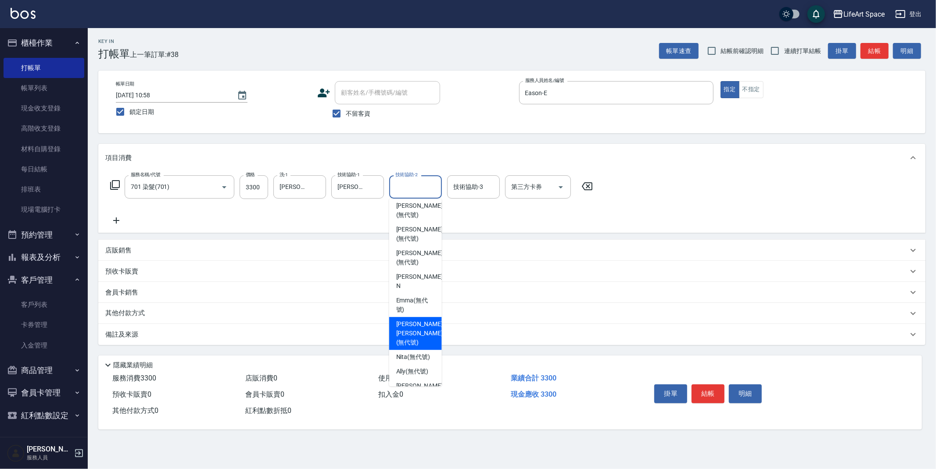
click at [414, 320] on span "[PERSON_NAME] [PERSON_NAME] (無代號)" at bounding box center [419, 334] width 47 height 28
type input "[PERSON_NAME] [PERSON_NAME](無代號)"
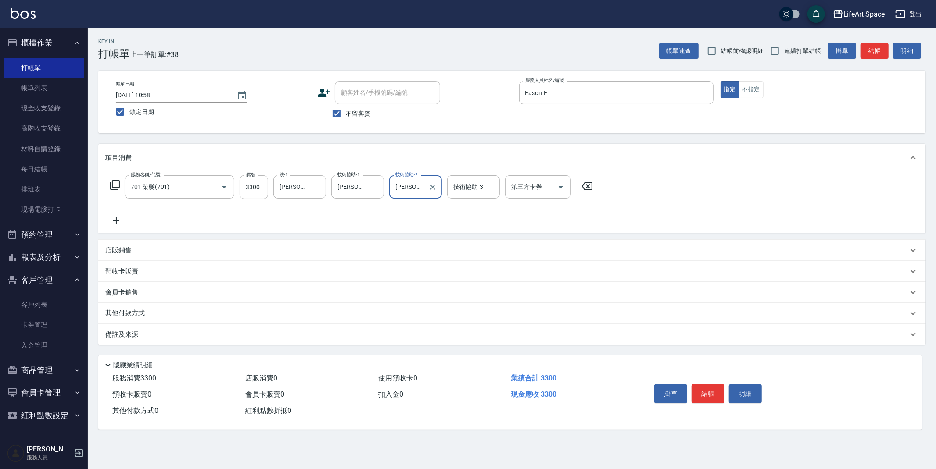
click at [214, 333] on div "備註及來源" at bounding box center [506, 334] width 802 height 9
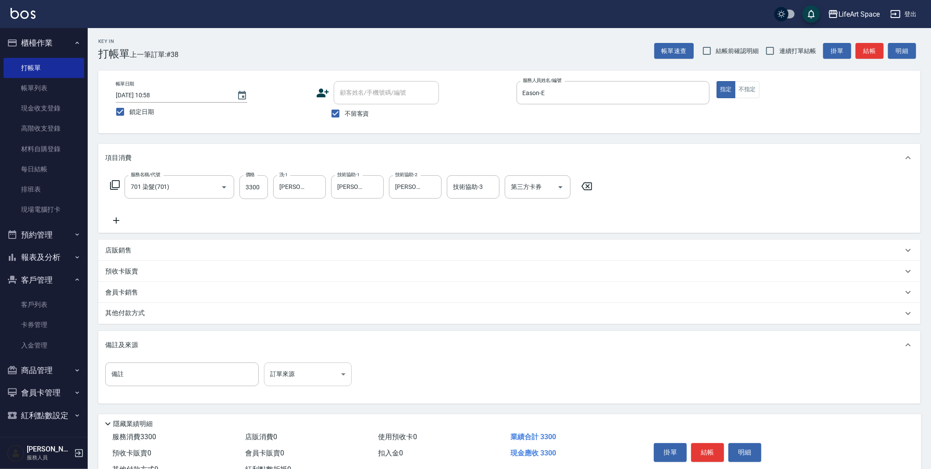
click at [277, 367] on body "LifeArt Space 登出 櫃檯作業 打帳單 帳單列表 現金收支登錄 高階收支登錄 材料自購登錄 每日結帳 排班表 現場電腦打卡 預約管理 預約管理 單…" at bounding box center [465, 249] width 931 height 499
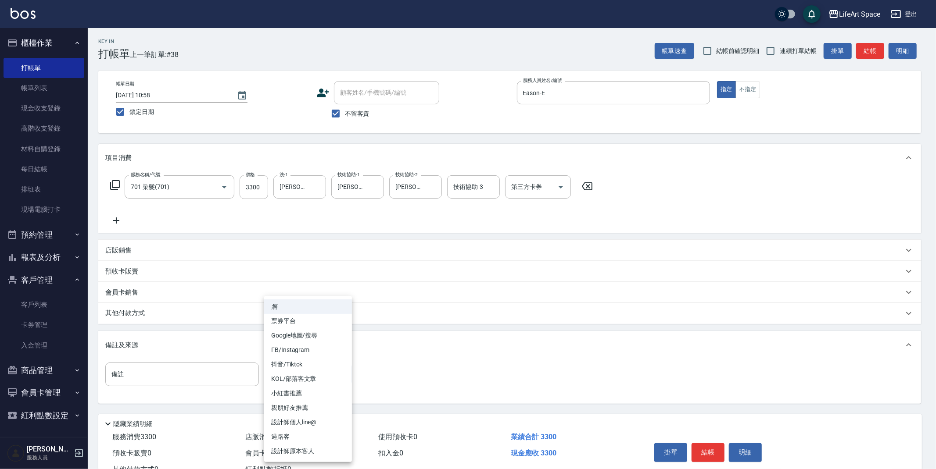
drag, startPoint x: 291, startPoint y: 448, endPoint x: 271, endPoint y: 431, distance: 27.1
click at [291, 448] on li "設計師原本客人" at bounding box center [308, 451] width 88 height 14
type input "設計師原本客人"
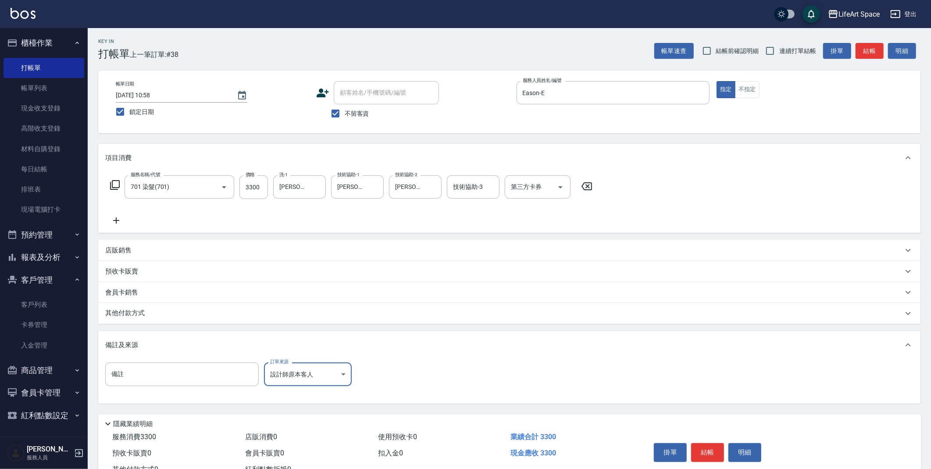
click at [159, 312] on div "其他付款方式" at bounding box center [504, 314] width 798 height 10
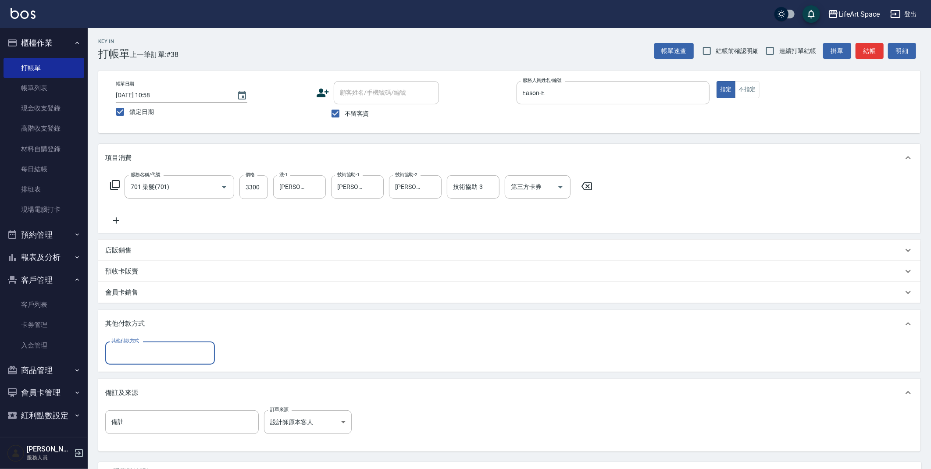
scroll to position [0, 0]
click at [146, 357] on input "其他付款方式" at bounding box center [160, 353] width 102 height 15
drag, startPoint x: 128, startPoint y: 378, endPoint x: 111, endPoint y: 375, distance: 17.0
click at [128, 378] on span "轉帳" at bounding box center [160, 376] width 110 height 14
type input "轉帳"
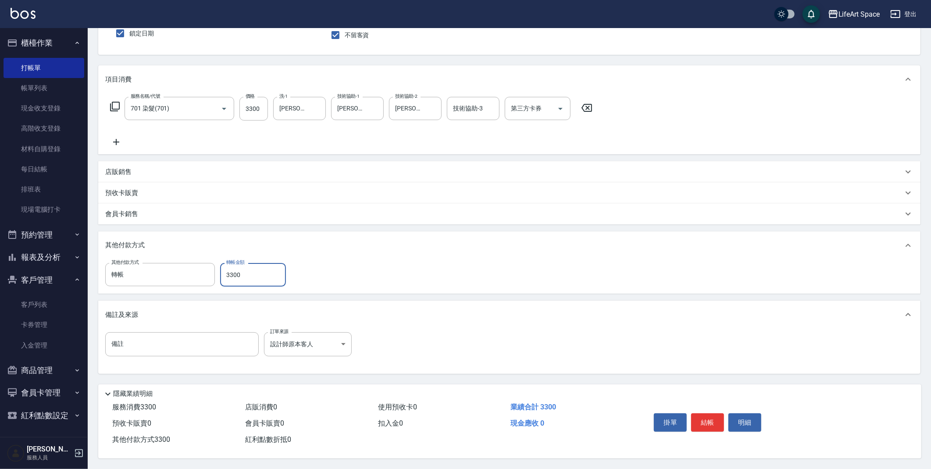
scroll to position [81, 0]
type input "3300"
click at [703, 425] on button "結帳" at bounding box center [707, 423] width 33 height 18
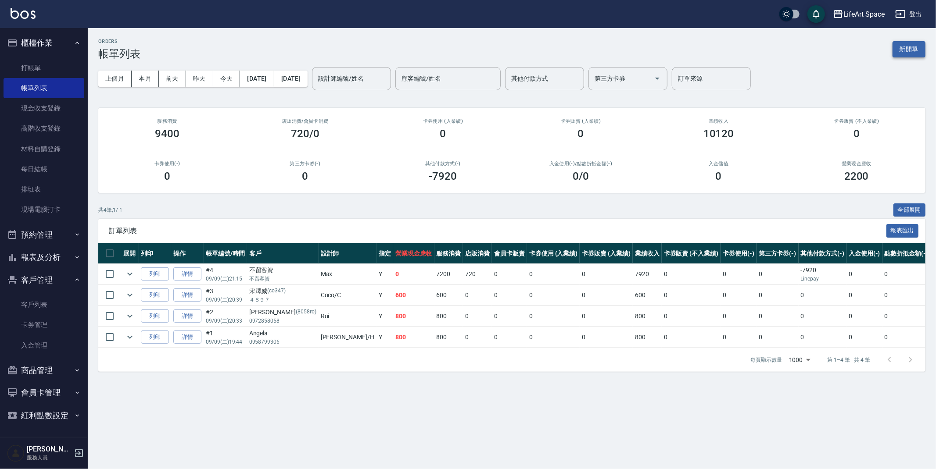
click at [906, 54] on button "新開單" at bounding box center [908, 49] width 33 height 16
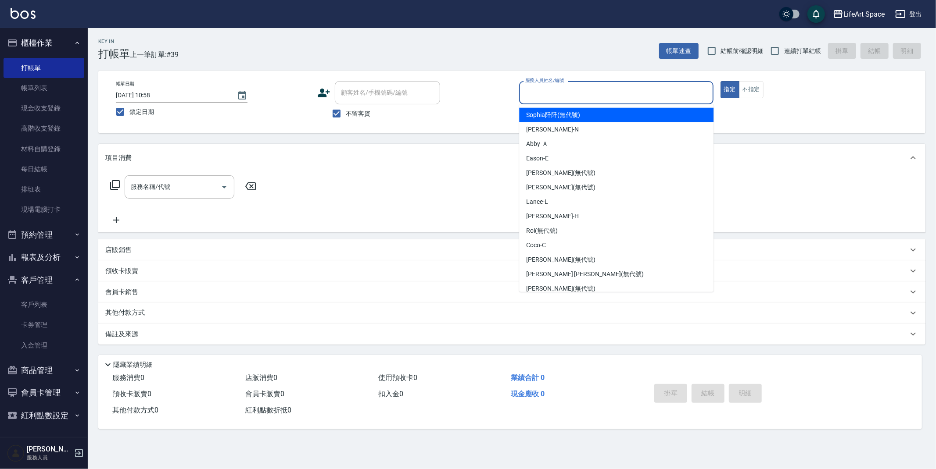
click at [596, 93] on input "服務人員姓名/編號" at bounding box center [616, 92] width 186 height 15
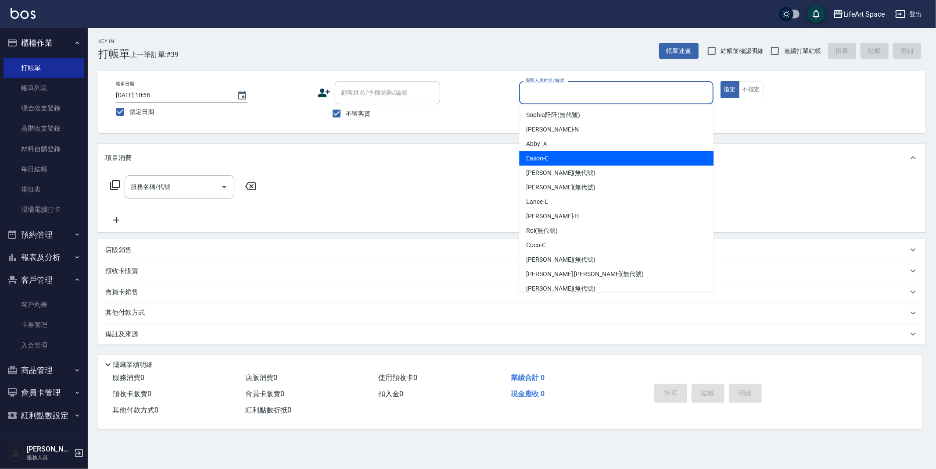
click at [576, 151] on div "Eason -E" at bounding box center [616, 158] width 194 height 14
type input "Eason-E"
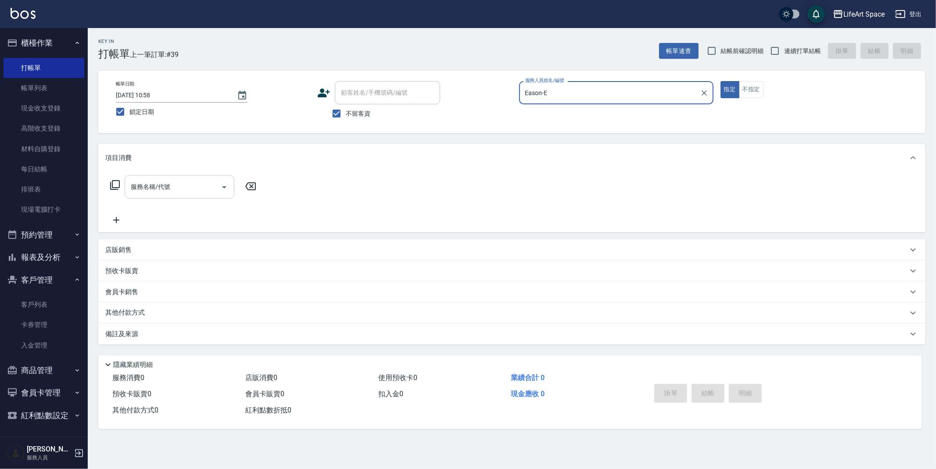
click at [193, 184] on input "服務名稱/代號" at bounding box center [173, 186] width 89 height 15
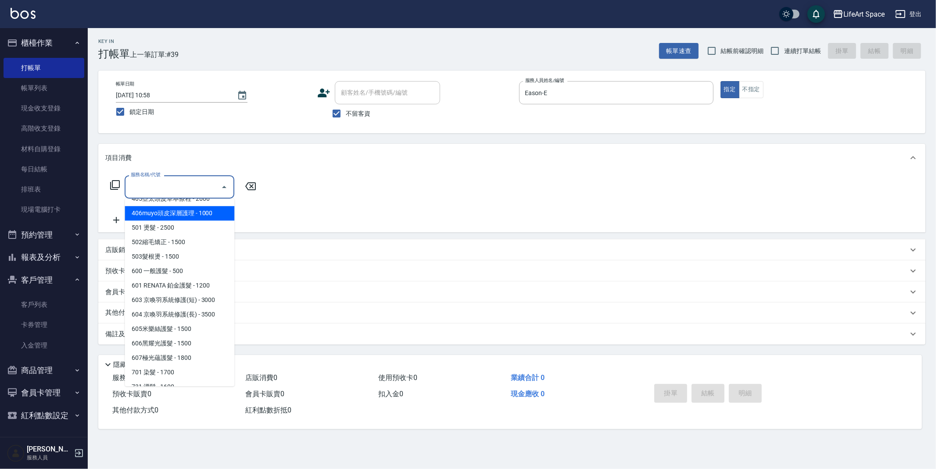
scroll to position [137, 0]
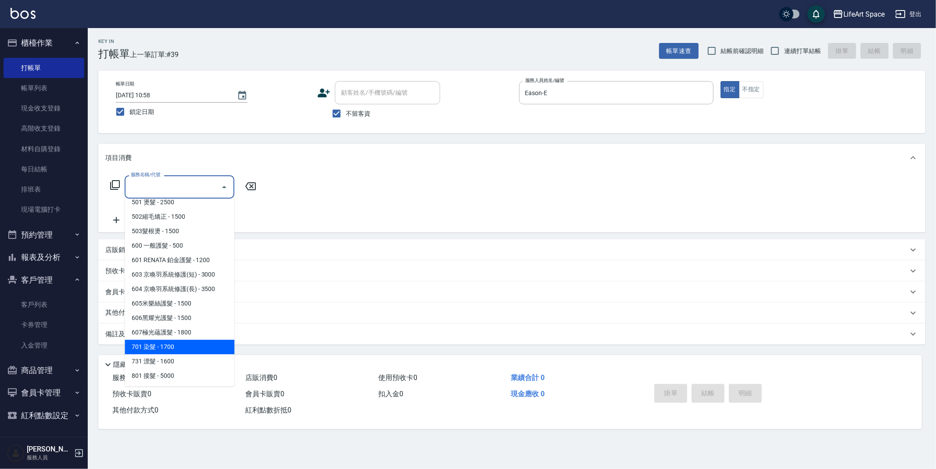
click at [174, 345] on span "701 染髮 - 1700" at bounding box center [180, 347] width 110 height 14
type input "701 染髮(701)"
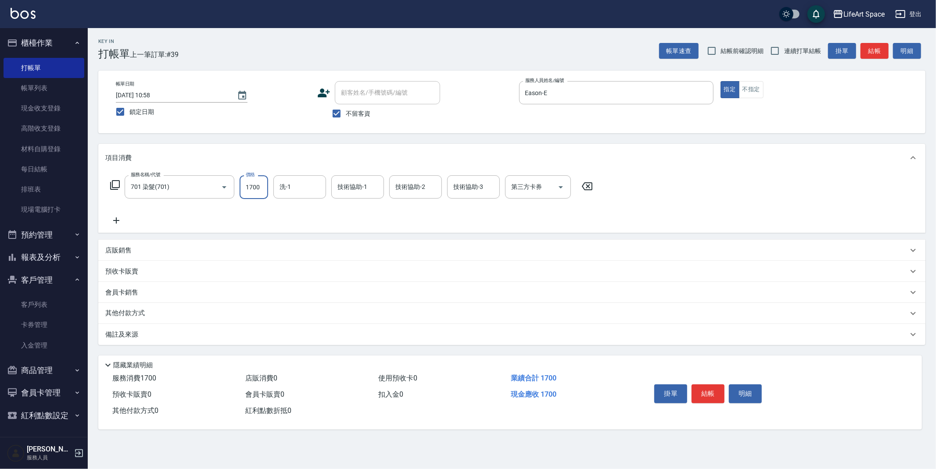
click at [262, 188] on input "1700" at bounding box center [254, 187] width 29 height 24
type input "5000"
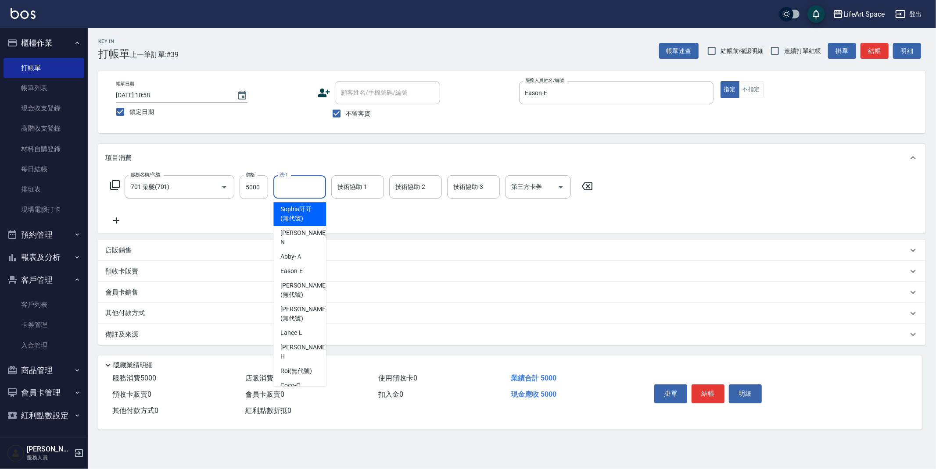
click at [301, 187] on input "洗-1" at bounding box center [299, 186] width 45 height 15
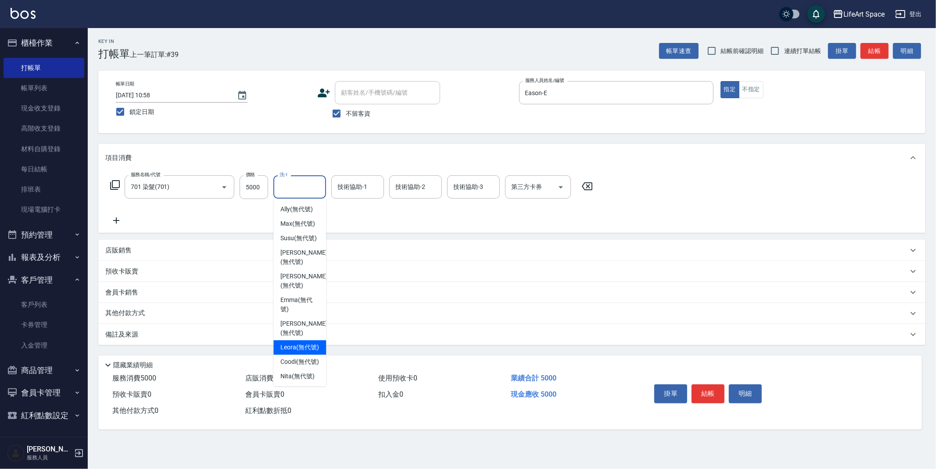
scroll to position [269, 0]
click at [294, 250] on span "[PERSON_NAME] (無代號)" at bounding box center [303, 259] width 47 height 18
type input "[PERSON_NAME](無代號)"
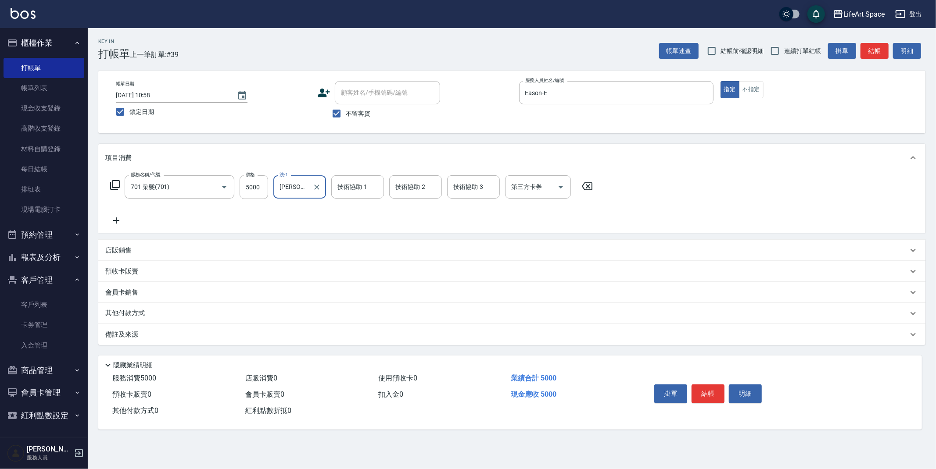
click at [353, 188] on div "技術協助-1 技術協助-1" at bounding box center [357, 186] width 53 height 23
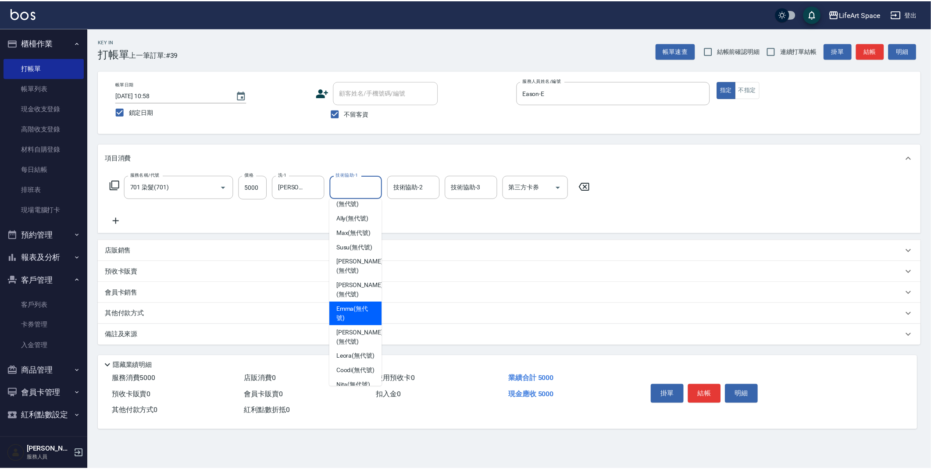
scroll to position [271, 0]
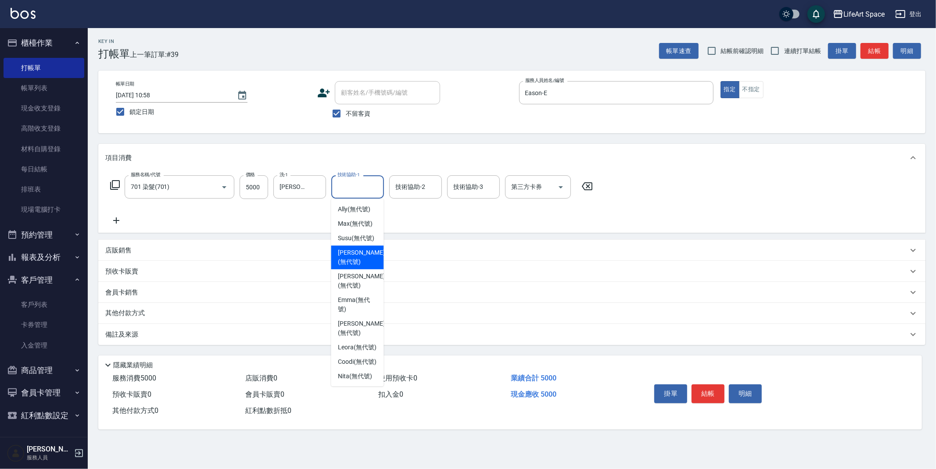
click at [353, 248] on span "[PERSON_NAME] (無代號)" at bounding box center [361, 257] width 47 height 18
type input "[PERSON_NAME](無代號)"
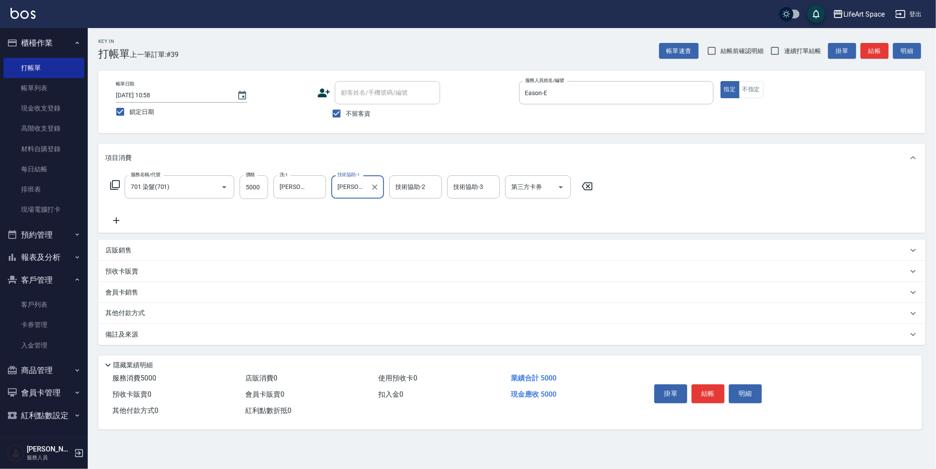
click at [204, 340] on div "備註及來源" at bounding box center [511, 334] width 827 height 21
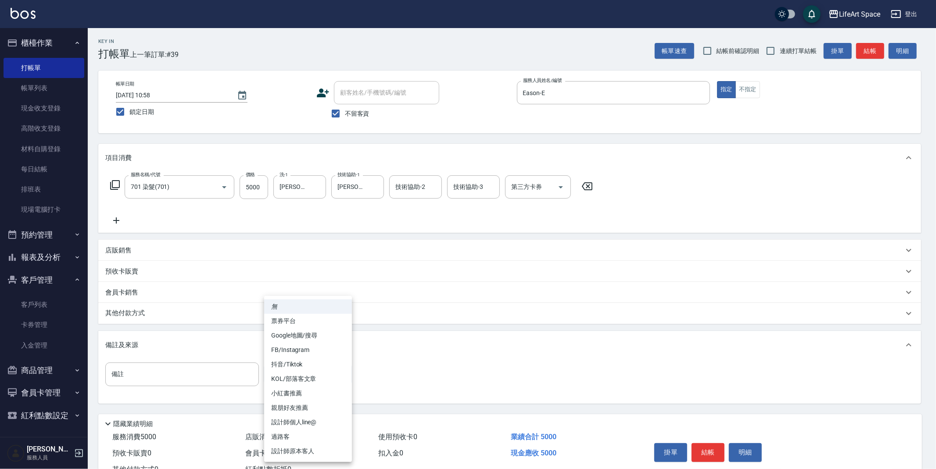
click at [289, 376] on body "LifeArt Space 登出 櫃檯作業 打帳單 帳單列表 現金收支登錄 高階收支登錄 材料自購登錄 每日結帳 排班表 現場電腦打卡 預約管理 預約管理 單…" at bounding box center [468, 249] width 936 height 499
drag, startPoint x: 289, startPoint y: 351, endPoint x: 244, endPoint y: 339, distance: 46.2
click at [289, 350] on li "FB/Instagram" at bounding box center [308, 350] width 88 height 14
type input "FB/Instagram"
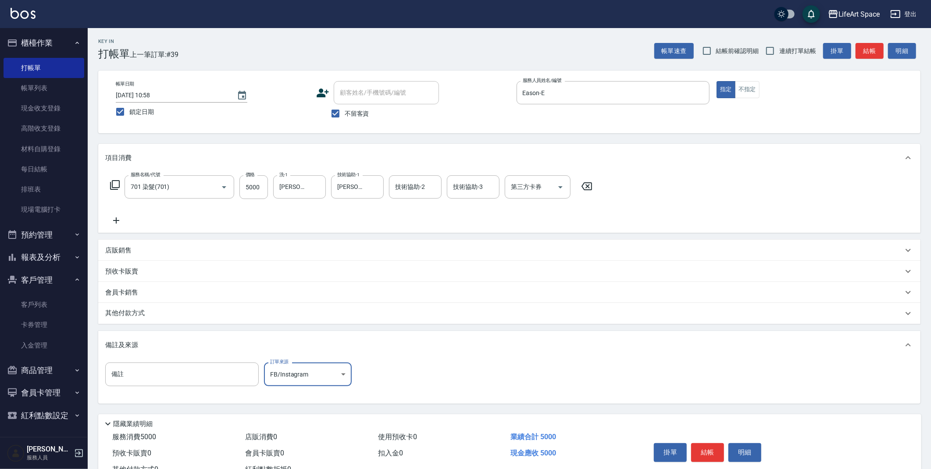
click at [177, 319] on div "其他付款方式" at bounding box center [509, 313] width 823 height 21
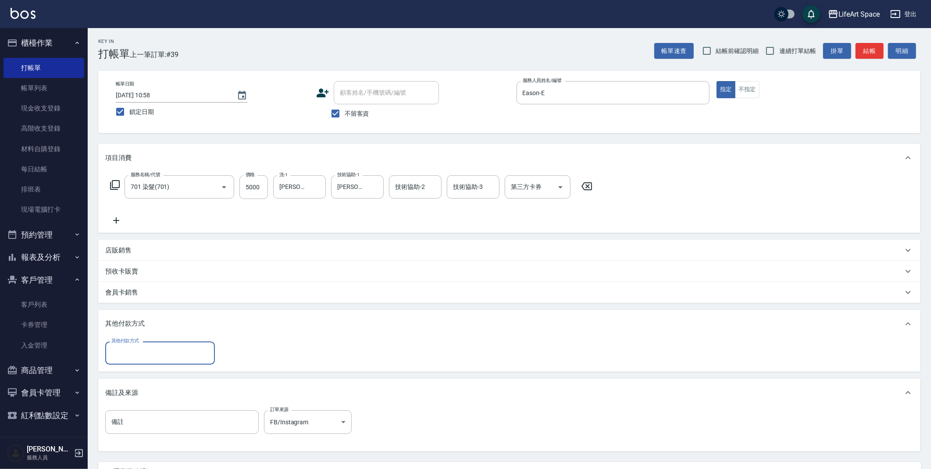
scroll to position [0, 0]
click at [132, 351] on input "其他付款方式" at bounding box center [160, 353] width 102 height 15
click at [135, 402] on span "信用卡" at bounding box center [160, 404] width 110 height 14
type input "信用卡"
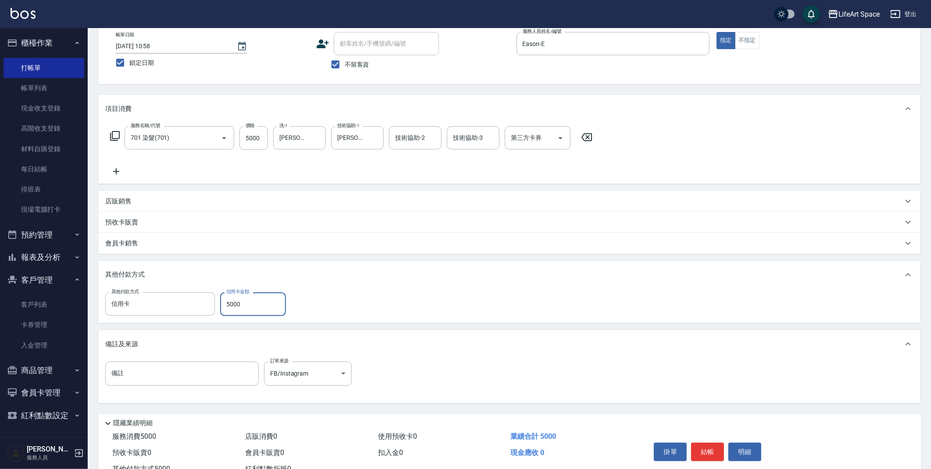
scroll to position [81, 0]
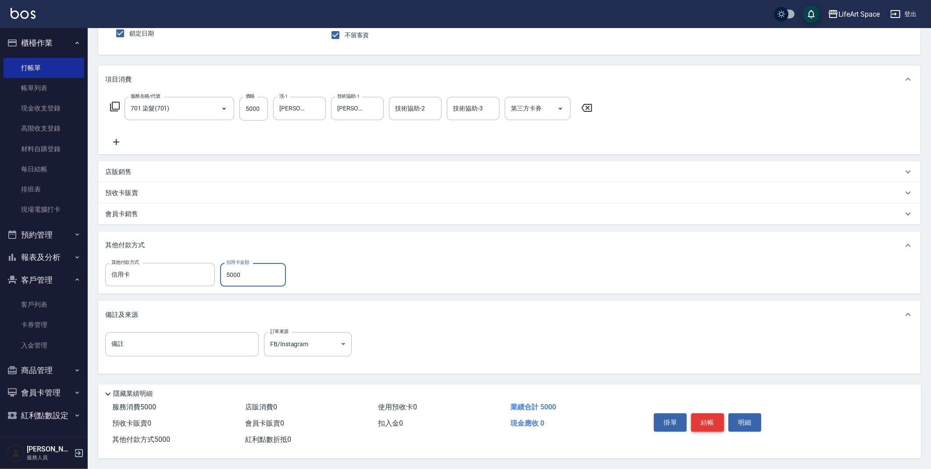
type input "5000"
click at [707, 421] on button "結帳" at bounding box center [707, 423] width 33 height 18
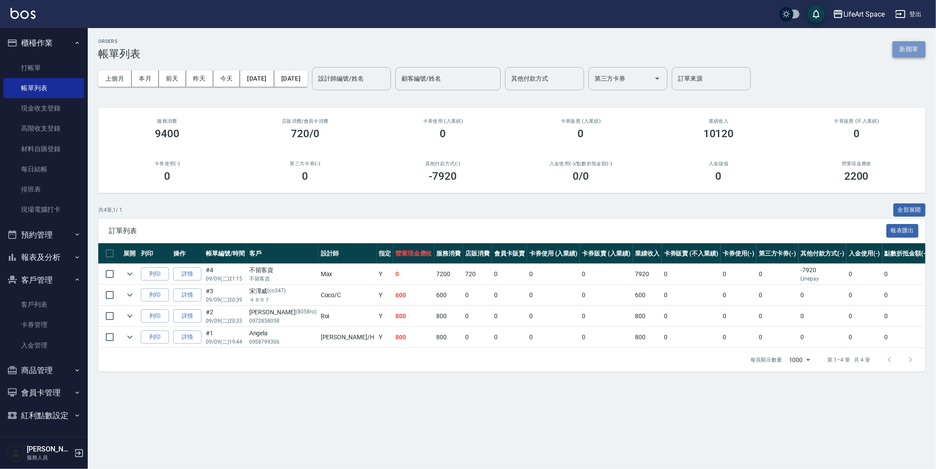
click at [906, 47] on button "新開單" at bounding box center [908, 49] width 33 height 16
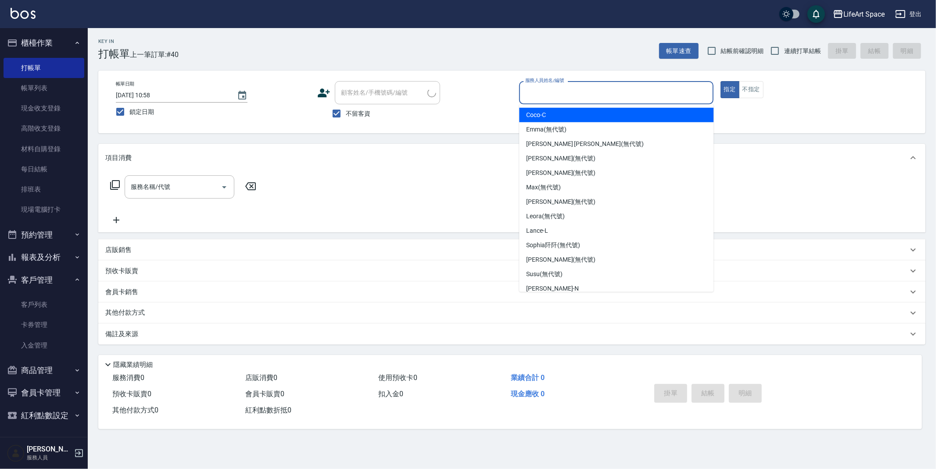
click at [591, 98] on input "服務人員姓名/編號" at bounding box center [616, 92] width 186 height 15
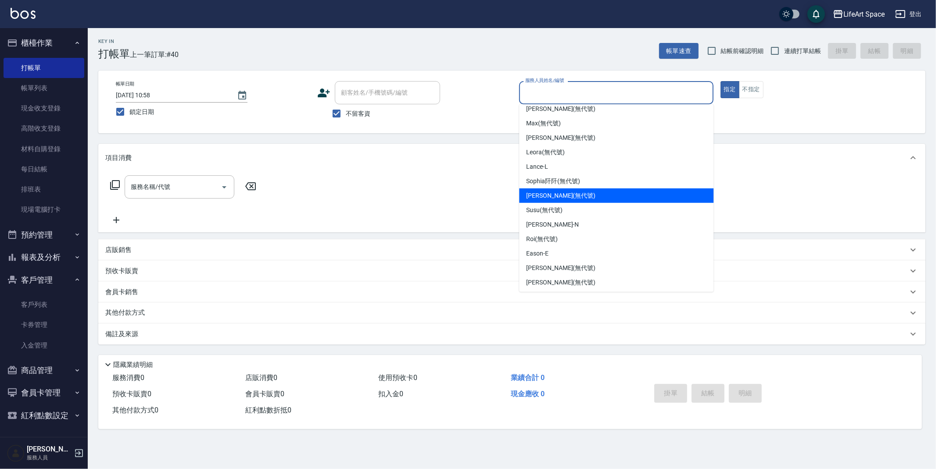
scroll to position [152, 0]
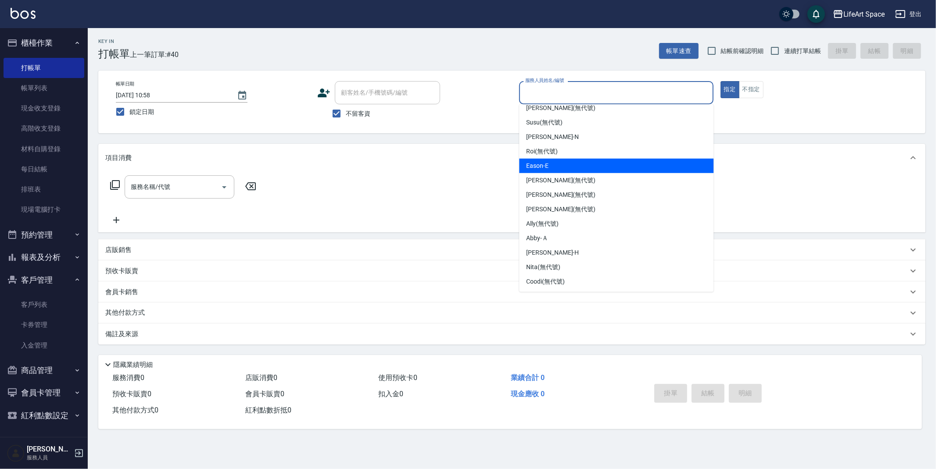
drag, startPoint x: 542, startPoint y: 166, endPoint x: 503, endPoint y: 167, distance: 39.1
click at [542, 166] on span "Eason -E" at bounding box center [537, 165] width 22 height 9
type input "Eason-E"
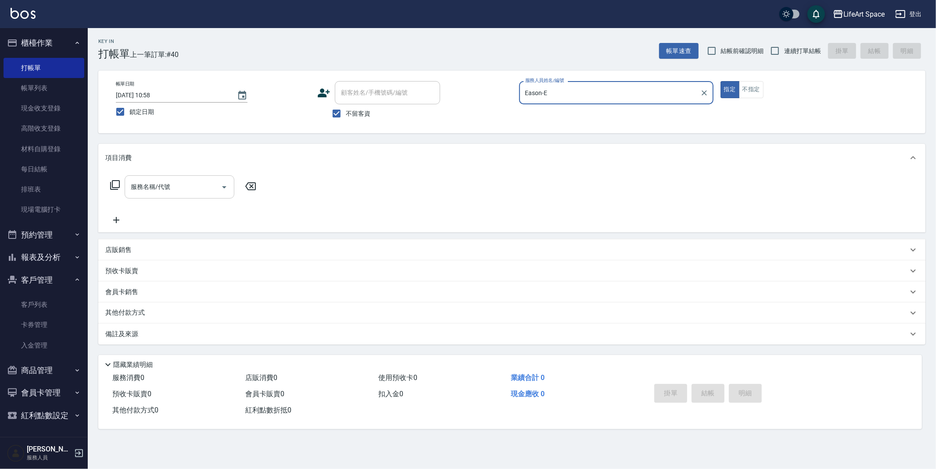
click at [188, 183] on input "服務名稱/代號" at bounding box center [173, 186] width 89 height 15
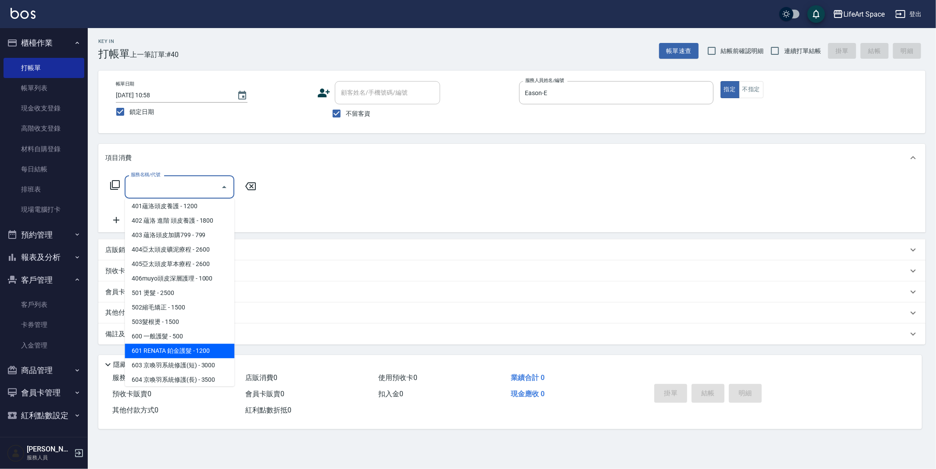
scroll to position [137, 0]
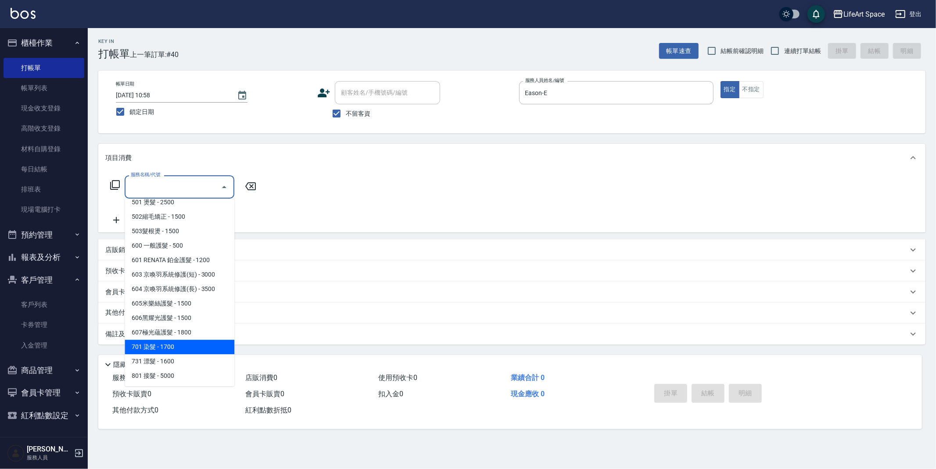
click at [186, 346] on span "701 染髮 - 1700" at bounding box center [180, 347] width 110 height 14
type input "701 染髮(701)"
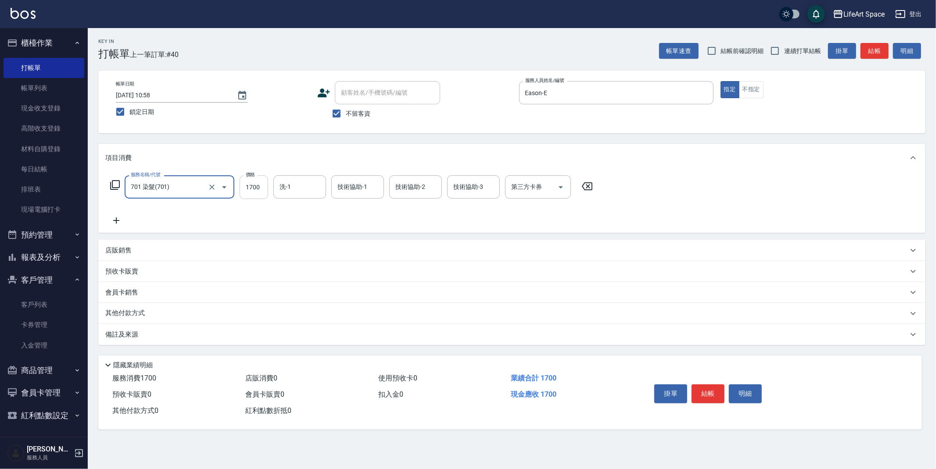
click at [260, 191] on input "1700" at bounding box center [254, 187] width 29 height 24
type input "1800"
click at [298, 183] on input "洗-1" at bounding box center [299, 186] width 45 height 15
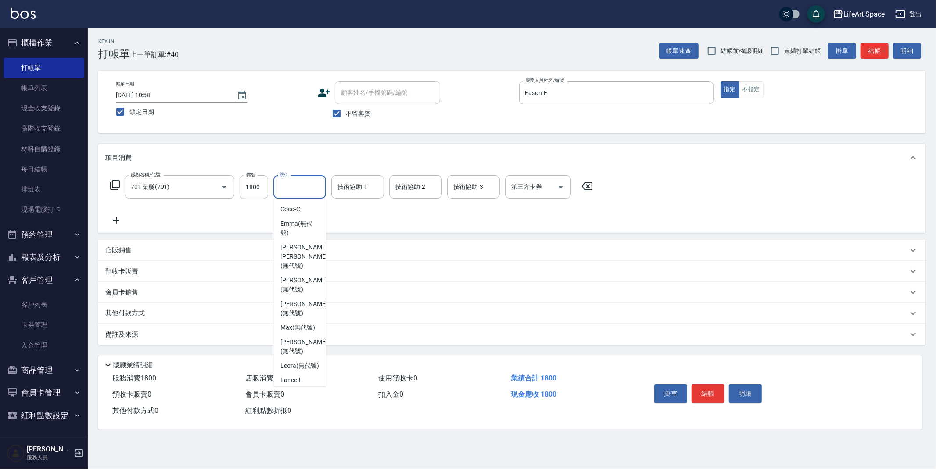
scroll to position [271, 0]
click at [290, 281] on span "[PERSON_NAME] (無代號)" at bounding box center [303, 290] width 47 height 18
type input "[PERSON_NAME](無代號)"
click at [353, 188] on div "技術協助-1 技術協助-1" at bounding box center [357, 186] width 53 height 23
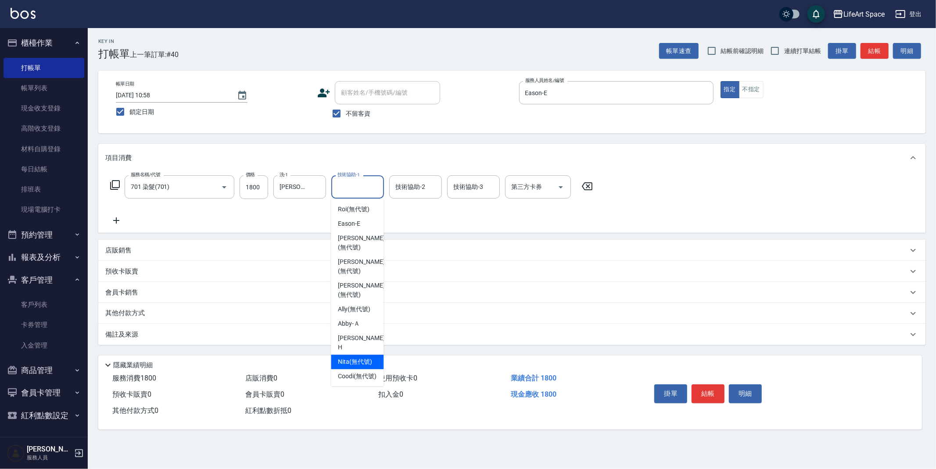
click at [355, 358] on span "Nita (無代號)" at bounding box center [355, 362] width 34 height 9
type input "Nita (無代號)"
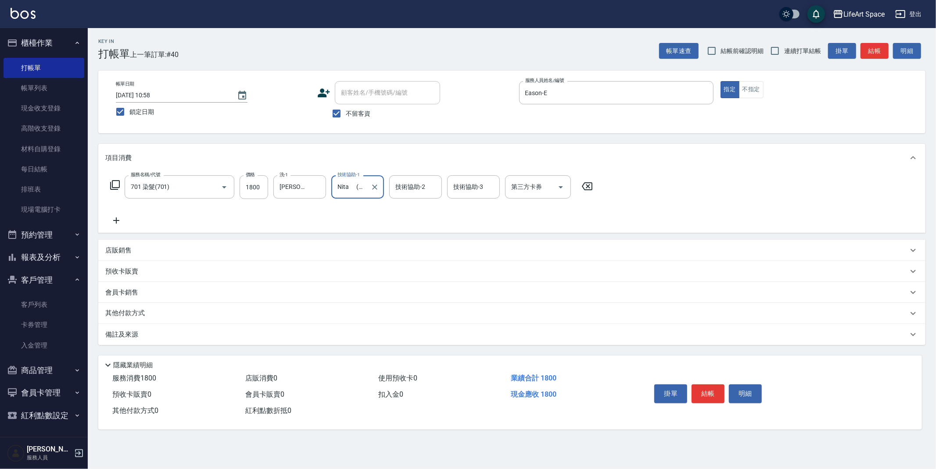
click at [247, 339] on div "備註及來源" at bounding box center [506, 334] width 802 height 9
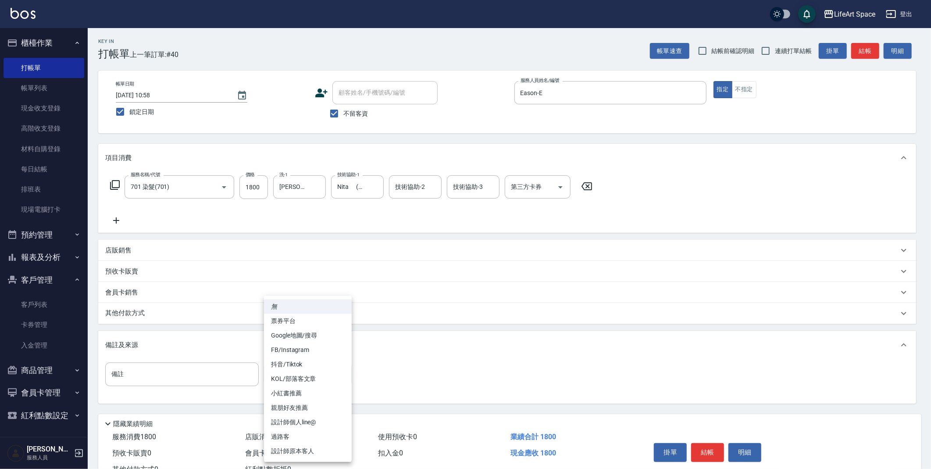
click at [271, 372] on body "LifeArt Space 登出 櫃檯作業 打帳單 帳單列表 現金收支登錄 高階收支登錄 材料自購登錄 每日結帳 排班表 現場電腦打卡 預約管理 預約管理 單…" at bounding box center [465, 249] width 931 height 499
click at [295, 446] on li "設計師原本客人" at bounding box center [308, 451] width 88 height 14
type input "設計師原本客人"
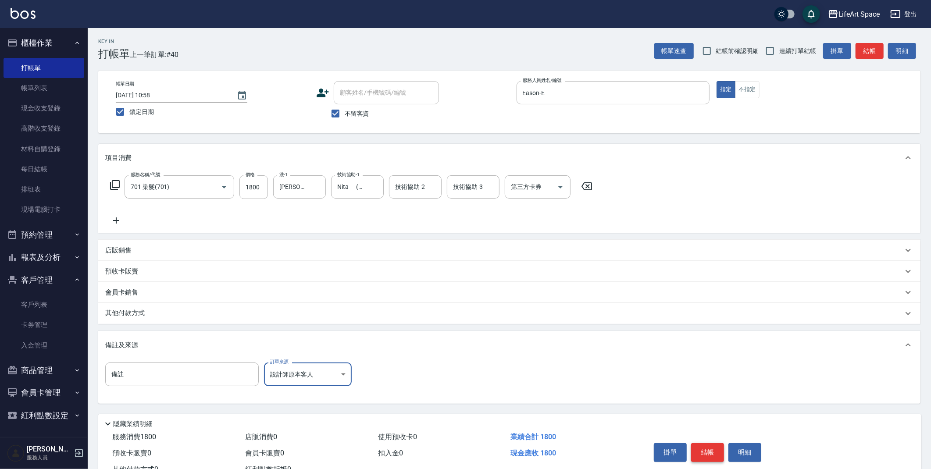
click at [698, 457] on button "結帳" at bounding box center [707, 453] width 33 height 18
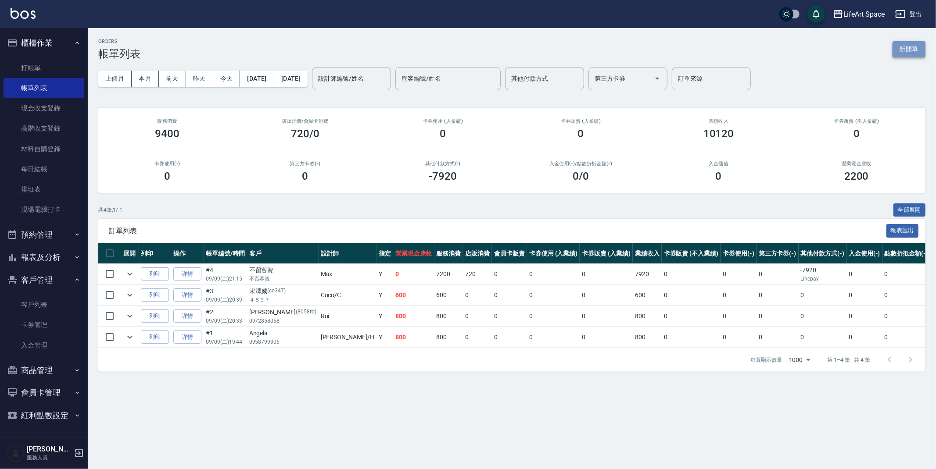
click at [902, 50] on button "新開單" at bounding box center [908, 49] width 33 height 16
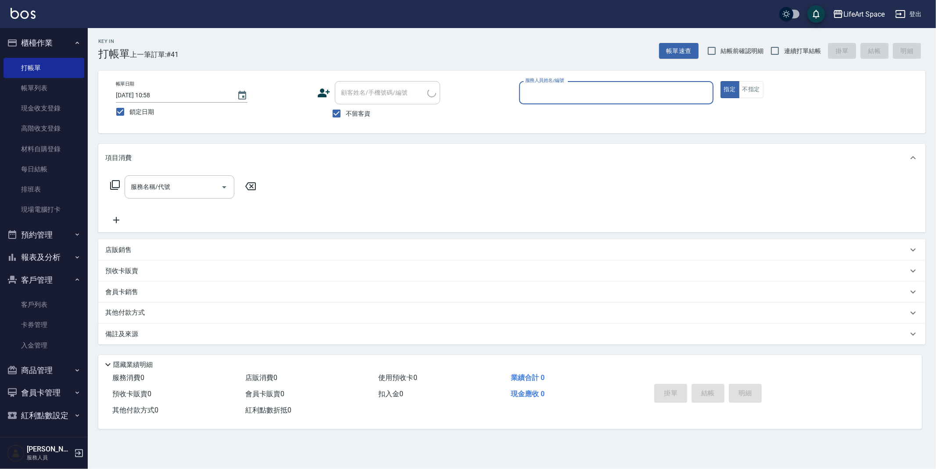
click at [566, 95] on input "服務人員姓名/編號" at bounding box center [616, 92] width 186 height 15
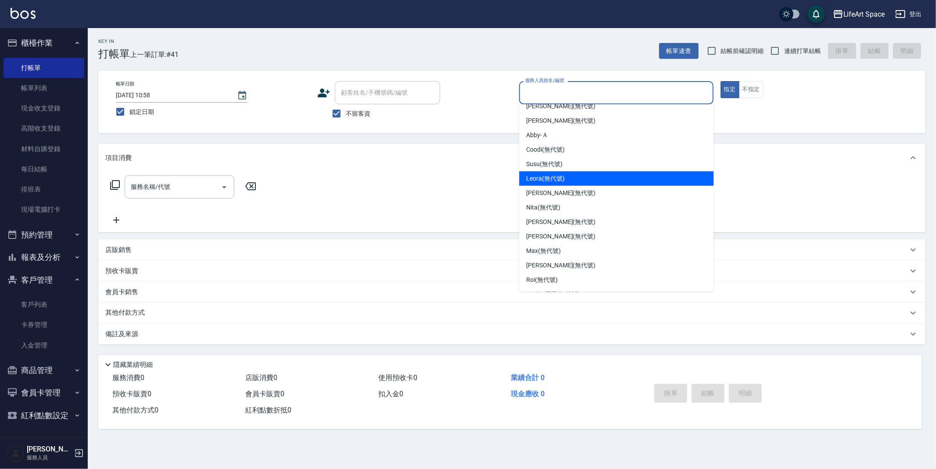
scroll to position [152, 0]
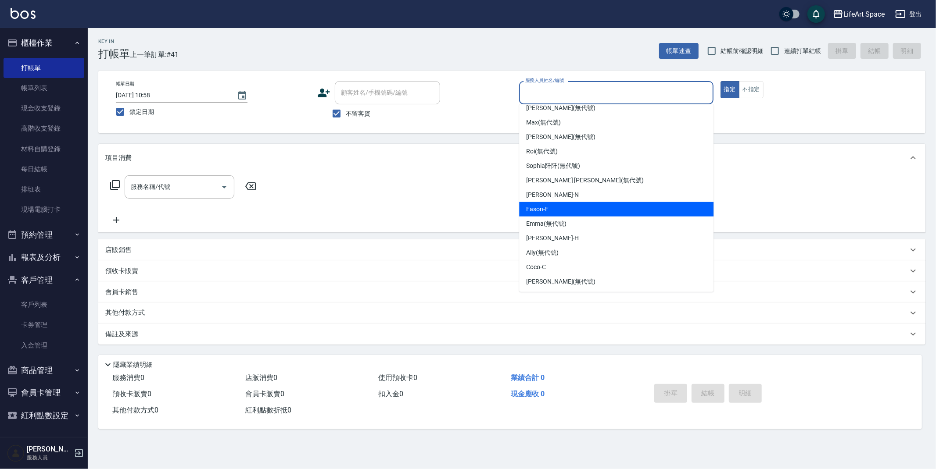
click at [531, 209] on span "Eason -E" at bounding box center [537, 209] width 22 height 9
type input "Eason-E"
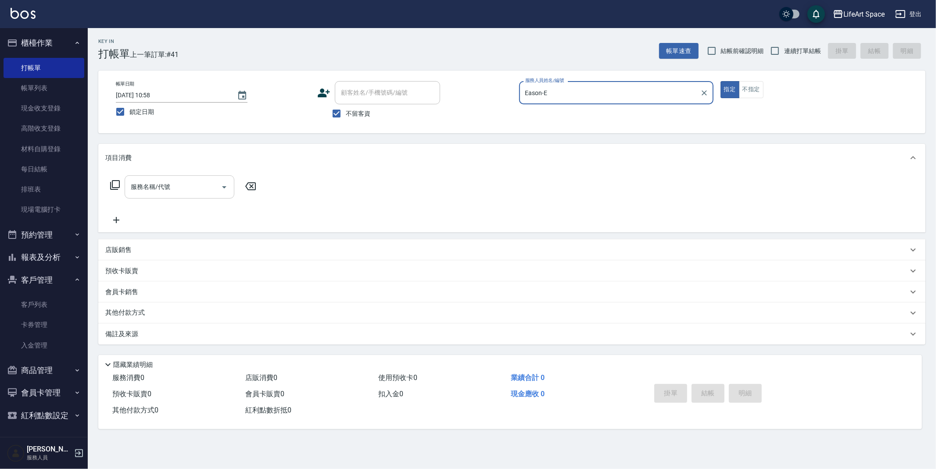
click at [176, 185] on input "服務名稱/代號" at bounding box center [173, 186] width 89 height 15
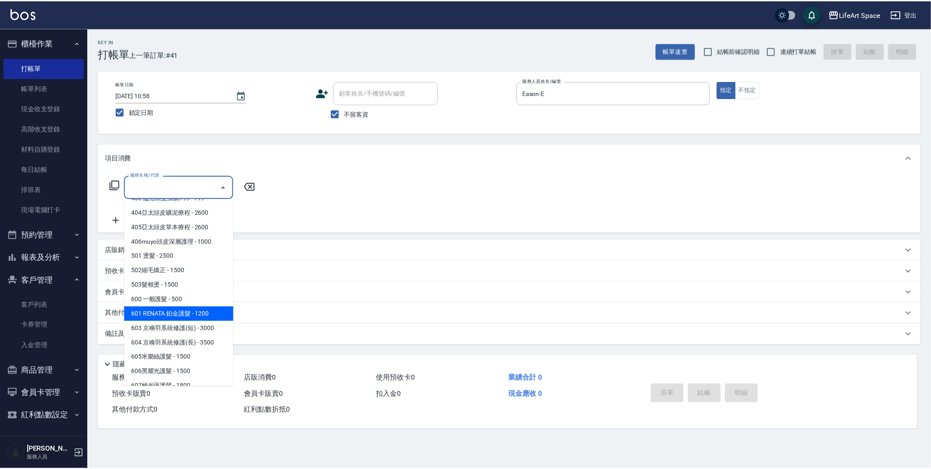
scroll to position [137, 0]
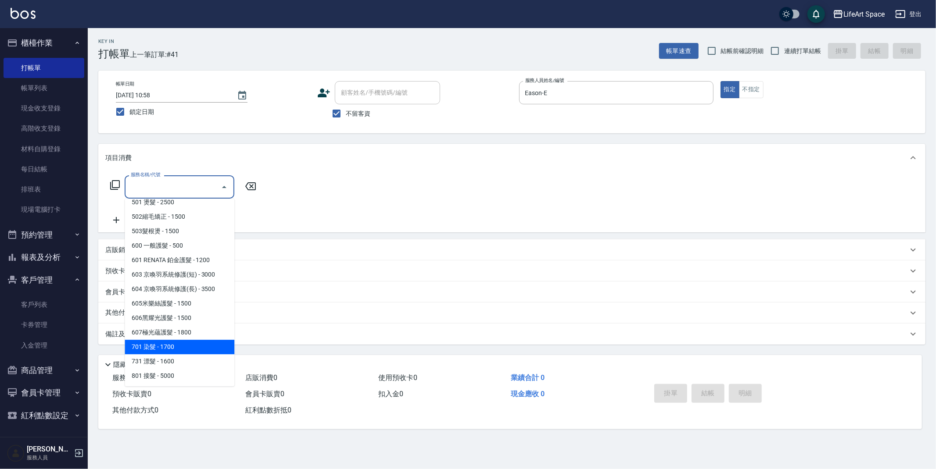
drag, startPoint x: 163, startPoint y: 340, endPoint x: 126, endPoint y: 249, distance: 98.7
click at [163, 340] on span "701 染髮 - 1700" at bounding box center [180, 347] width 110 height 14
type input "701 染髮(701)"
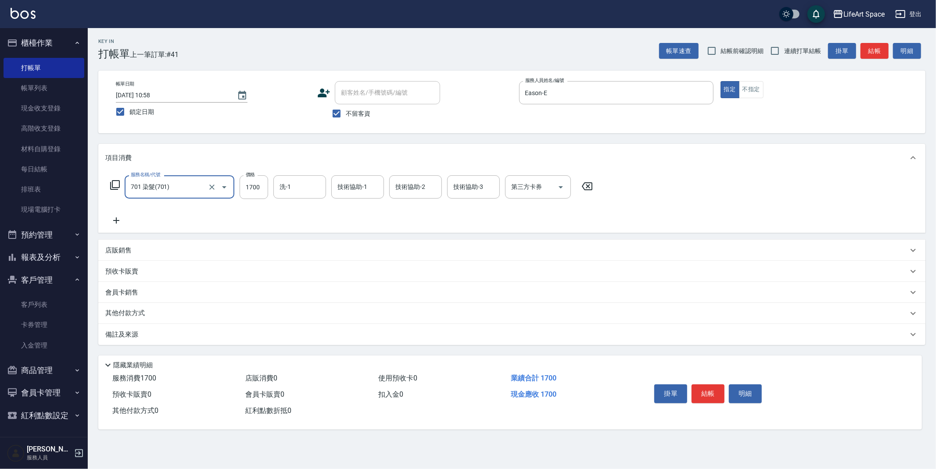
click at [120, 221] on icon at bounding box center [116, 220] width 22 height 11
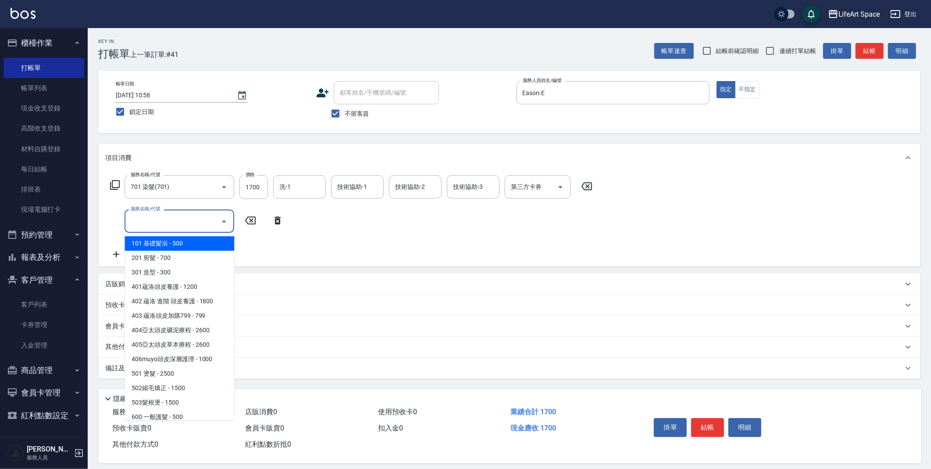
click at [174, 222] on input "服務名稱/代號" at bounding box center [173, 221] width 89 height 15
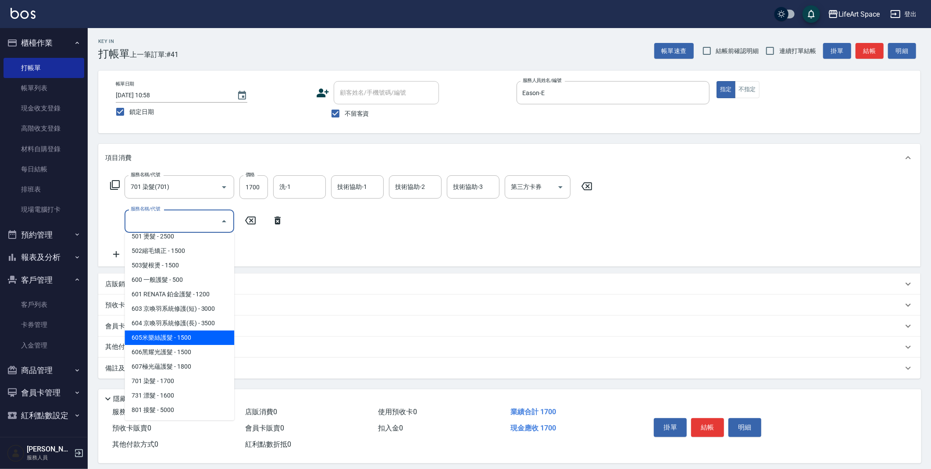
click at [183, 338] on span "605米樂絲護髮 - 1500" at bounding box center [180, 338] width 110 height 14
type input "605米樂絲護髮(605)"
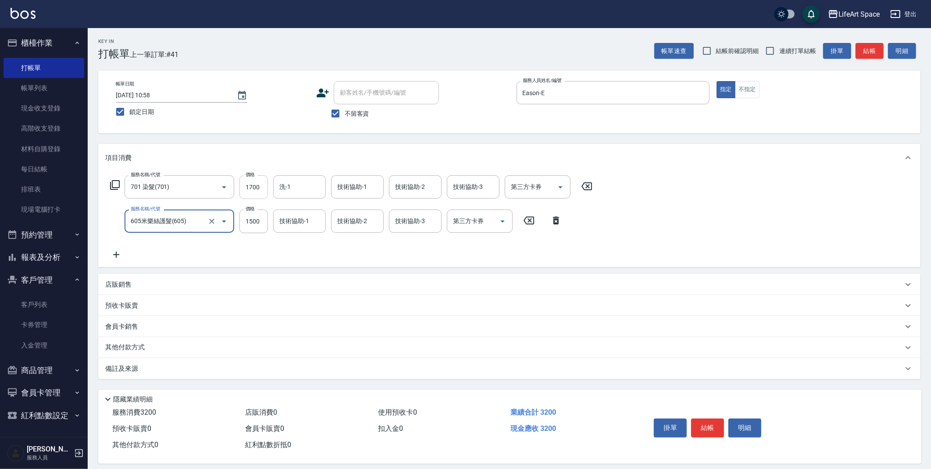
click at [254, 191] on input "1700" at bounding box center [254, 187] width 29 height 24
click at [258, 190] on input "1700" at bounding box center [254, 187] width 29 height 24
click at [303, 195] on div "洗-1" at bounding box center [299, 186] width 53 height 23
type input "5300"
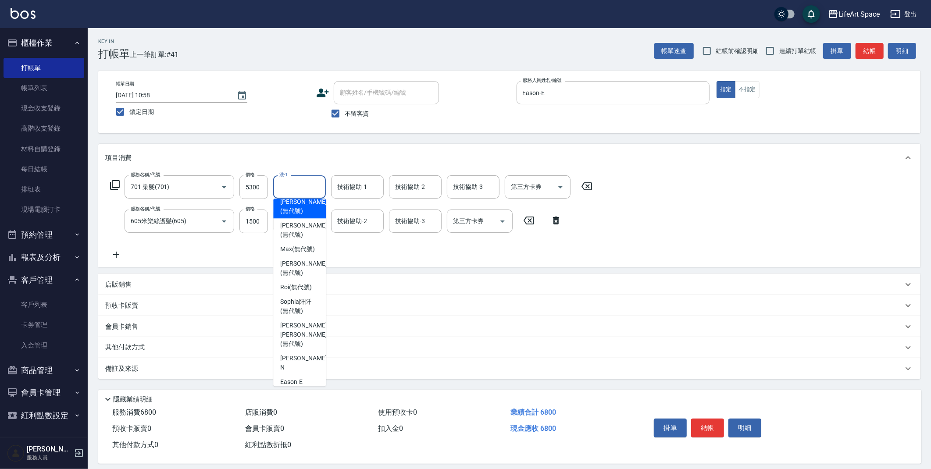
scroll to position [271, 0]
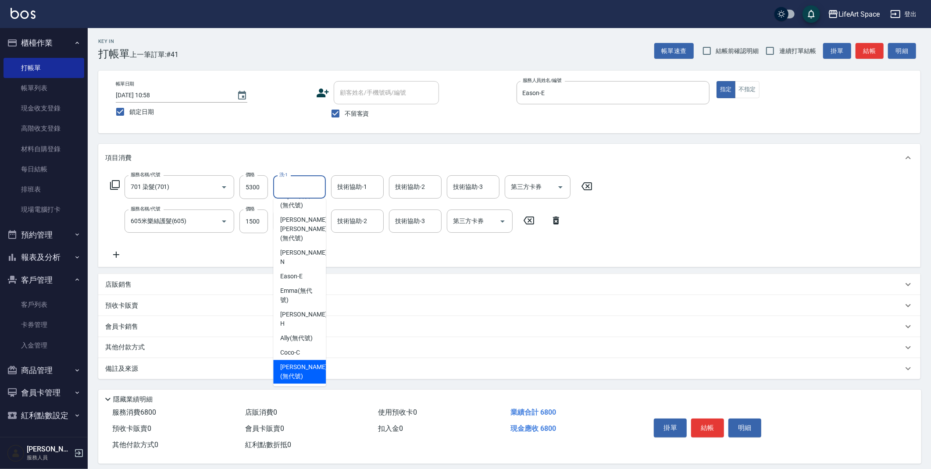
click at [297, 375] on span "[PERSON_NAME] (無代號)" at bounding box center [303, 372] width 47 height 18
type input "[PERSON_NAME](無代號)"
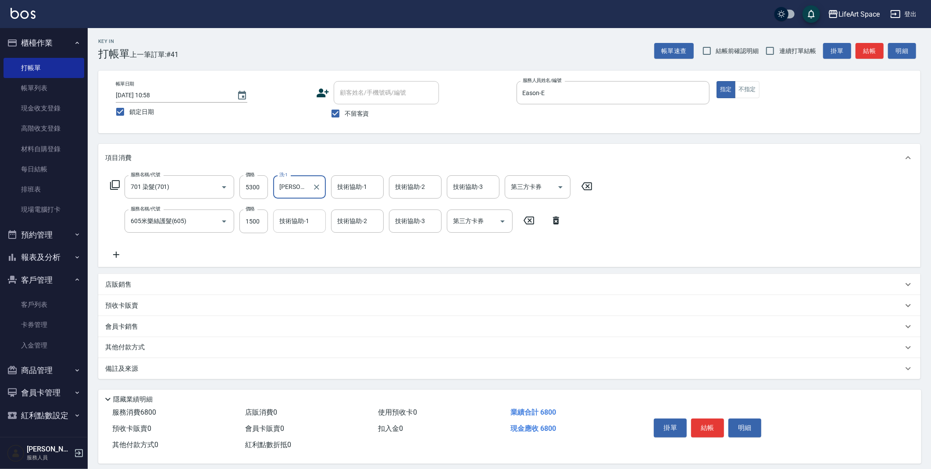
click at [302, 224] on div "技術協助-1 技術協助-1" at bounding box center [299, 221] width 53 height 23
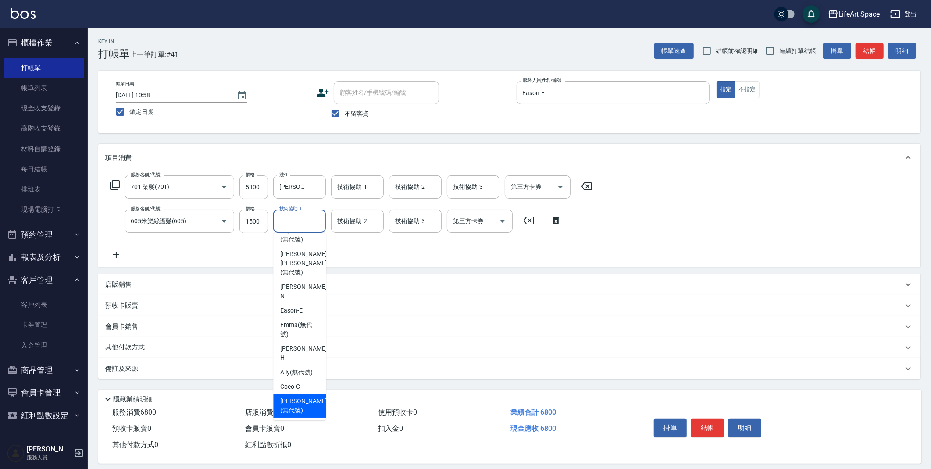
drag, startPoint x: 302, startPoint y: 409, endPoint x: 276, endPoint y: 421, distance: 29.0
click at [302, 409] on span "[PERSON_NAME] (無代號)" at bounding box center [303, 406] width 47 height 18
type input "[PERSON_NAME](無代號)"
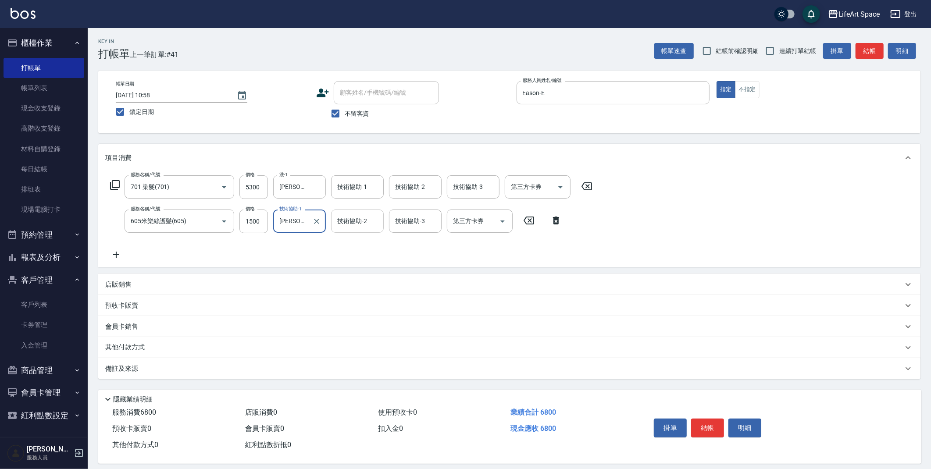
click at [367, 223] on input "技術協助-2" at bounding box center [357, 221] width 45 height 15
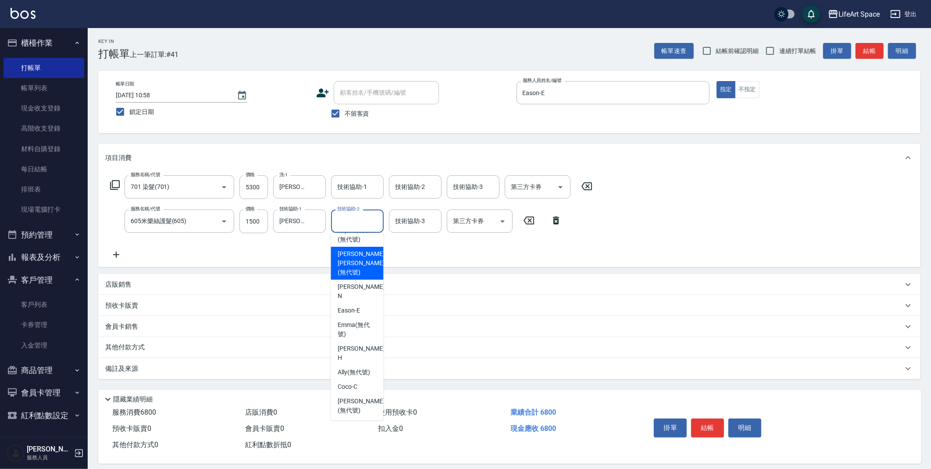
drag, startPoint x: 354, startPoint y: 283, endPoint x: 361, endPoint y: 247, distance: 36.6
click at [354, 277] on span "[PERSON_NAME] [PERSON_NAME] (無代號)" at bounding box center [361, 264] width 47 height 28
type input "[PERSON_NAME] [PERSON_NAME](無代號)"
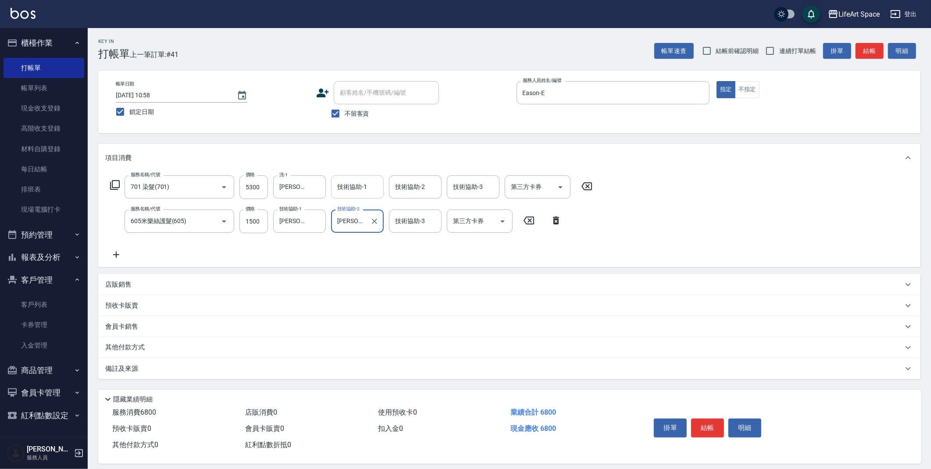
click at [362, 193] on input "技術協助-1" at bounding box center [357, 186] width 45 height 15
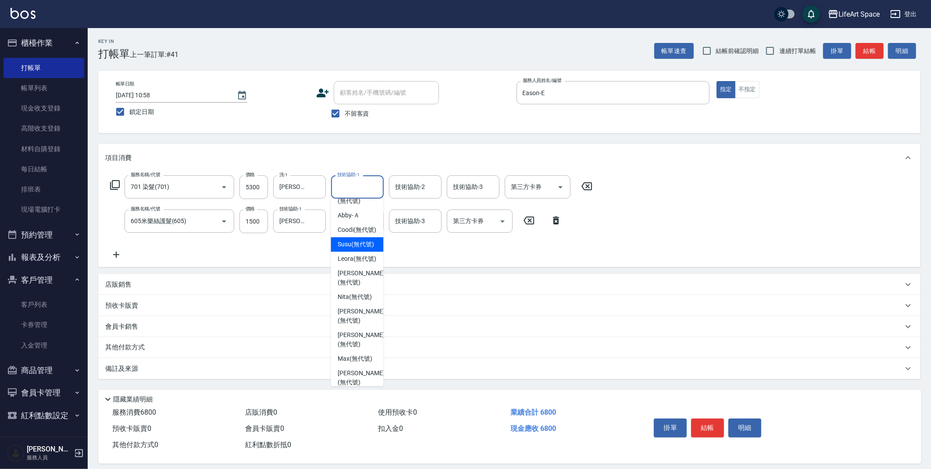
scroll to position [155, 0]
drag, startPoint x: 355, startPoint y: 303, endPoint x: 196, endPoint y: 371, distance: 173.7
click at [356, 288] on span "[PERSON_NAME] (無代號)" at bounding box center [361, 278] width 47 height 18
type input "[PERSON_NAME](無代號)"
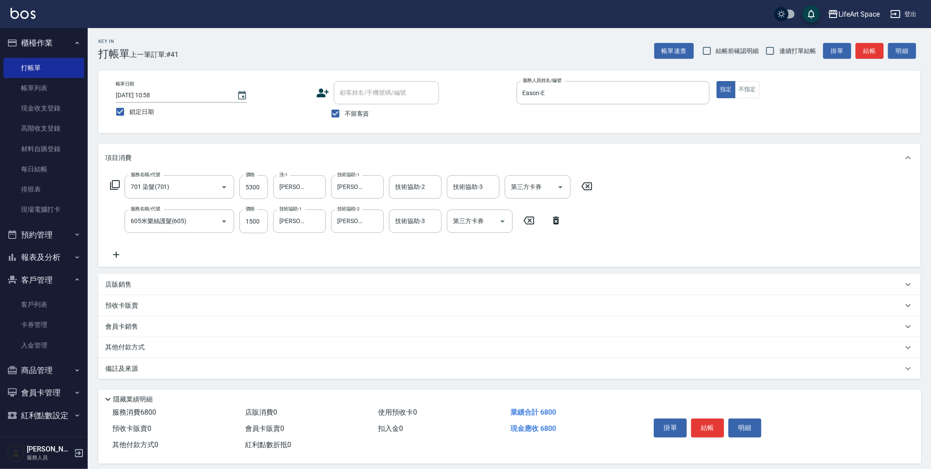
click at [186, 368] on div "備註及來源" at bounding box center [504, 369] width 798 height 9
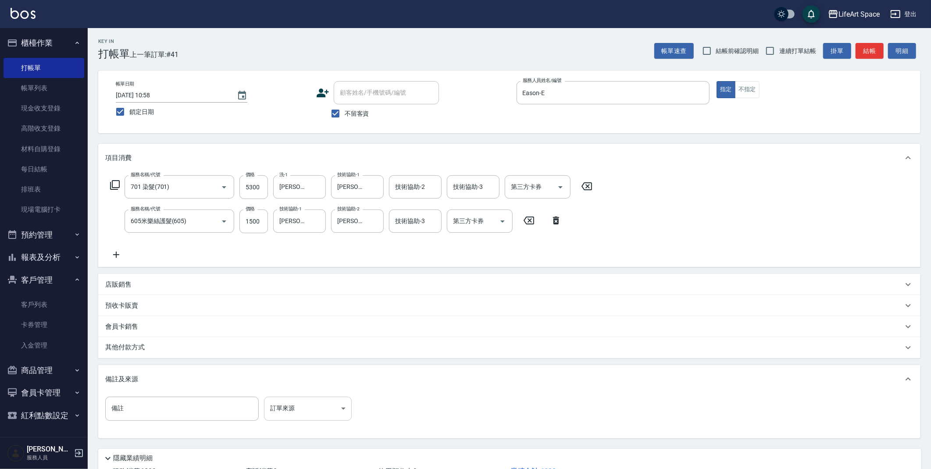
click at [284, 409] on body "LifeArt Space 登出 櫃檯作業 打帳單 帳單列表 現金收支登錄 高階收支登錄 材料自購登錄 每日結帳 排班表 現場電腦打卡 預約管理 預約管理 單…" at bounding box center [465, 267] width 931 height 534
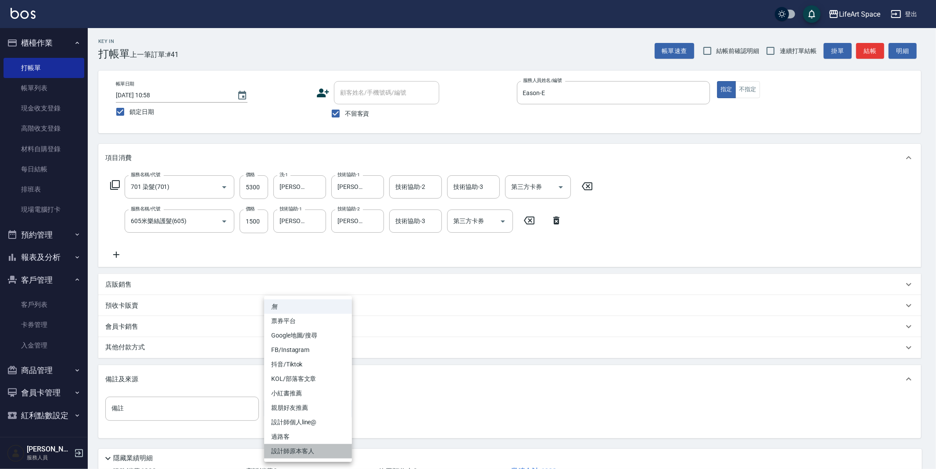
click at [307, 449] on li "設計師原本客人" at bounding box center [308, 451] width 88 height 14
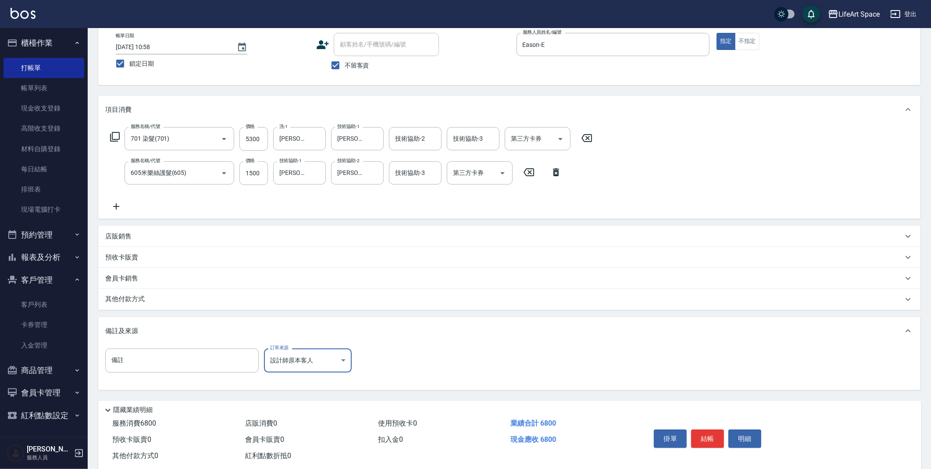
scroll to position [67, 0]
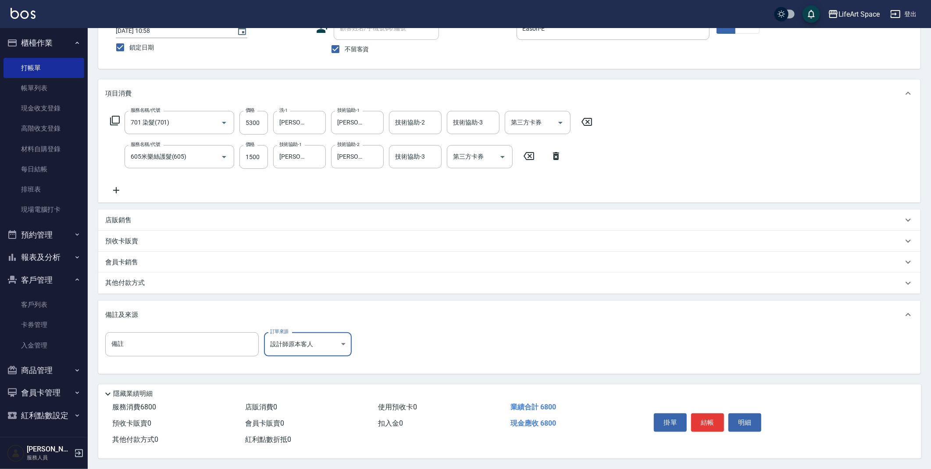
click at [296, 343] on body "LifeArt Space 登出 櫃檯作業 打帳單 帳單列表 現金收支登錄 高階收支登錄 材料自購登錄 每日結帳 排班表 現場電腦打卡 預約管理 預約管理 單…" at bounding box center [465, 203] width 931 height 534
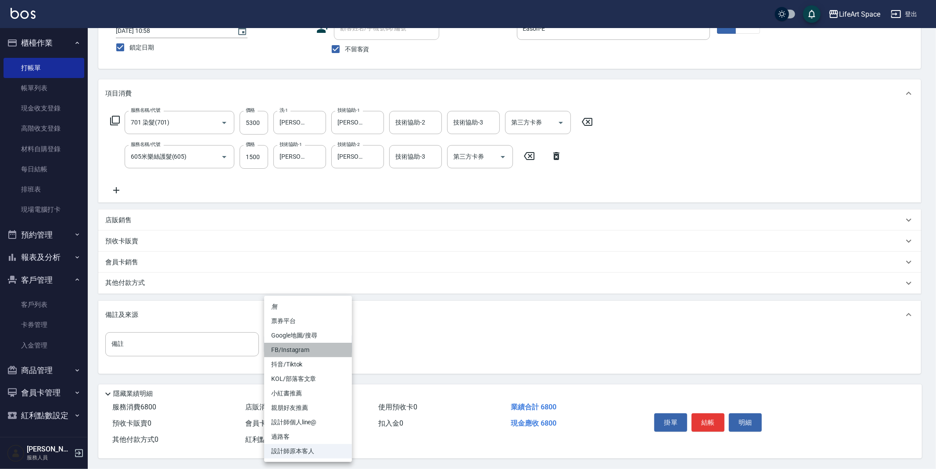
drag, startPoint x: 302, startPoint y: 349, endPoint x: 313, endPoint y: 349, distance: 11.4
click at [302, 349] on li "FB/Instagram" at bounding box center [308, 350] width 88 height 14
type input "FB/Instagram"
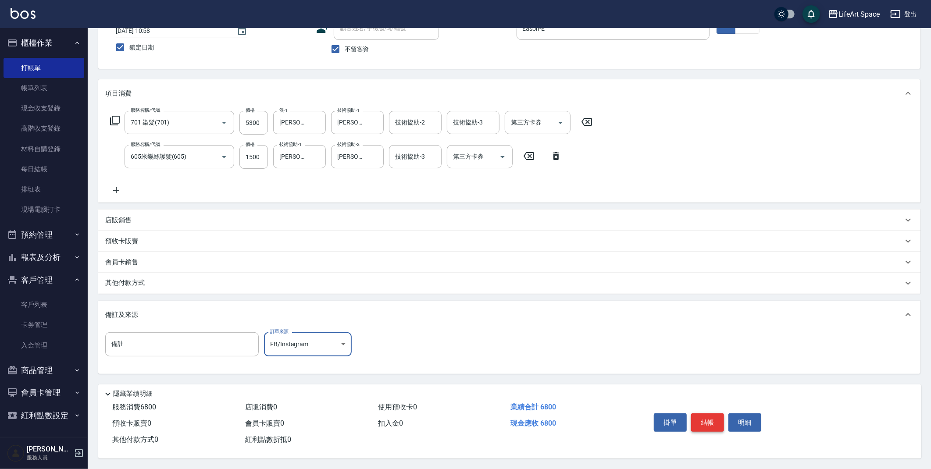
click at [707, 418] on button "結帳" at bounding box center [707, 423] width 33 height 18
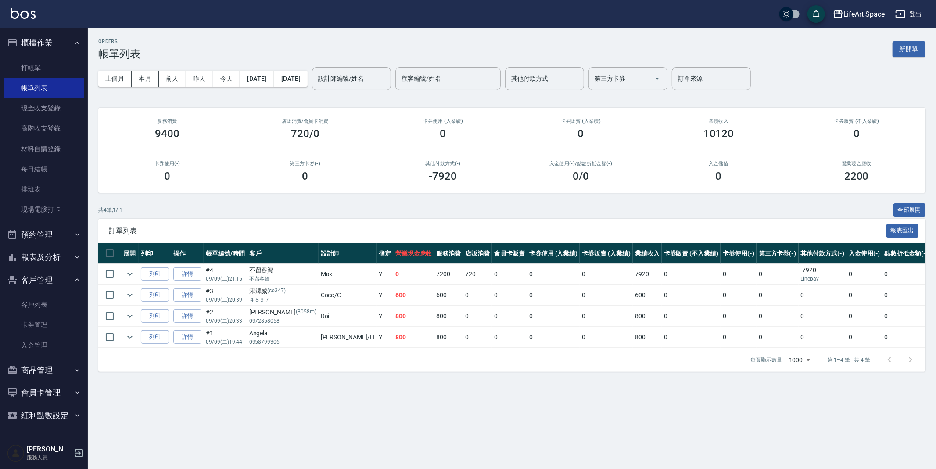
click at [909, 51] on button "新開單" at bounding box center [908, 49] width 33 height 16
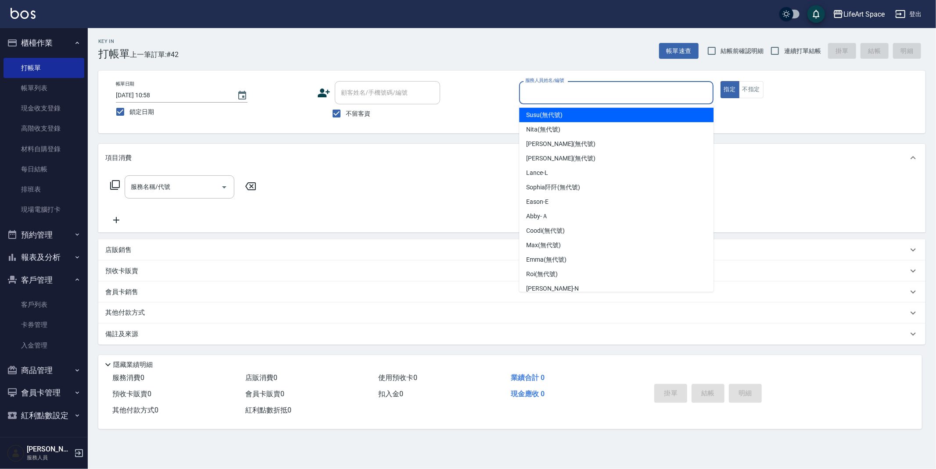
click at [622, 97] on input "服務人員姓名/編號" at bounding box center [616, 92] width 186 height 15
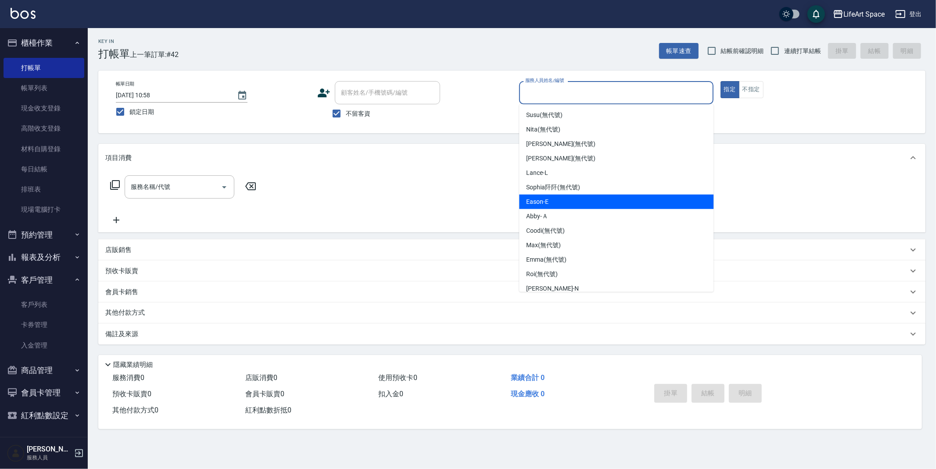
drag, startPoint x: 556, startPoint y: 199, endPoint x: 457, endPoint y: 196, distance: 99.2
click at [556, 199] on div "Eason -E" at bounding box center [616, 202] width 194 height 14
type input "Eason-E"
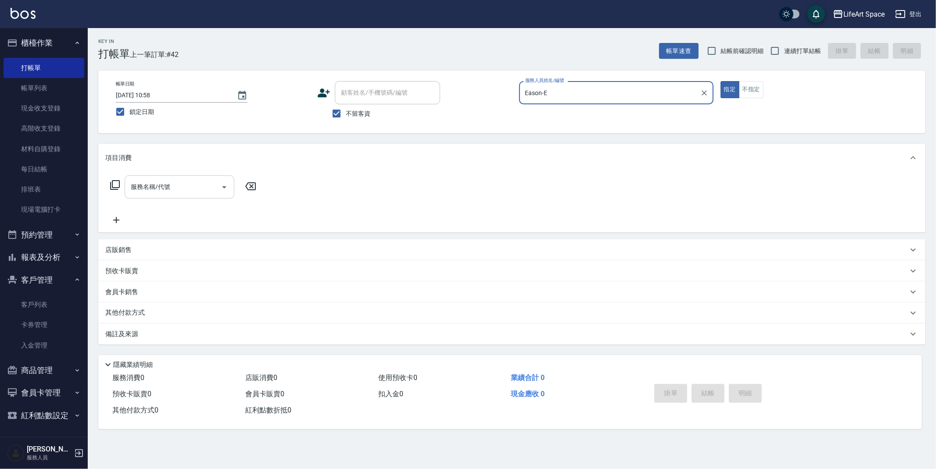
click at [155, 190] on div "服務名稱/代號 服務名稱/代號" at bounding box center [180, 186] width 110 height 23
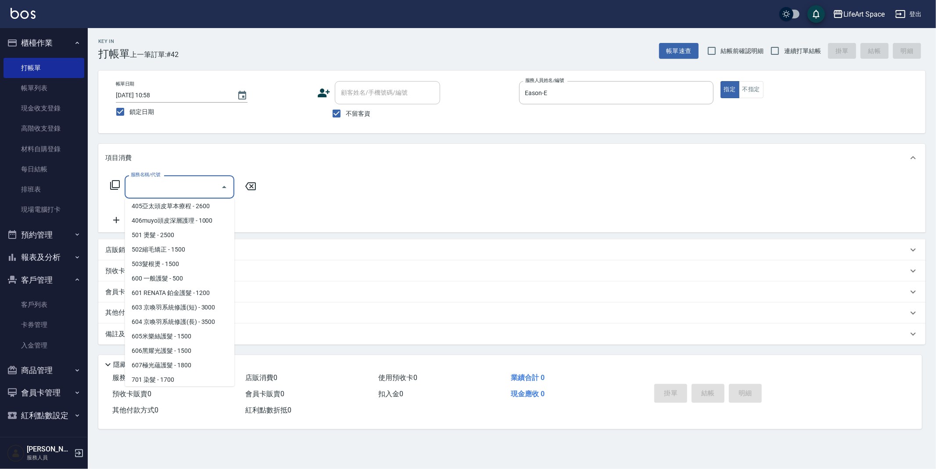
scroll to position [137, 0]
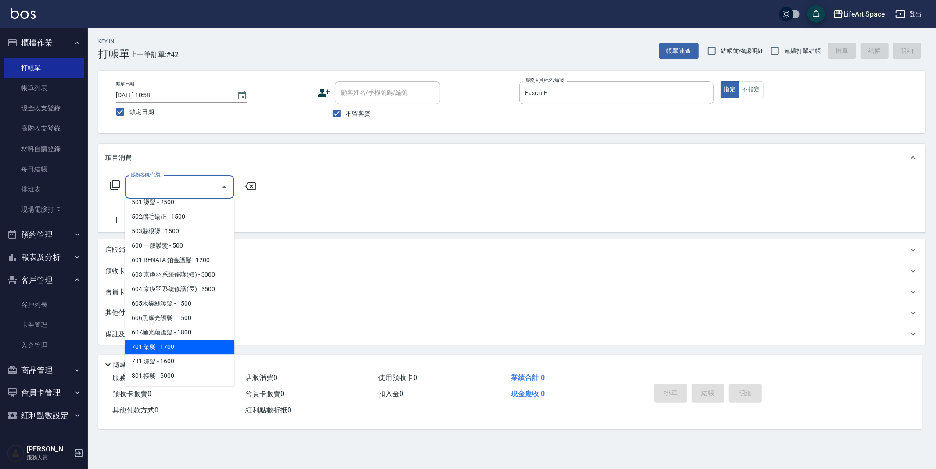
click at [158, 349] on span "701 染髮 - 1700" at bounding box center [180, 347] width 110 height 14
type input "701 染髮(701)"
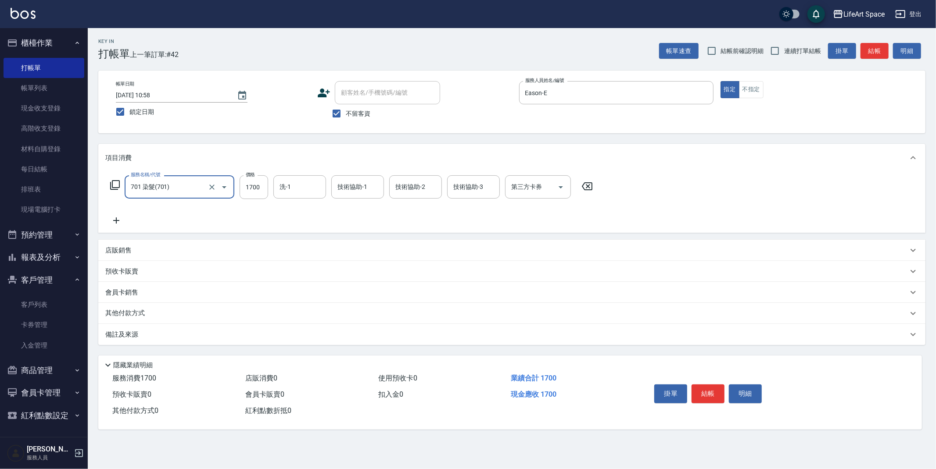
drag, startPoint x: 259, startPoint y: 193, endPoint x: 268, endPoint y: 198, distance: 10.2
click at [260, 193] on input "1700" at bounding box center [254, 187] width 29 height 24
type input "2600"
click at [314, 191] on input "洗-1" at bounding box center [299, 186] width 45 height 15
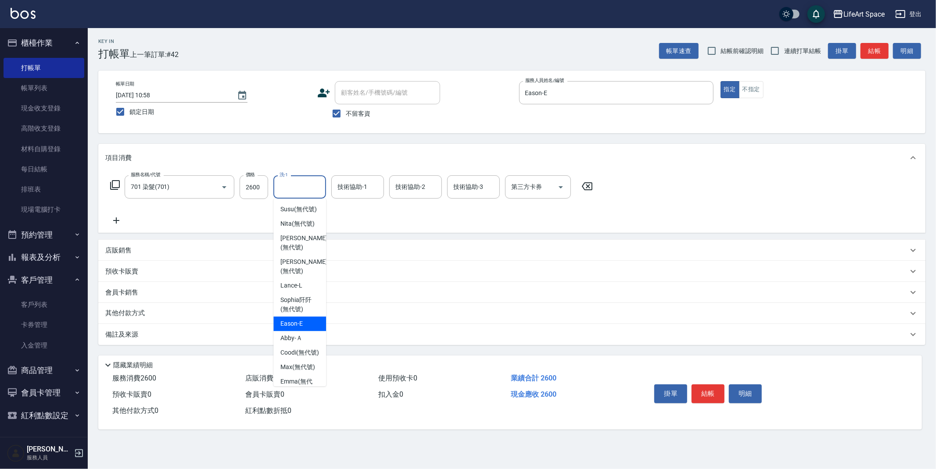
scroll to position [271, 0]
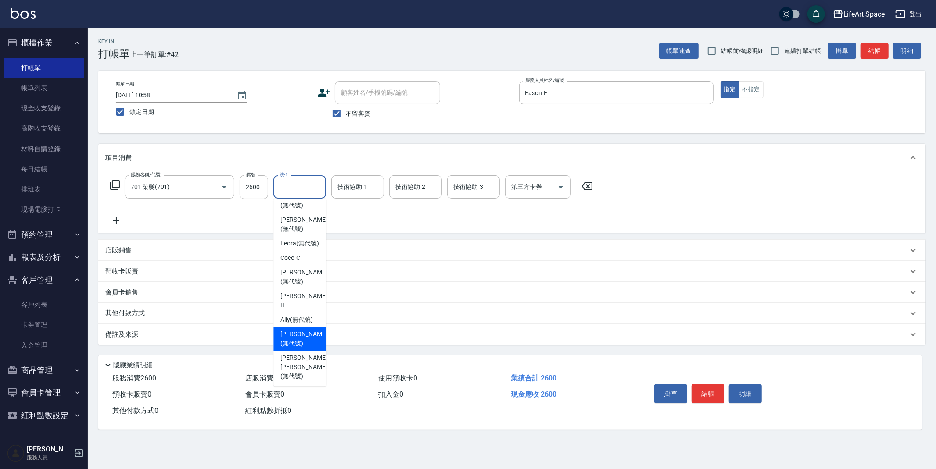
drag, startPoint x: 303, startPoint y: 351, endPoint x: 331, endPoint y: 264, distance: 92.1
click at [303, 348] on span "[PERSON_NAME] (無代號)" at bounding box center [303, 339] width 47 height 18
type input "[PERSON_NAME](無代號)"
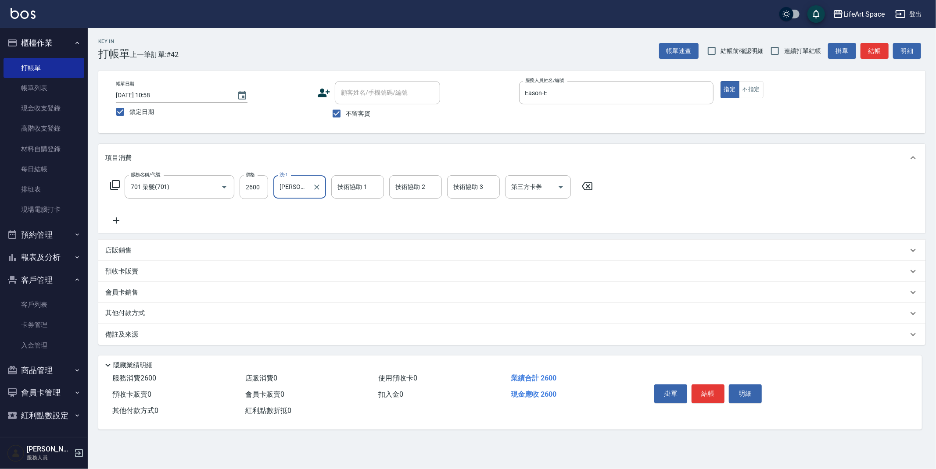
click at [364, 188] on div "技術協助-1 技術協助-1" at bounding box center [357, 186] width 53 height 23
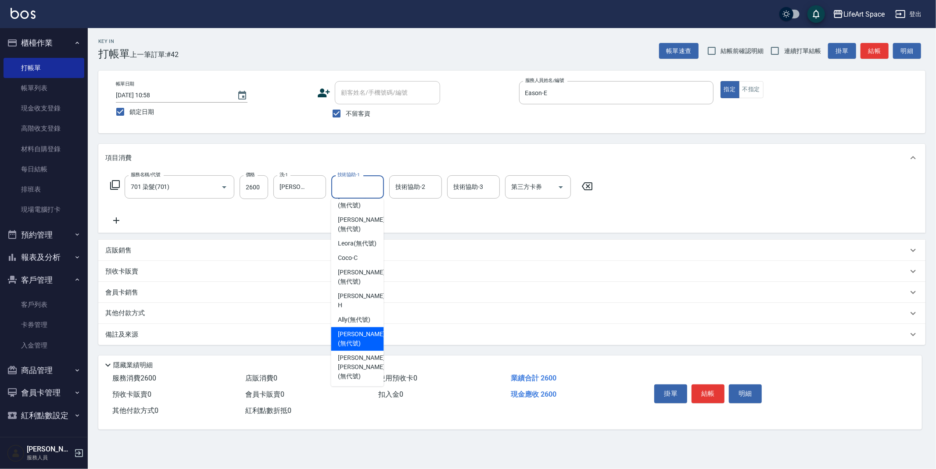
drag, startPoint x: 354, startPoint y: 342, endPoint x: 318, endPoint y: 344, distance: 36.5
click at [354, 342] on span "[PERSON_NAME] (無代號)" at bounding box center [361, 339] width 47 height 18
type input "[PERSON_NAME](無代號)"
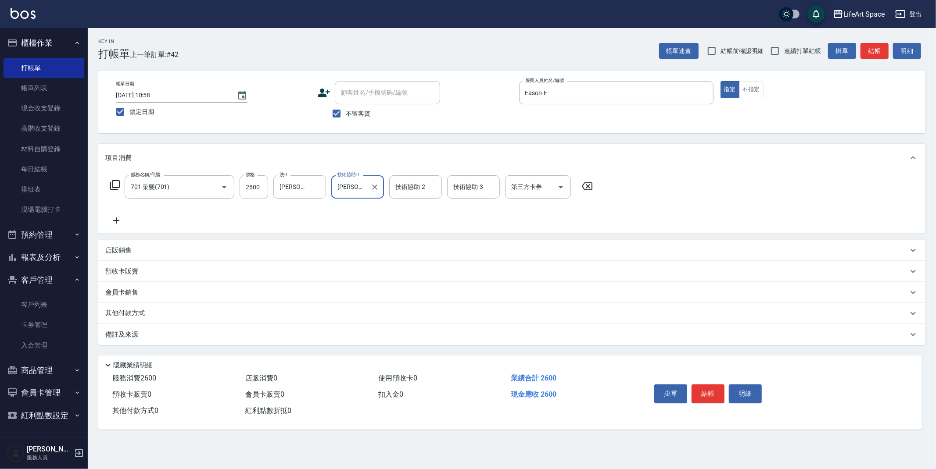
click at [262, 337] on div "備註及來源" at bounding box center [506, 334] width 802 height 9
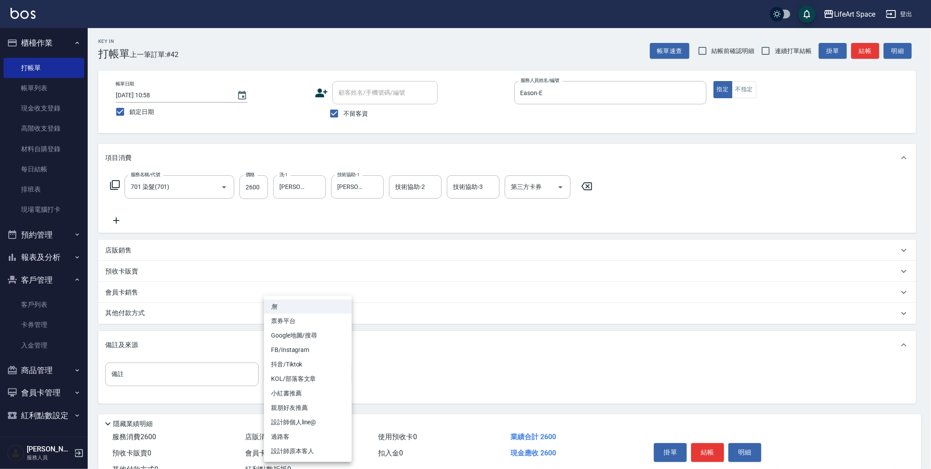
click at [304, 377] on body "LifeArt Space 登出 櫃檯作業 打帳單 帳單列表 現金收支登錄 高階收支登錄 材料自購登錄 每日結帳 排班表 現場電腦打卡 預約管理 預約管理 單…" at bounding box center [465, 249] width 931 height 499
click at [301, 452] on li "設計師原本客人" at bounding box center [308, 451] width 88 height 14
type input "設計師原本客人"
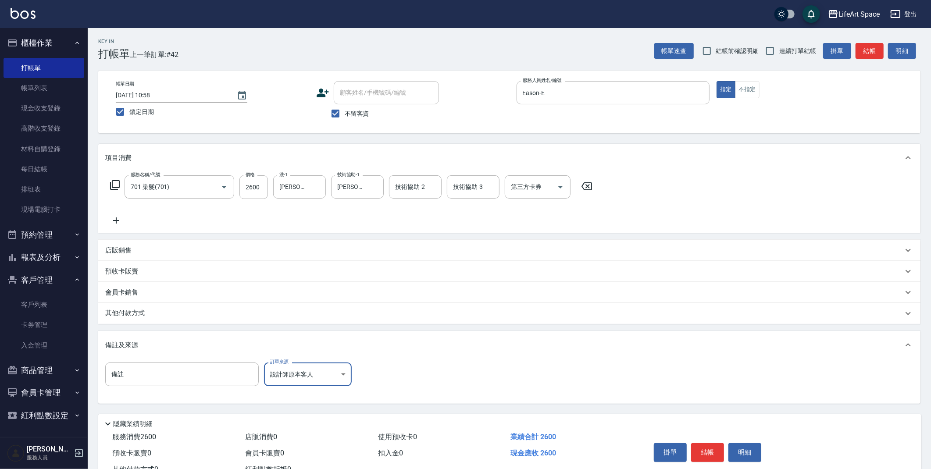
click at [133, 311] on p "其他付款方式" at bounding box center [127, 314] width 44 height 10
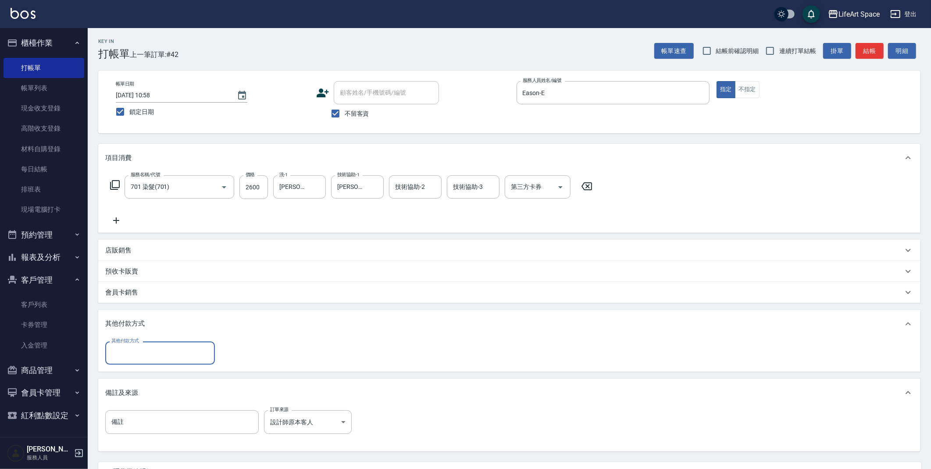
scroll to position [0, 0]
click at [148, 347] on input "其他付款方式" at bounding box center [160, 353] width 102 height 15
click at [130, 379] on span "轉帳" at bounding box center [160, 376] width 110 height 14
type input "轉帳"
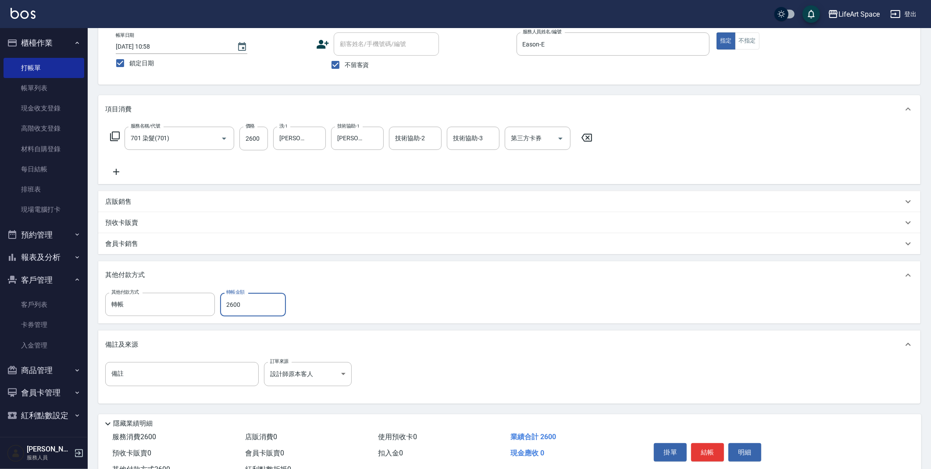
scroll to position [81, 0]
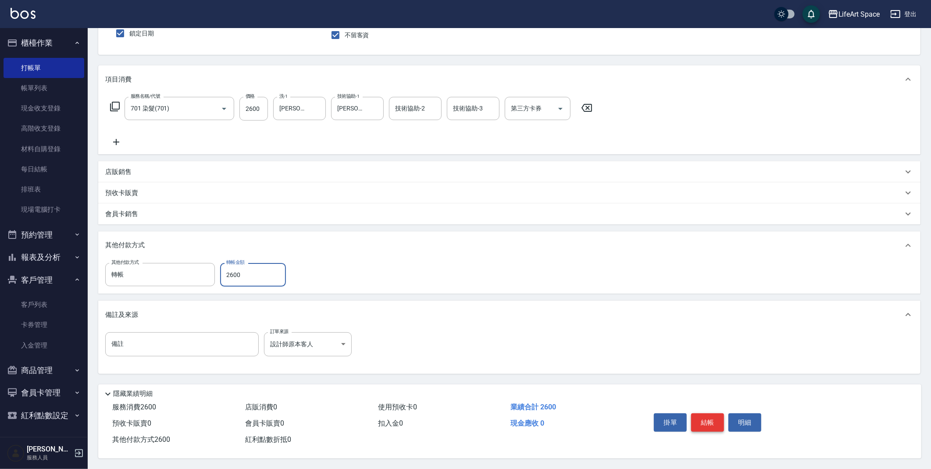
type input "2600"
click at [708, 415] on button "結帳" at bounding box center [707, 423] width 33 height 18
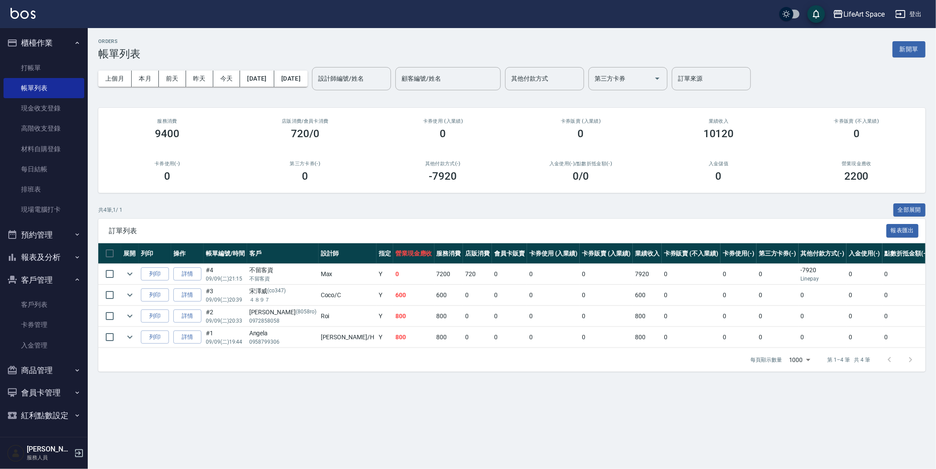
click at [380, 75] on div "設計師編號/姓名 設計師編號/姓名" at bounding box center [351, 78] width 79 height 23
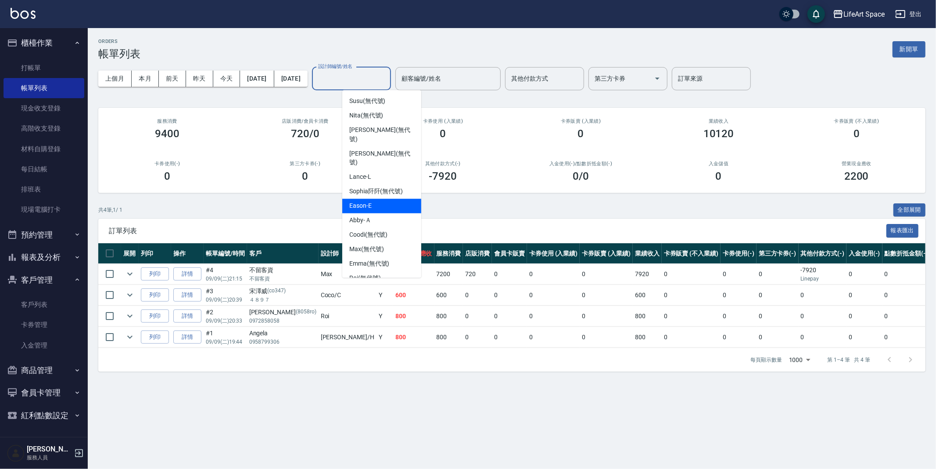
click at [372, 199] on div "Eason -E" at bounding box center [381, 206] width 79 height 14
type input "Eason-E"
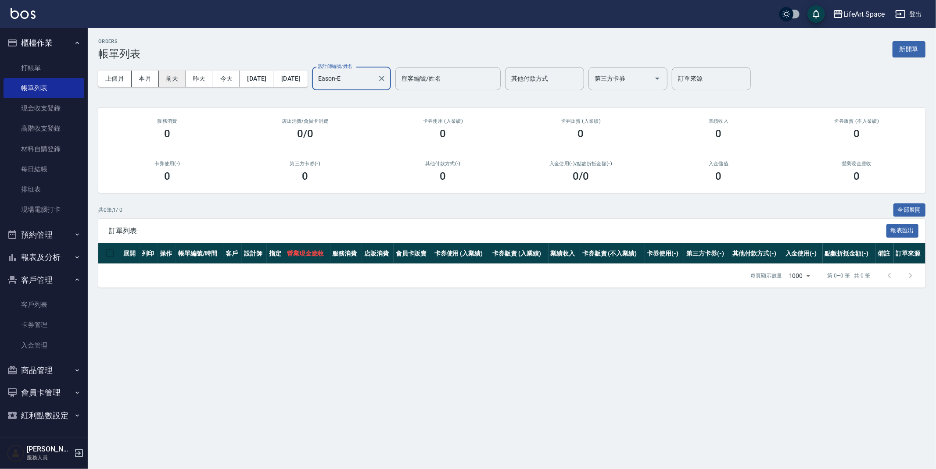
click at [176, 79] on button "前天" at bounding box center [172, 79] width 27 height 16
click at [306, 75] on button "[DATE]" at bounding box center [290, 79] width 33 height 16
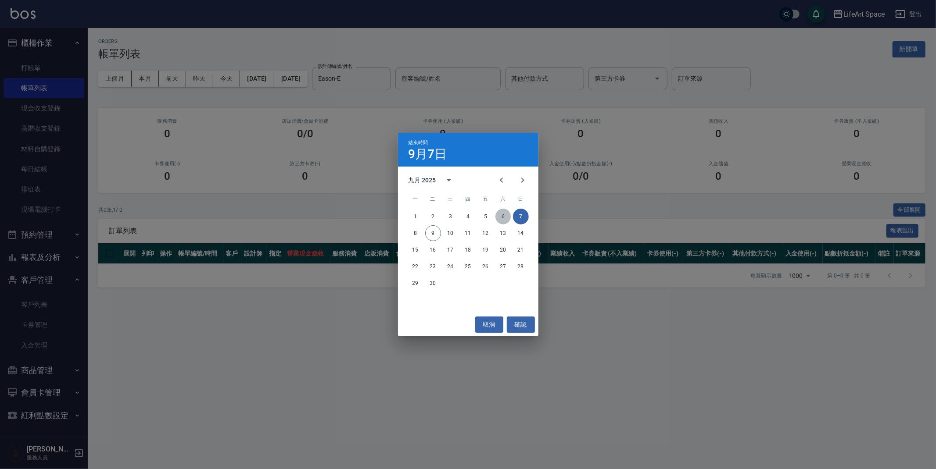
click at [505, 215] on button "6" at bounding box center [503, 217] width 16 height 16
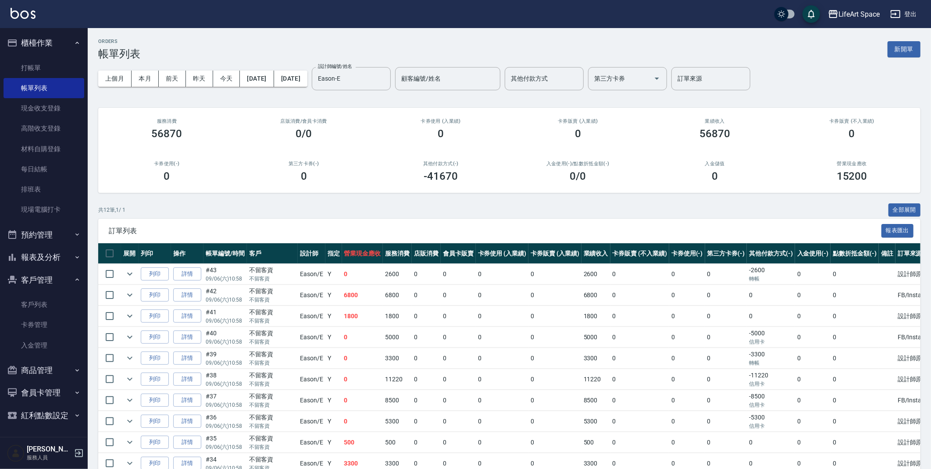
click at [270, 45] on div "ORDERS 帳單列表 新開單" at bounding box center [509, 49] width 823 height 21
click at [40, 66] on link "打帳單" at bounding box center [44, 68] width 81 height 20
